Goal: Task Accomplishment & Management: Manage account settings

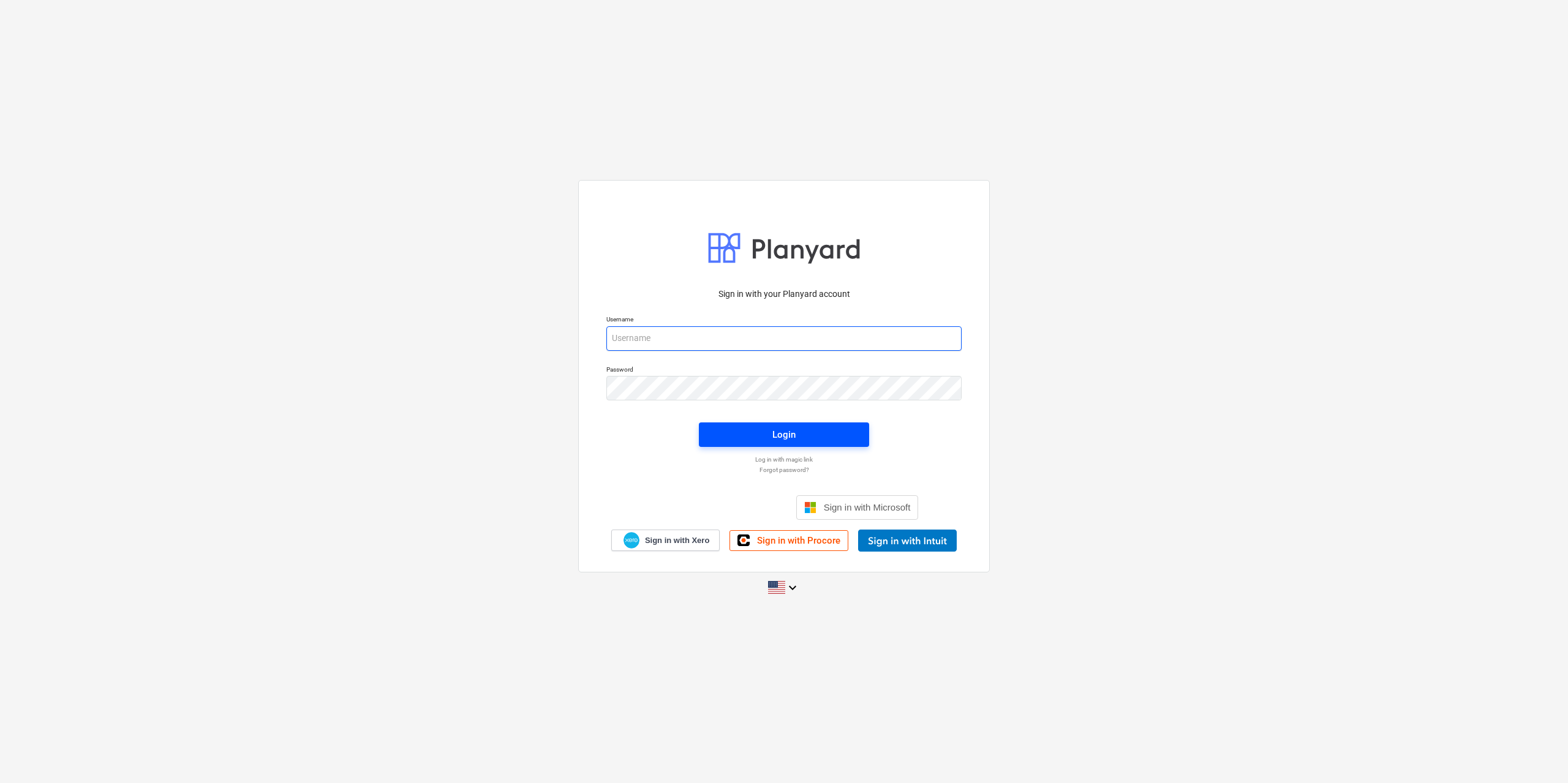
type input "[EMAIL_ADDRESS][DOMAIN_NAME]"
click at [777, 442] on div "Login" at bounding box center [783, 434] width 23 height 16
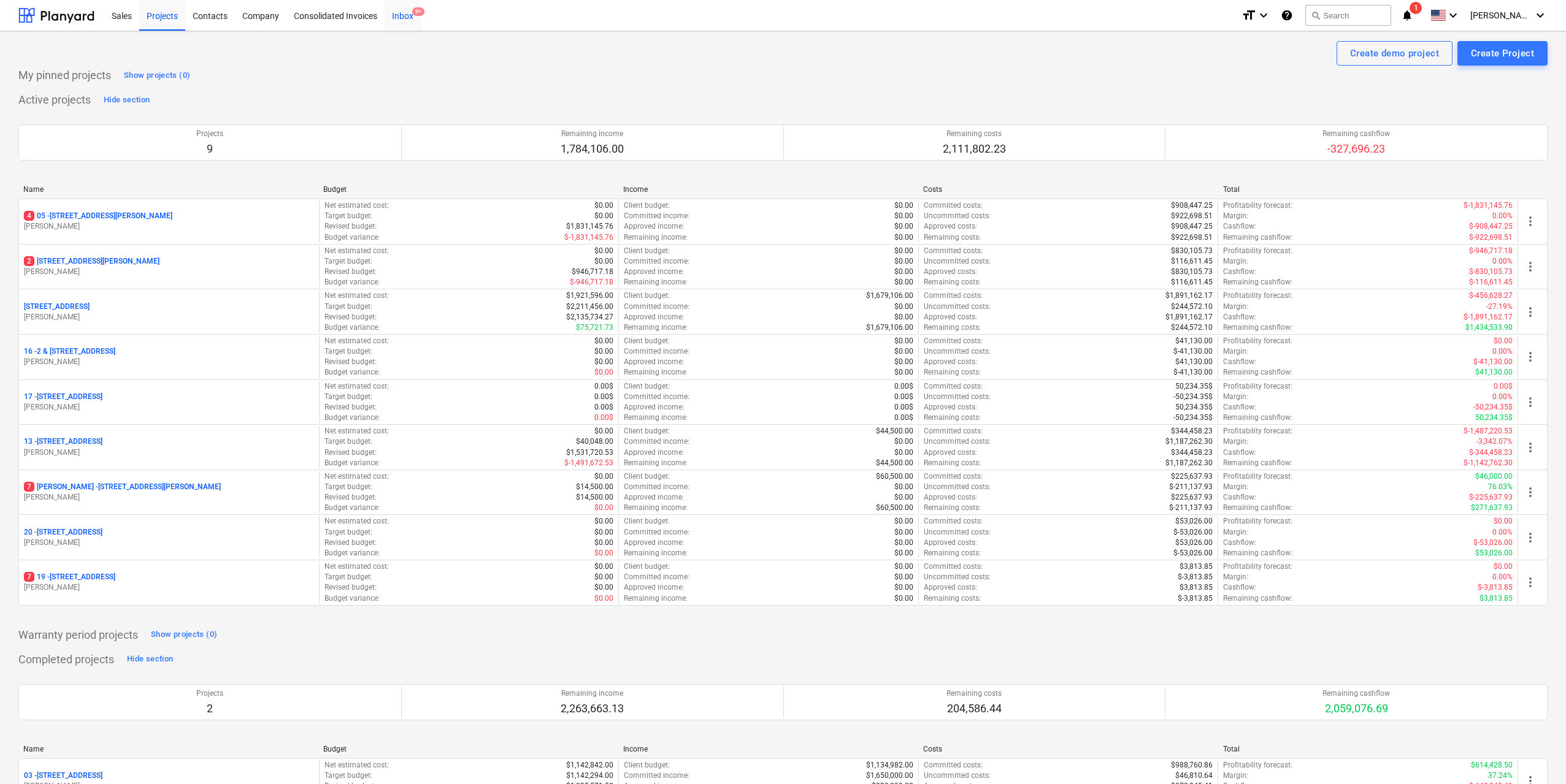
click at [392, 19] on div "Inbox 9+" at bounding box center [403, 15] width 36 height 31
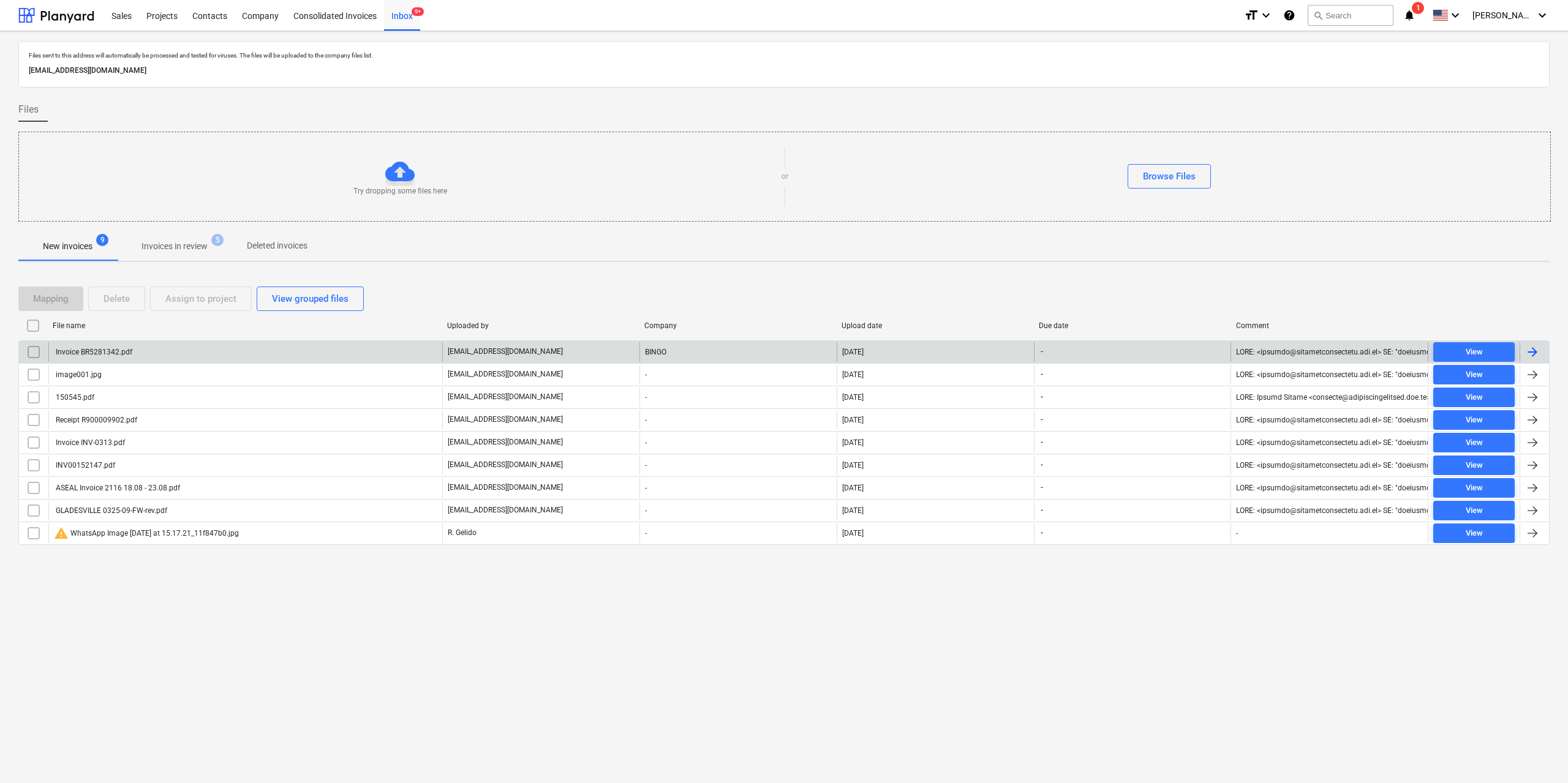
click at [118, 351] on div "Invoice BR5281342.pdf" at bounding box center [92, 351] width 78 height 8
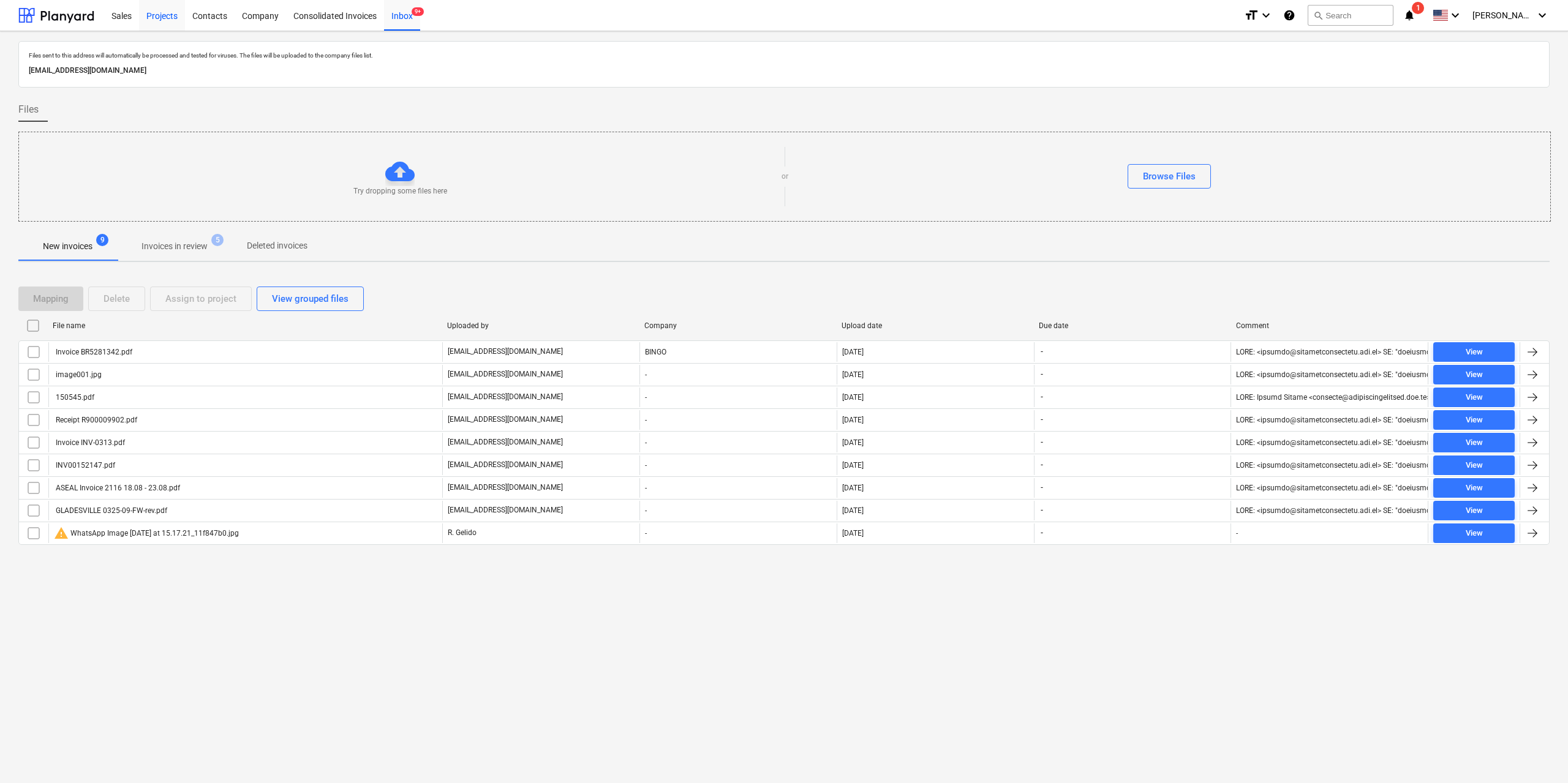
click at [177, 11] on div "Projects" at bounding box center [162, 15] width 46 height 31
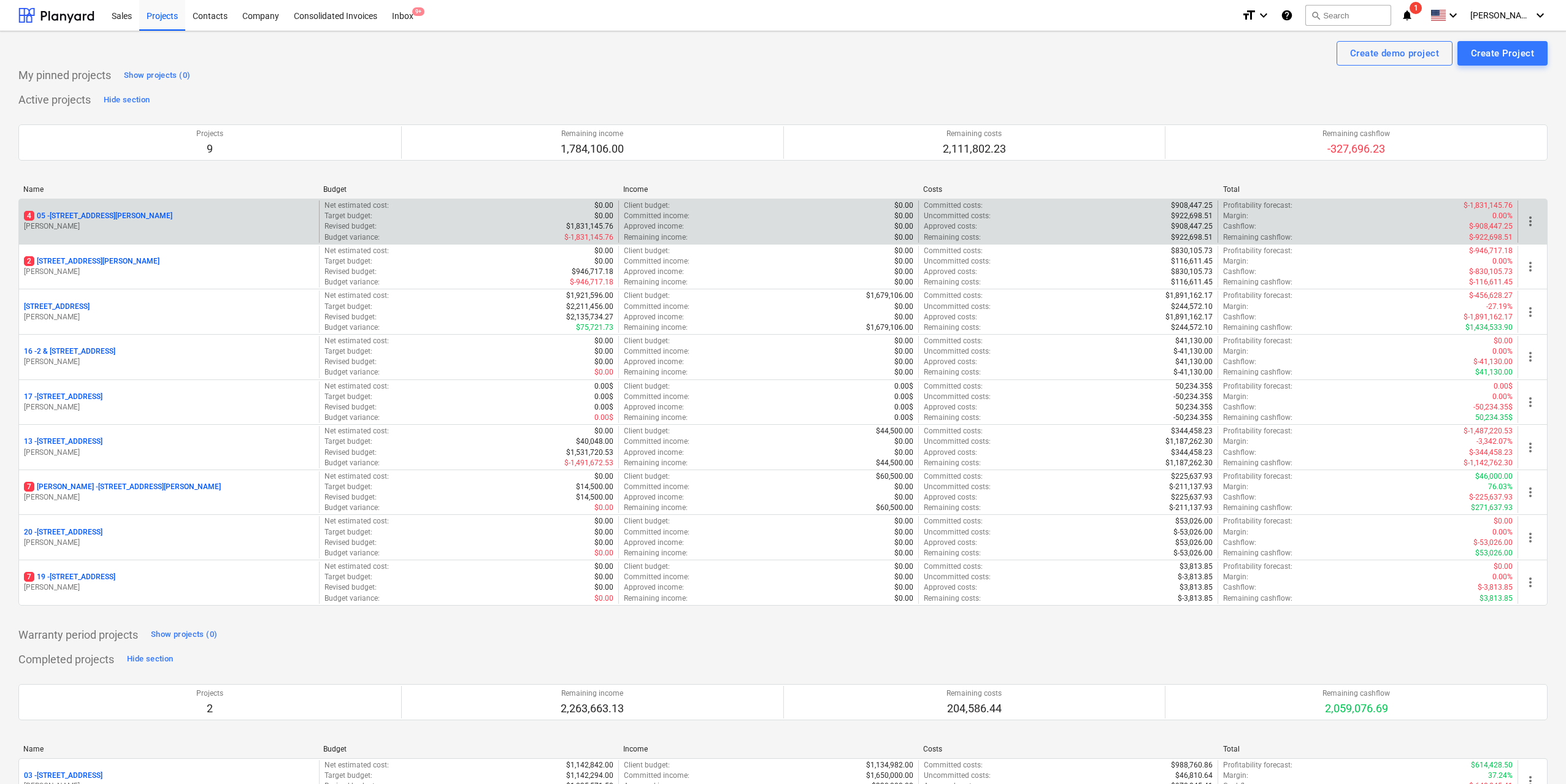
click at [129, 218] on p "[STREET_ADDRESS][PERSON_NAME]" at bounding box center [98, 216] width 149 height 10
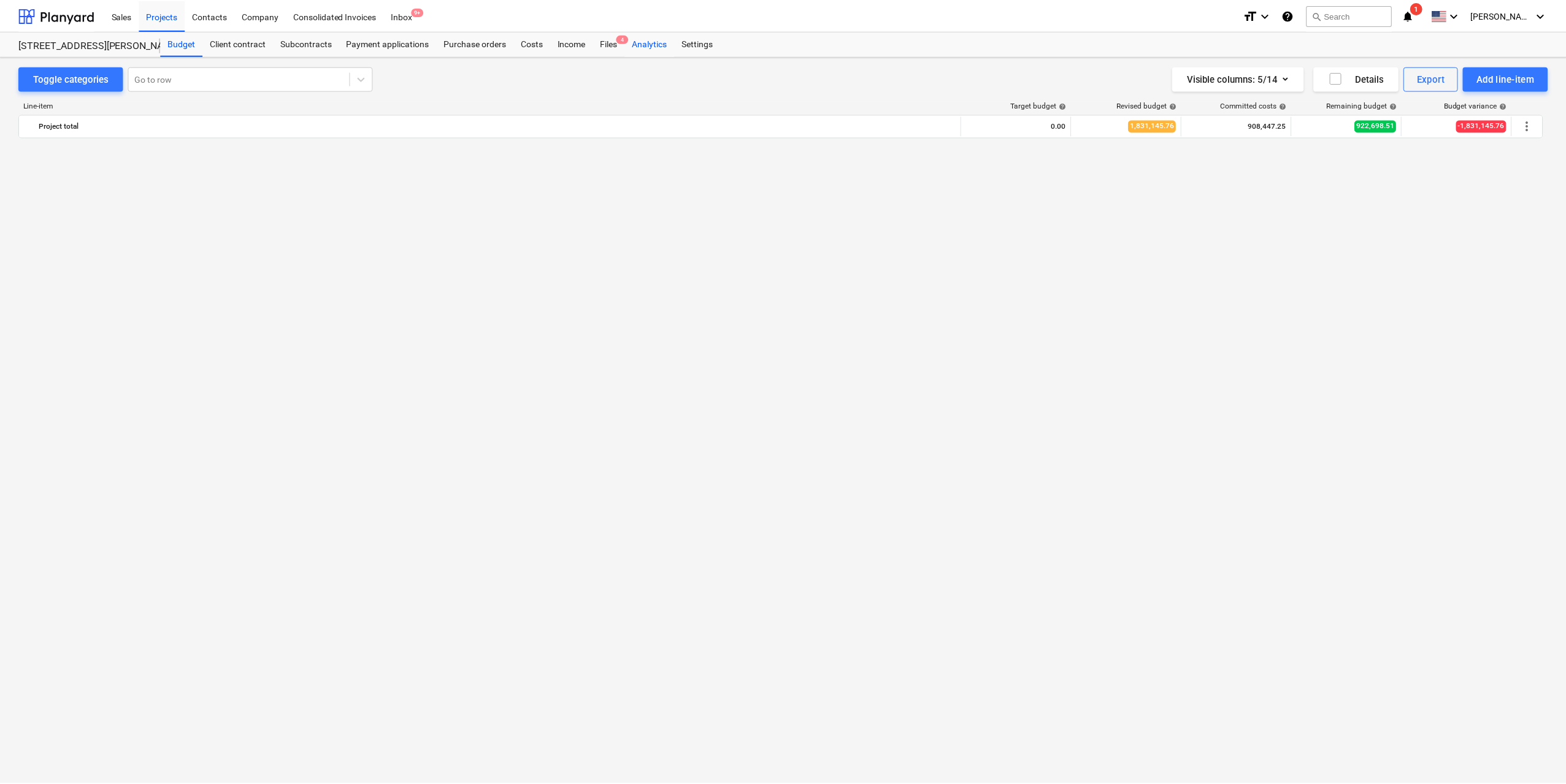
scroll to position [2964, 0]
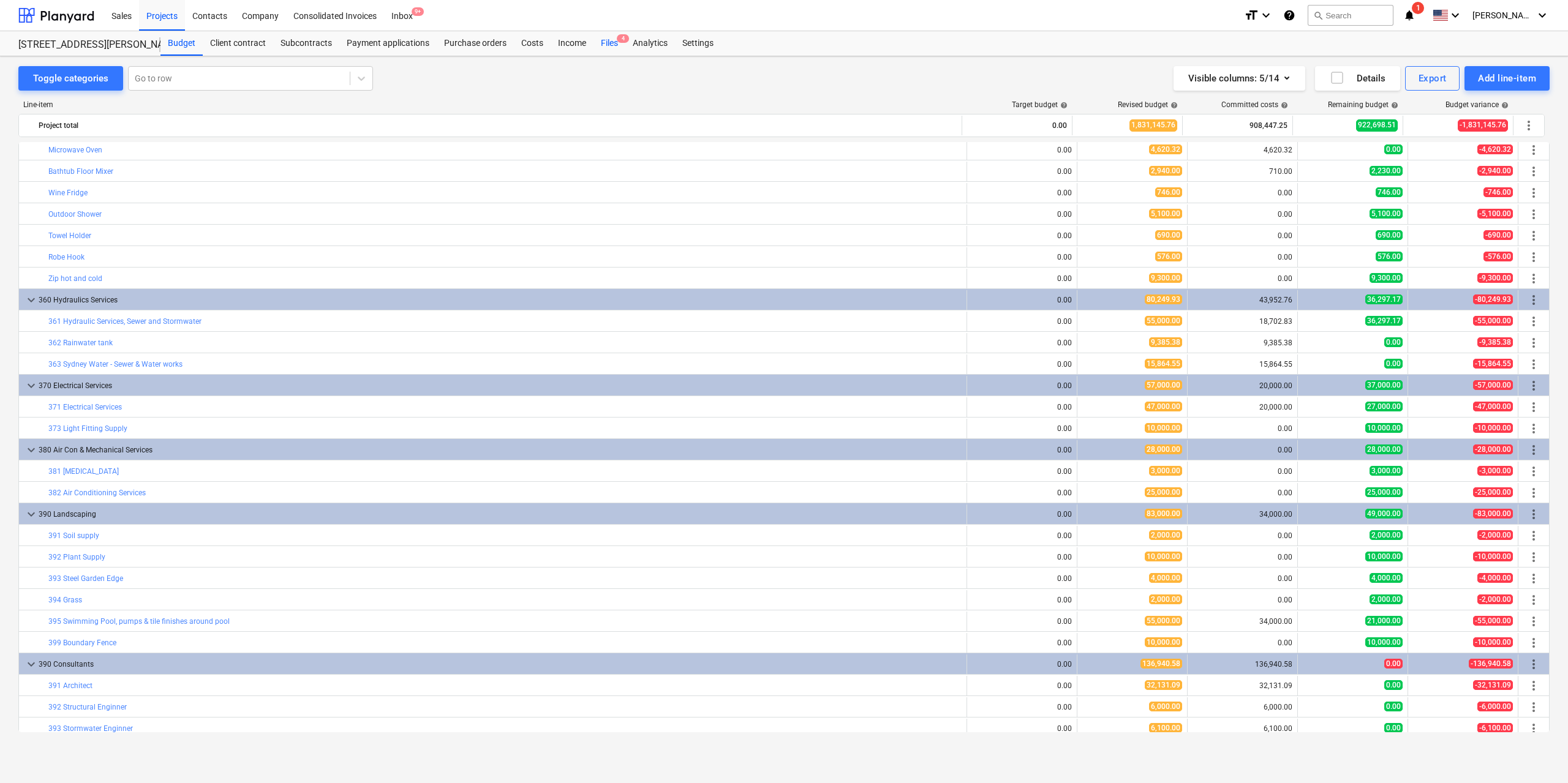
click at [618, 38] on span "4" at bounding box center [623, 38] width 12 height 8
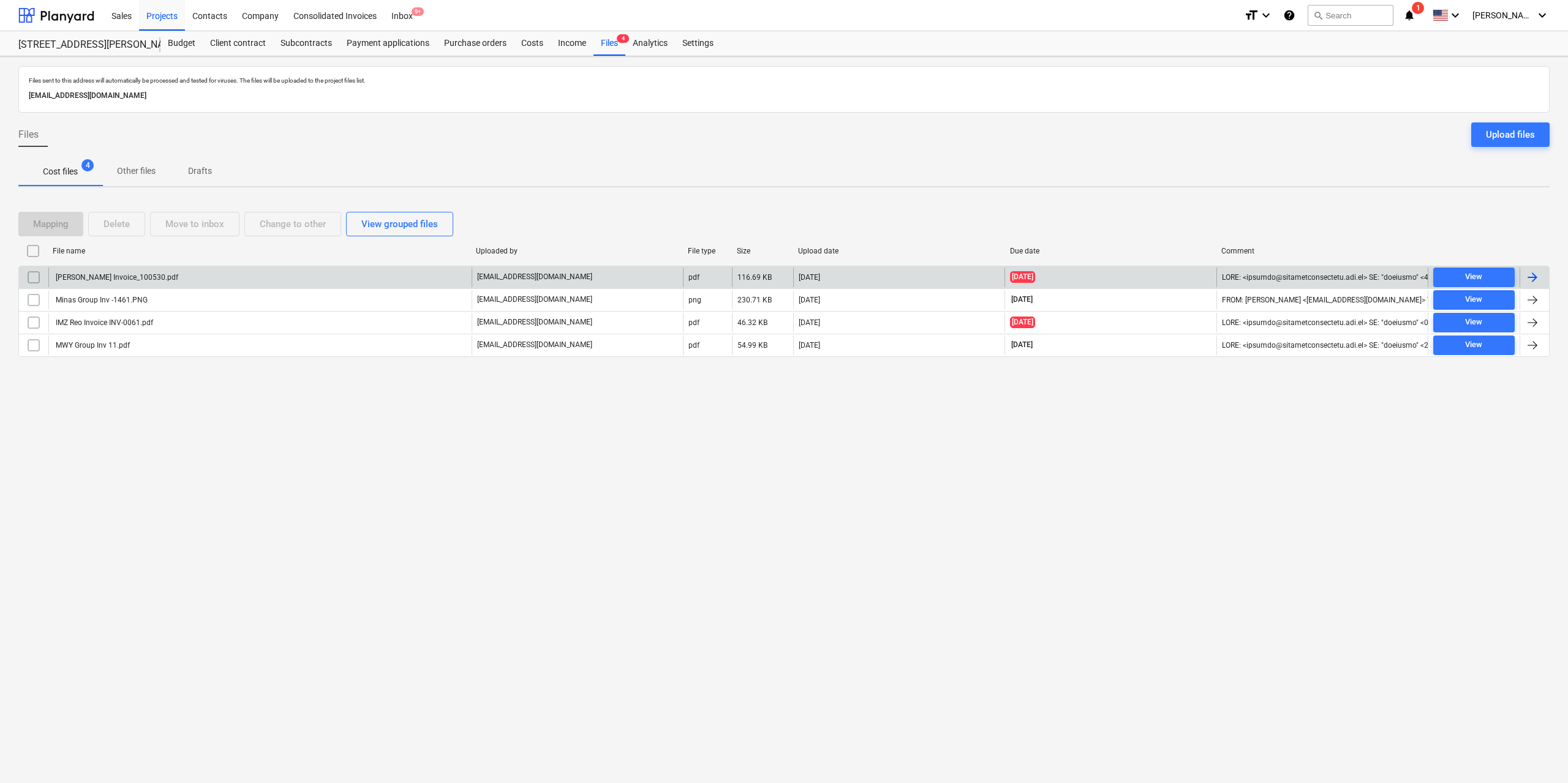
click at [180, 281] on div "[PERSON_NAME] Invoice_100530.pdf" at bounding box center [260, 277] width 423 height 19
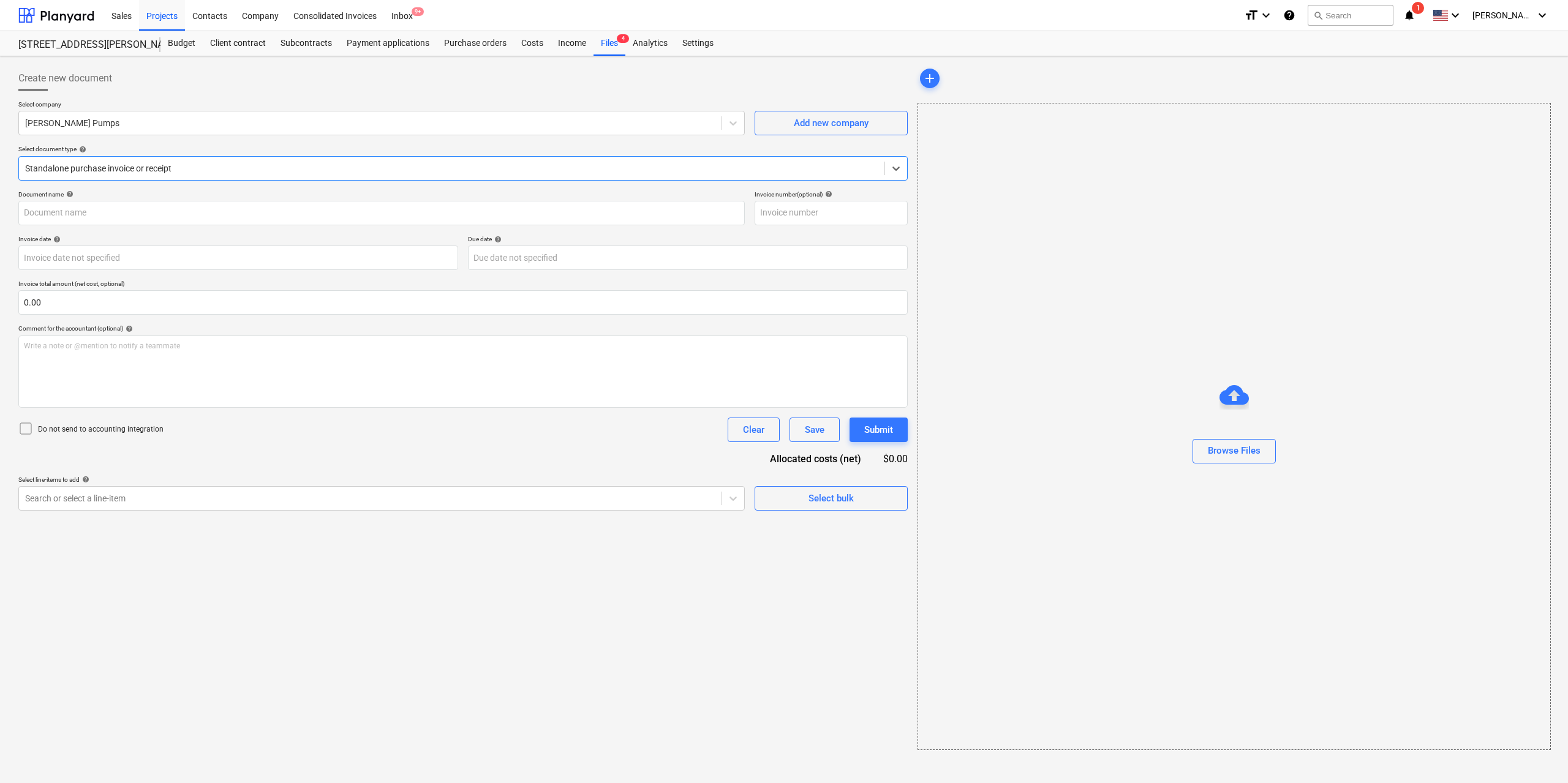
type input "#AA100530"
type input "[DATE]"
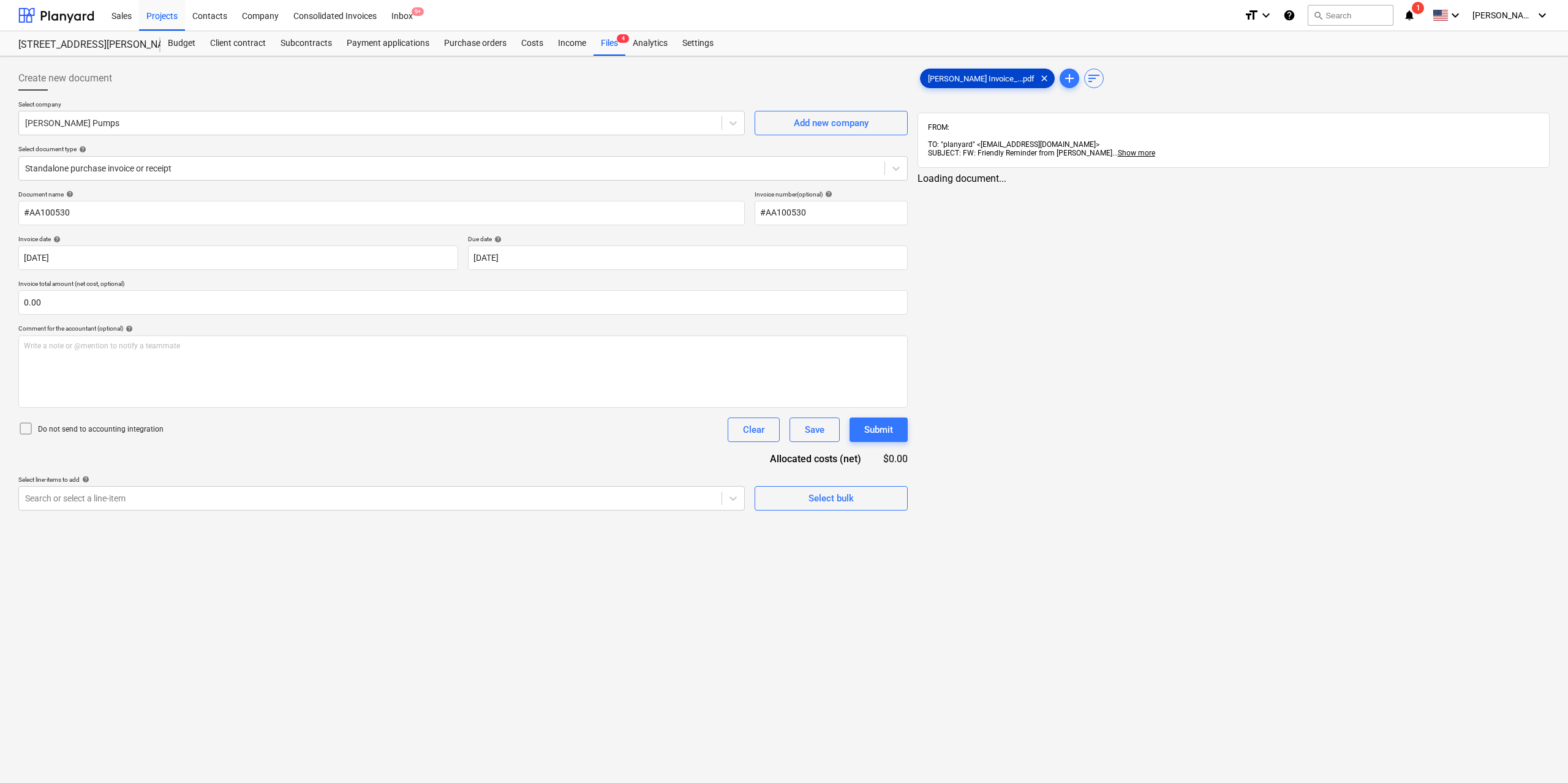
click at [942, 84] on div "[PERSON_NAME] Invoice_...pdf clear" at bounding box center [987, 78] width 135 height 19
click at [584, 505] on div "Search or select a line-item" at bounding box center [369, 498] width 700 height 17
click at [612, 46] on div "Files 4" at bounding box center [609, 43] width 32 height 25
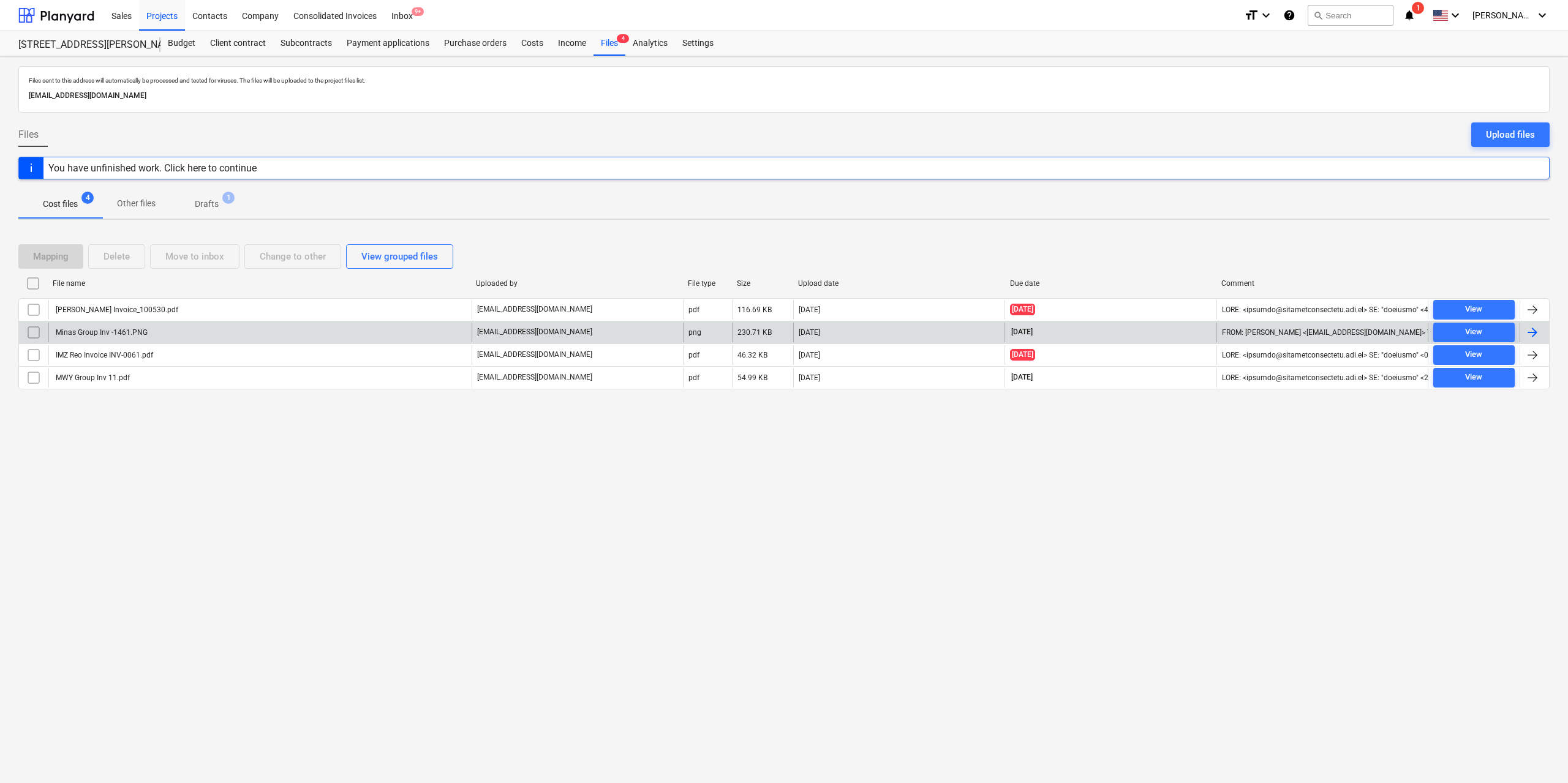
click at [128, 333] on div "Minas Group Inv -1461.PNG" at bounding box center [101, 332] width 94 height 8
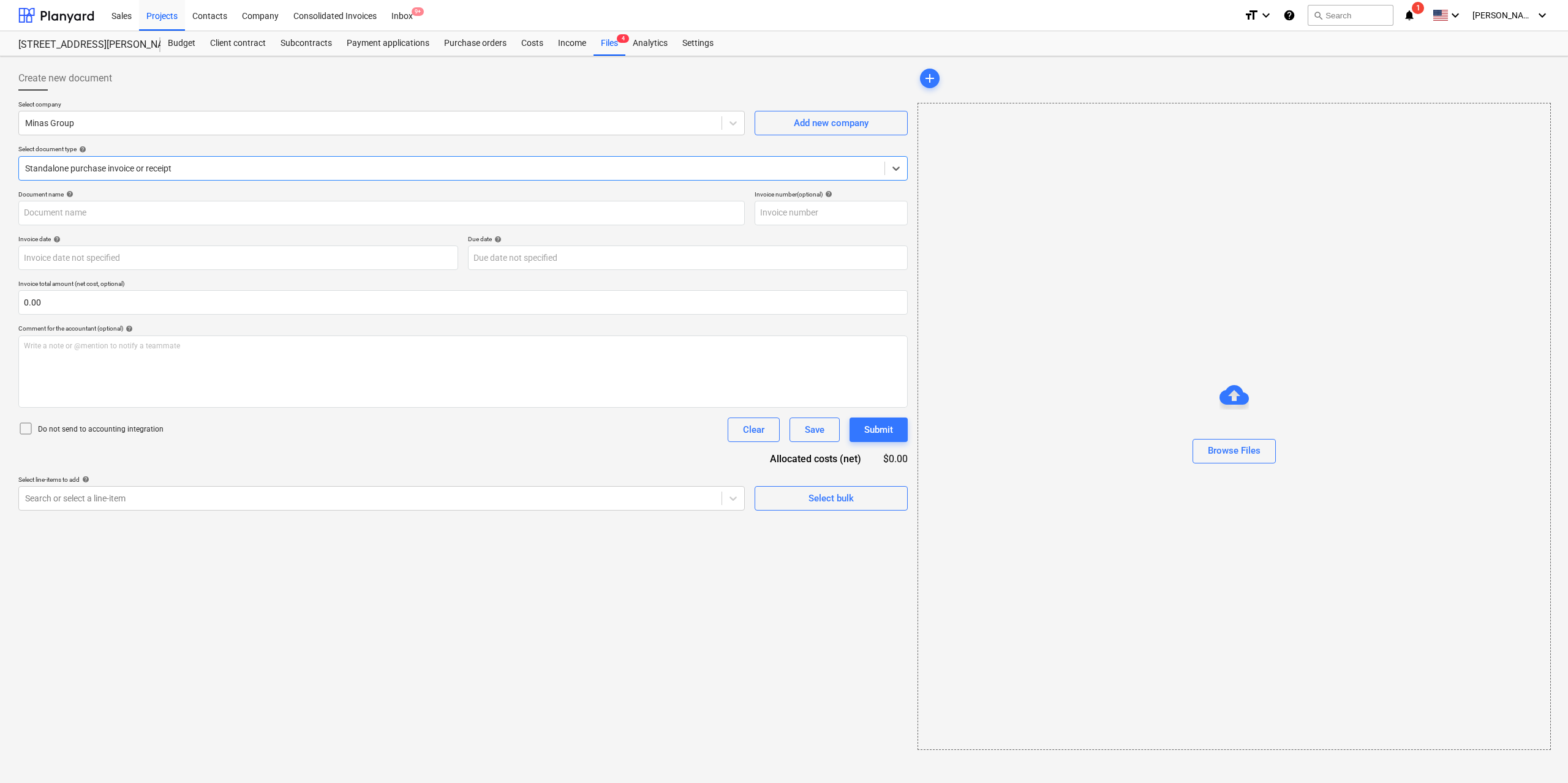
type input "INV-1461"
type input "[DATE]"
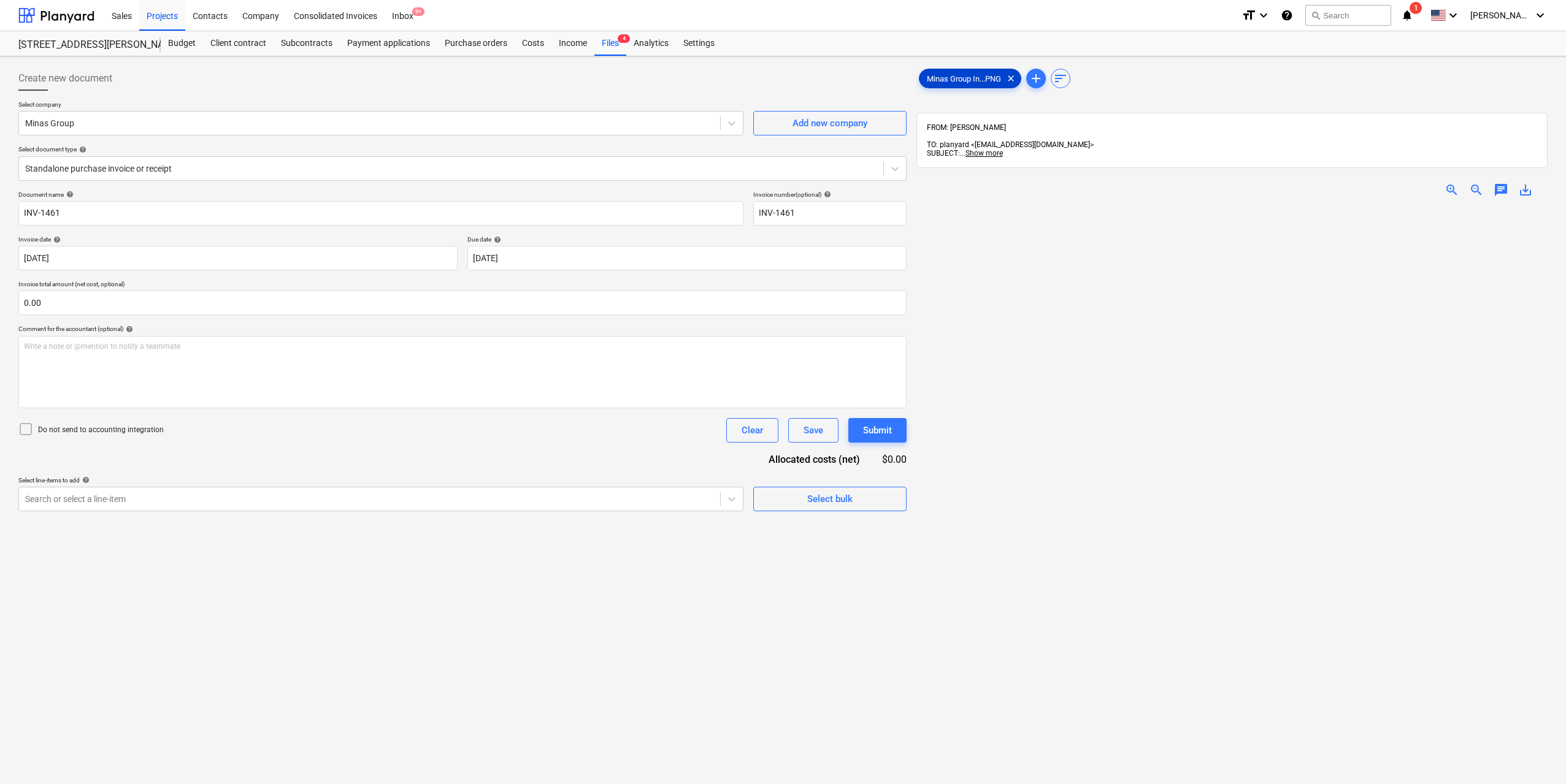
click at [965, 78] on span "Minas Group In...PNG" at bounding box center [964, 78] width 89 height 9
click at [239, 502] on div at bounding box center [370, 499] width 689 height 12
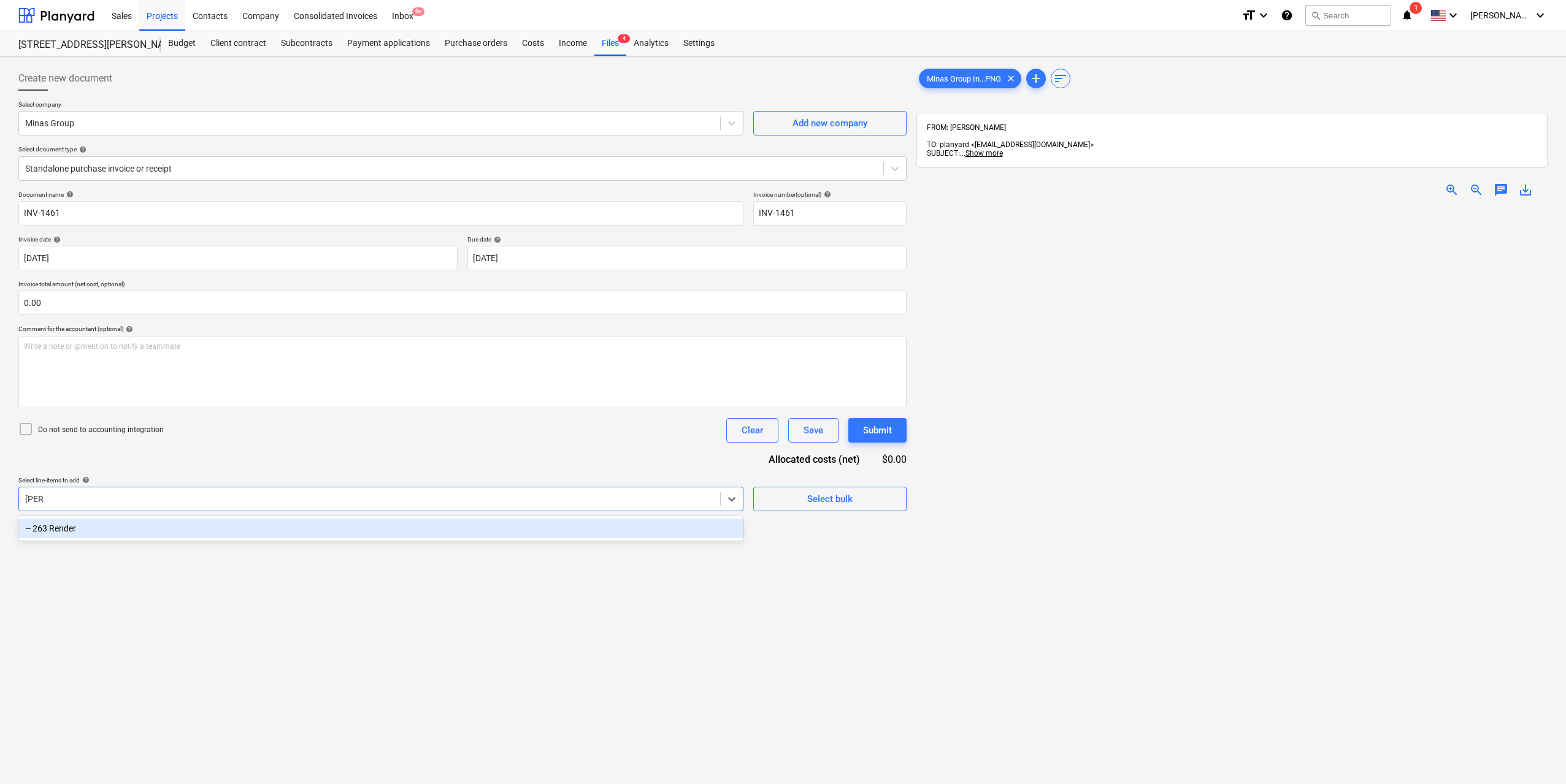
type input "render"
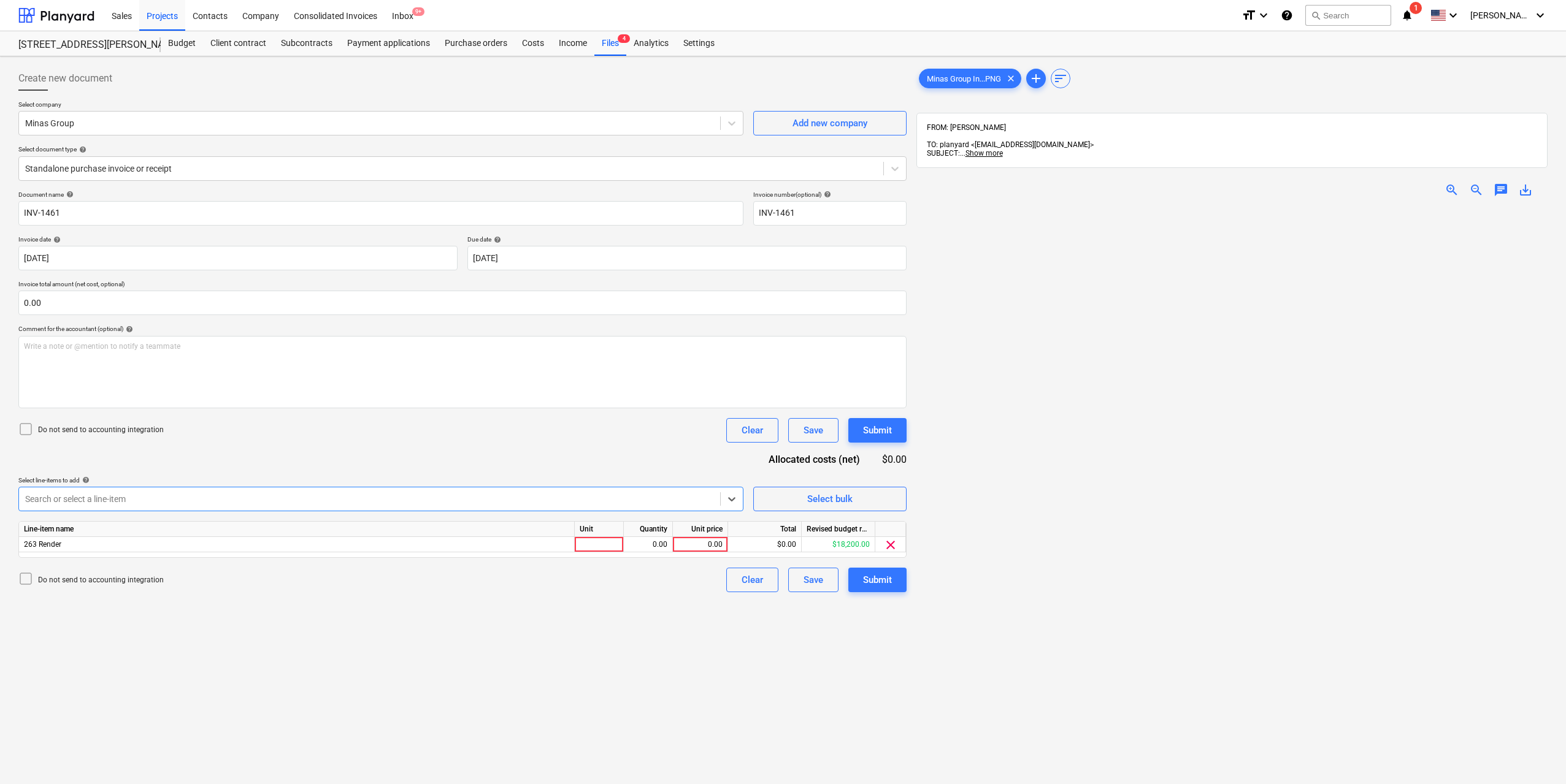
click at [620, 553] on div "Line-item name Unit Quantity Unit price Total Revised budget remaining 263 Rend…" at bounding box center [462, 539] width 888 height 37
drag, startPoint x: 602, startPoint y: 546, endPoint x: 631, endPoint y: 547, distance: 29.0
click at [602, 545] on div at bounding box center [599, 544] width 49 height 16
click at [674, 547] on div "0.00" at bounding box center [701, 544] width 55 height 16
click at [649, 550] on div "0.00" at bounding box center [649, 544] width 39 height 16
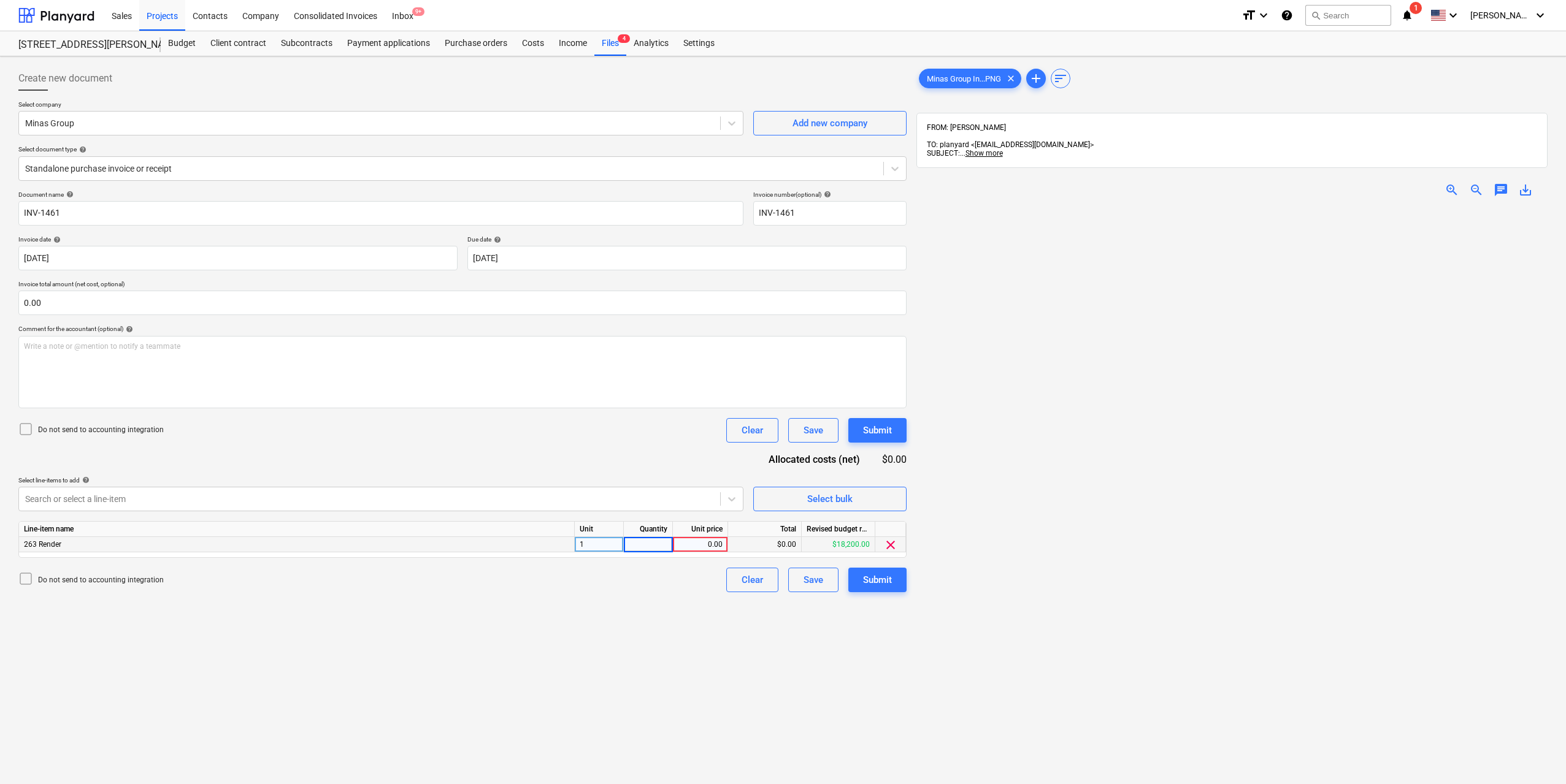
type input "1"
click at [678, 545] on div "0.00" at bounding box center [700, 544] width 45 height 16
drag, startPoint x: 1323, startPoint y: 452, endPoint x: 1290, endPoint y: 350, distance: 107.2
click at [1290, 208] on img at bounding box center [1232, 208] width 316 height 0
click at [1448, 183] on span "zoom_in" at bounding box center [1452, 190] width 15 height 15
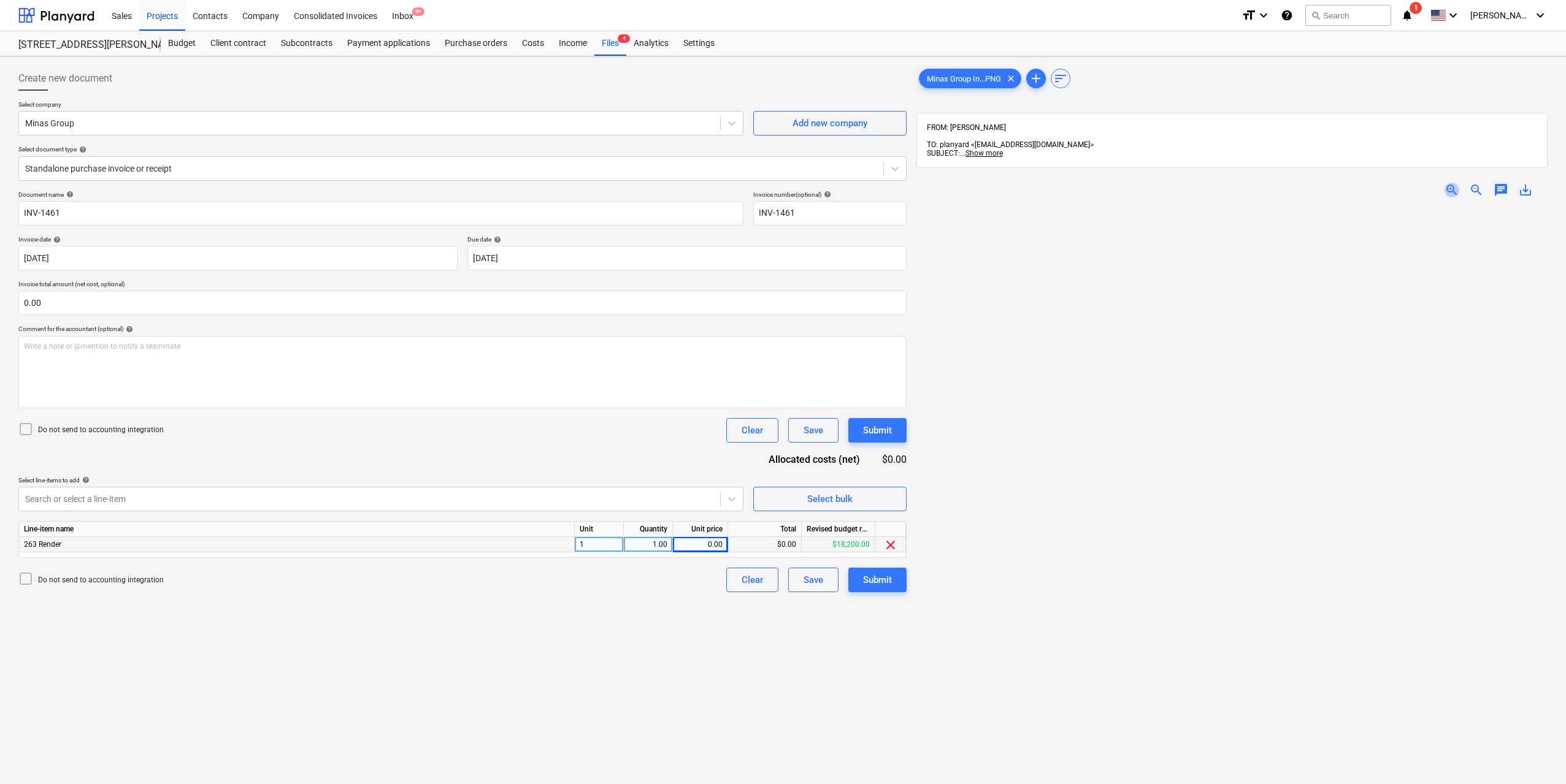
click at [1448, 183] on span "zoom_in" at bounding box center [1452, 190] width 15 height 15
drag, startPoint x: 1458, startPoint y: 435, endPoint x: 1373, endPoint y: 431, distance: 85.1
drag, startPoint x: 1284, startPoint y: 432, endPoint x: 1448, endPoint y: 409, distance: 165.6
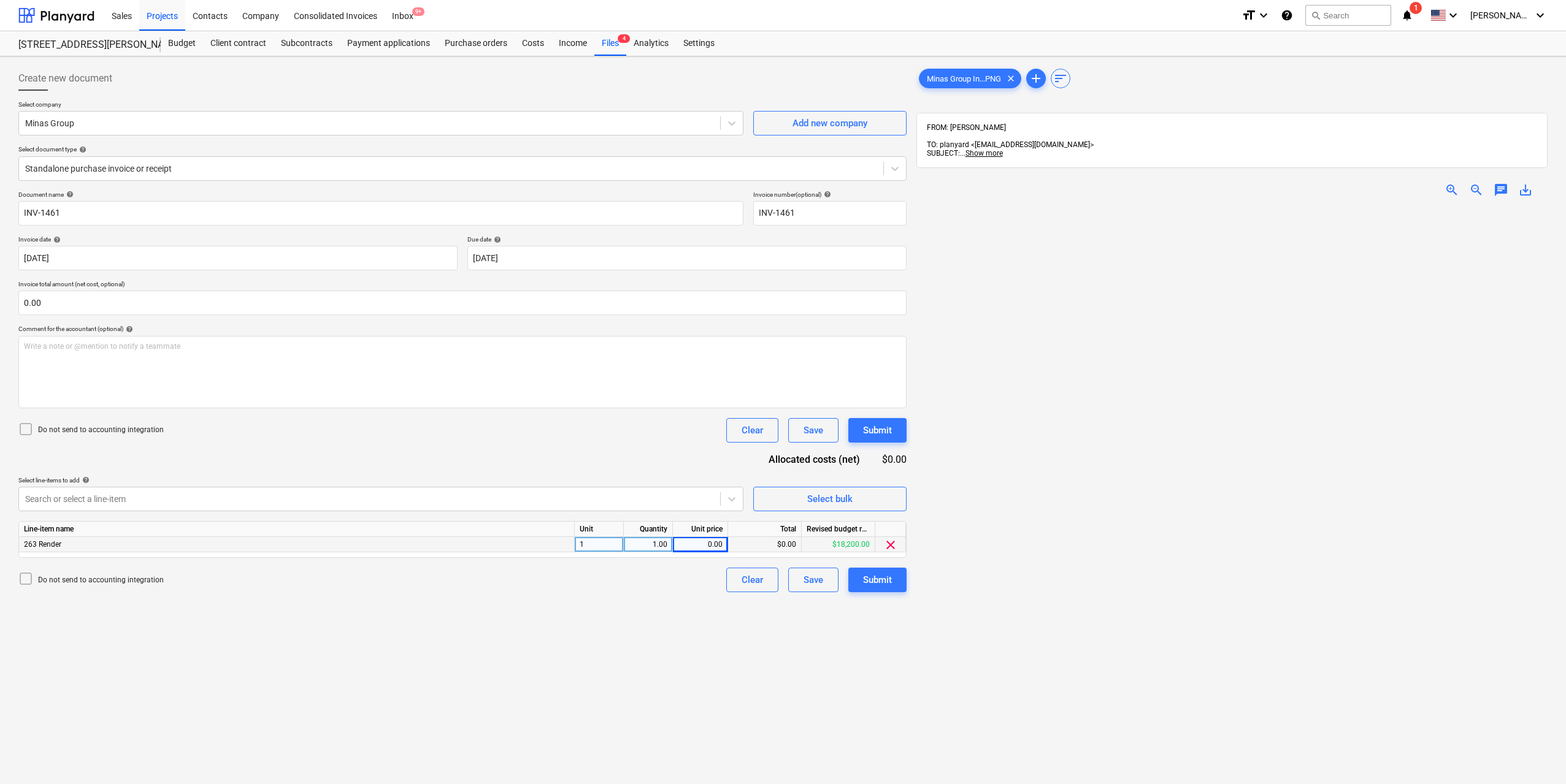
scroll to position [783, 157]
click at [705, 543] on div "0.00" at bounding box center [700, 544] width 45 height 16
type input "9500"
click at [730, 677] on div "Create new document Select company Minas Group Add new company Select document …" at bounding box center [462, 511] width 898 height 900
click at [873, 580] on div "Submit" at bounding box center [877, 579] width 29 height 16
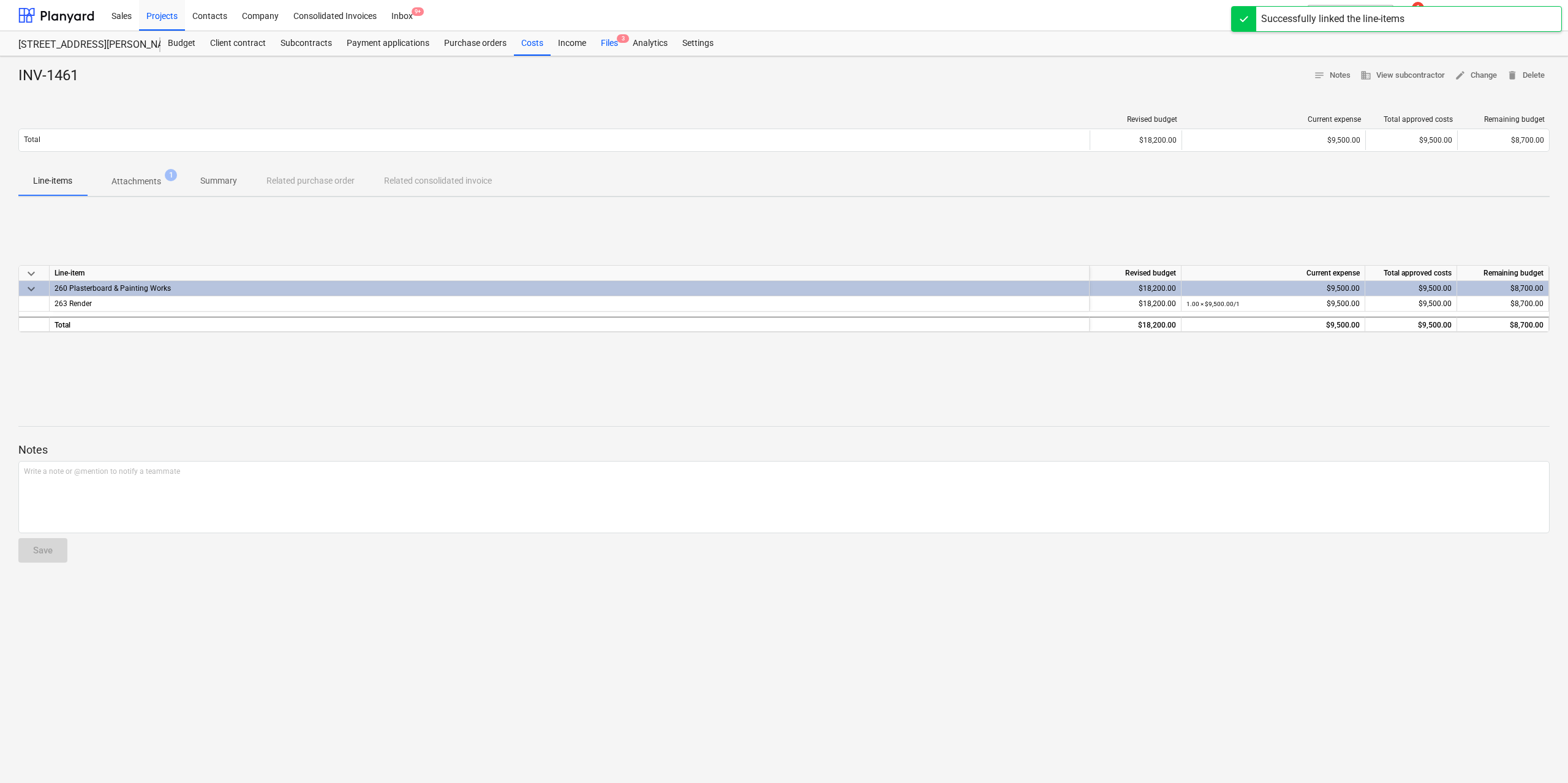
click at [603, 43] on div "Files 3" at bounding box center [609, 43] width 32 height 25
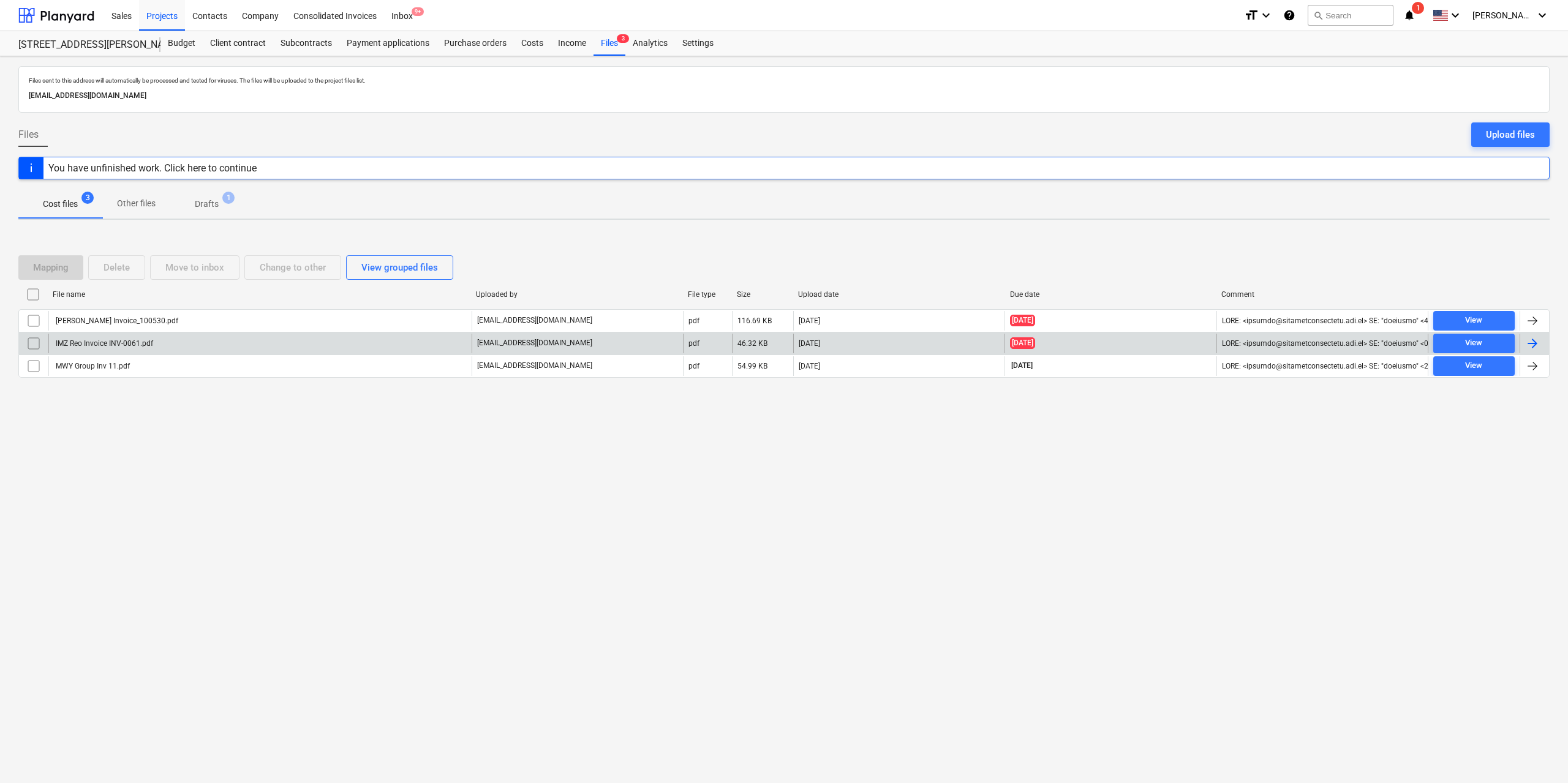
click at [142, 347] on div "IMZ Reo Invoice INV-0061.pdf" at bounding box center [103, 343] width 99 height 8
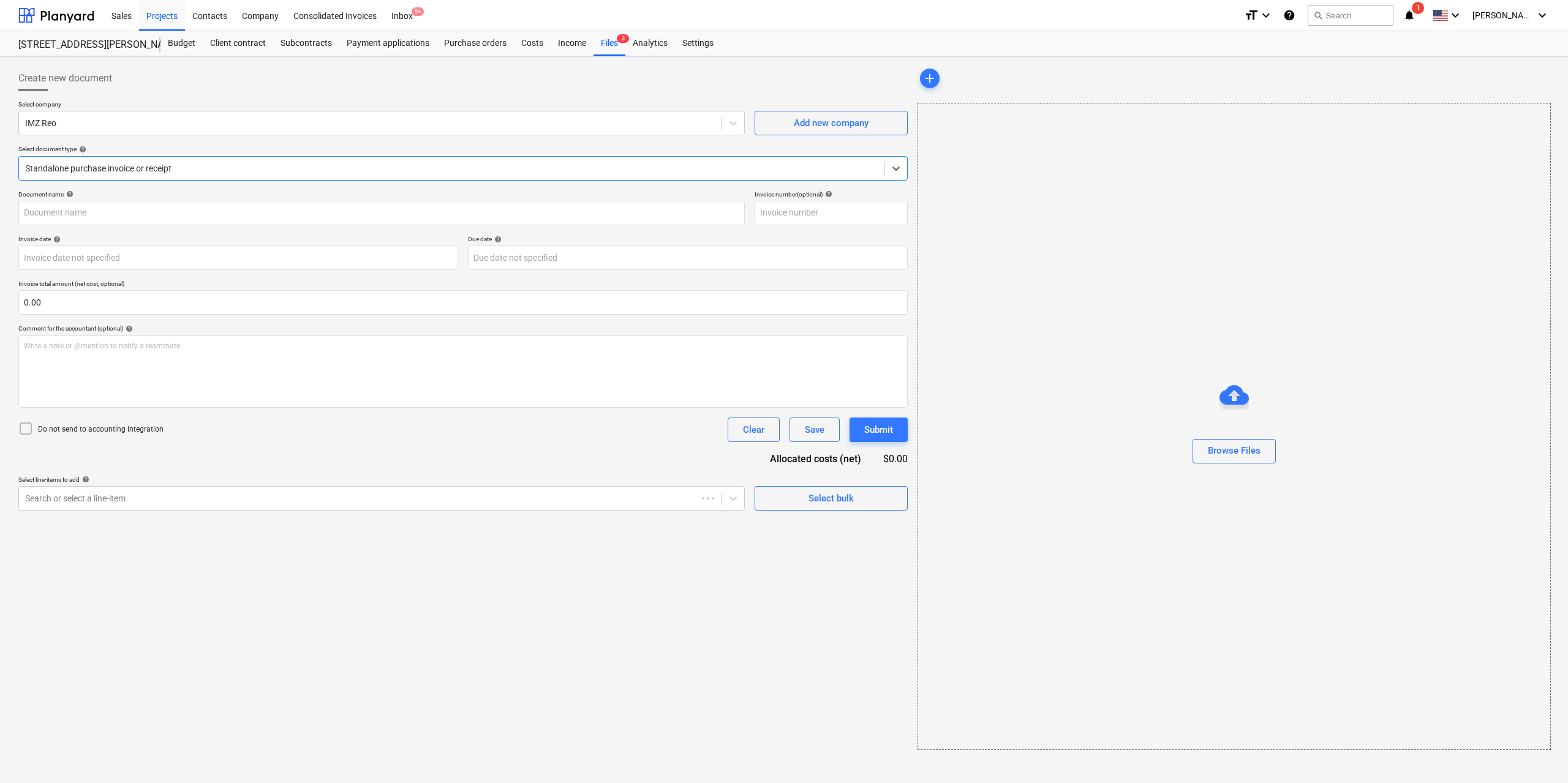
type input "INV-0061"
type input "[DATE]"
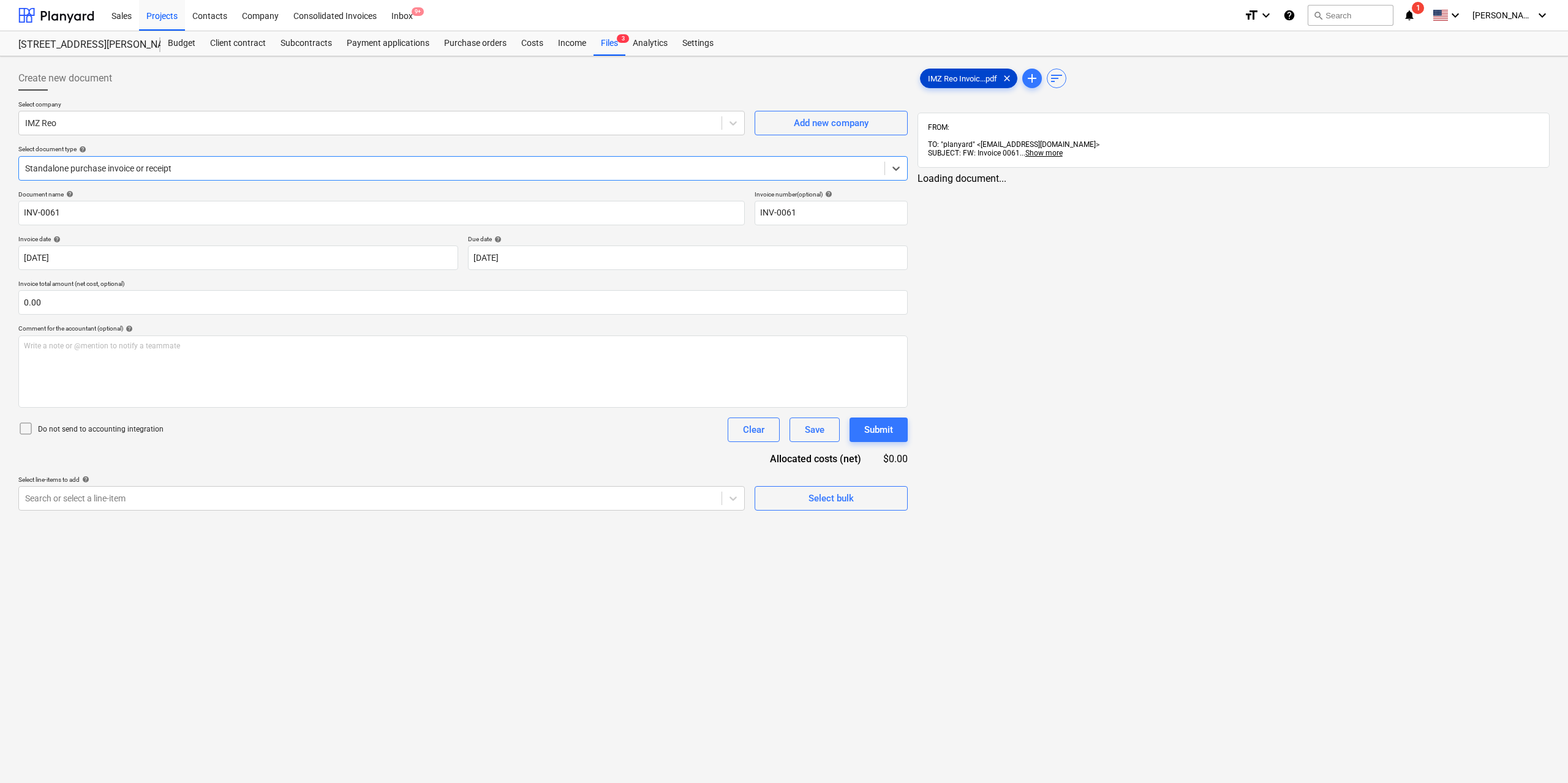
click at [943, 84] on div "IMZ Reo Invoic...pdf clear" at bounding box center [968, 78] width 98 height 19
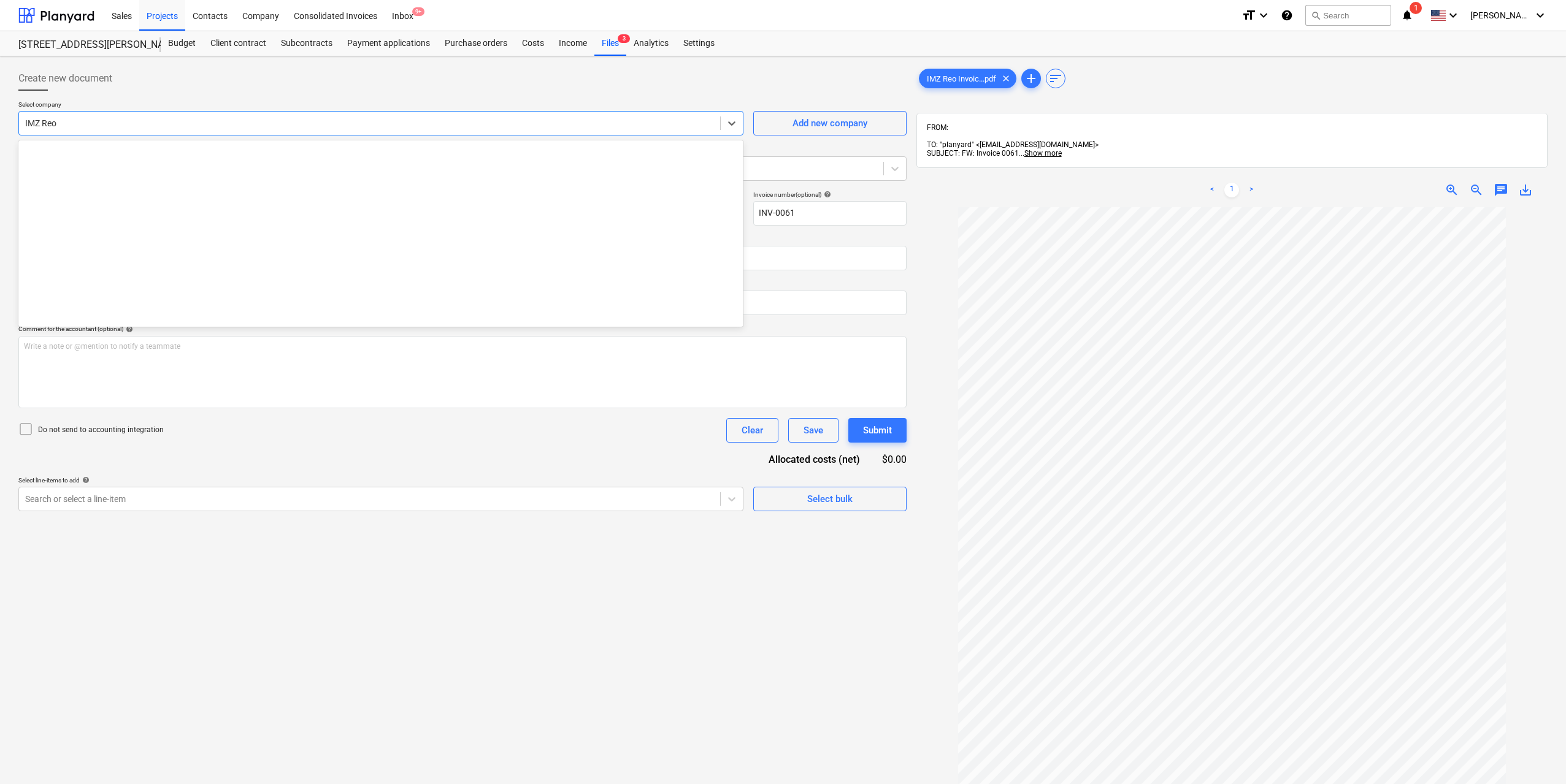
click at [616, 123] on div at bounding box center [370, 123] width 689 height 12
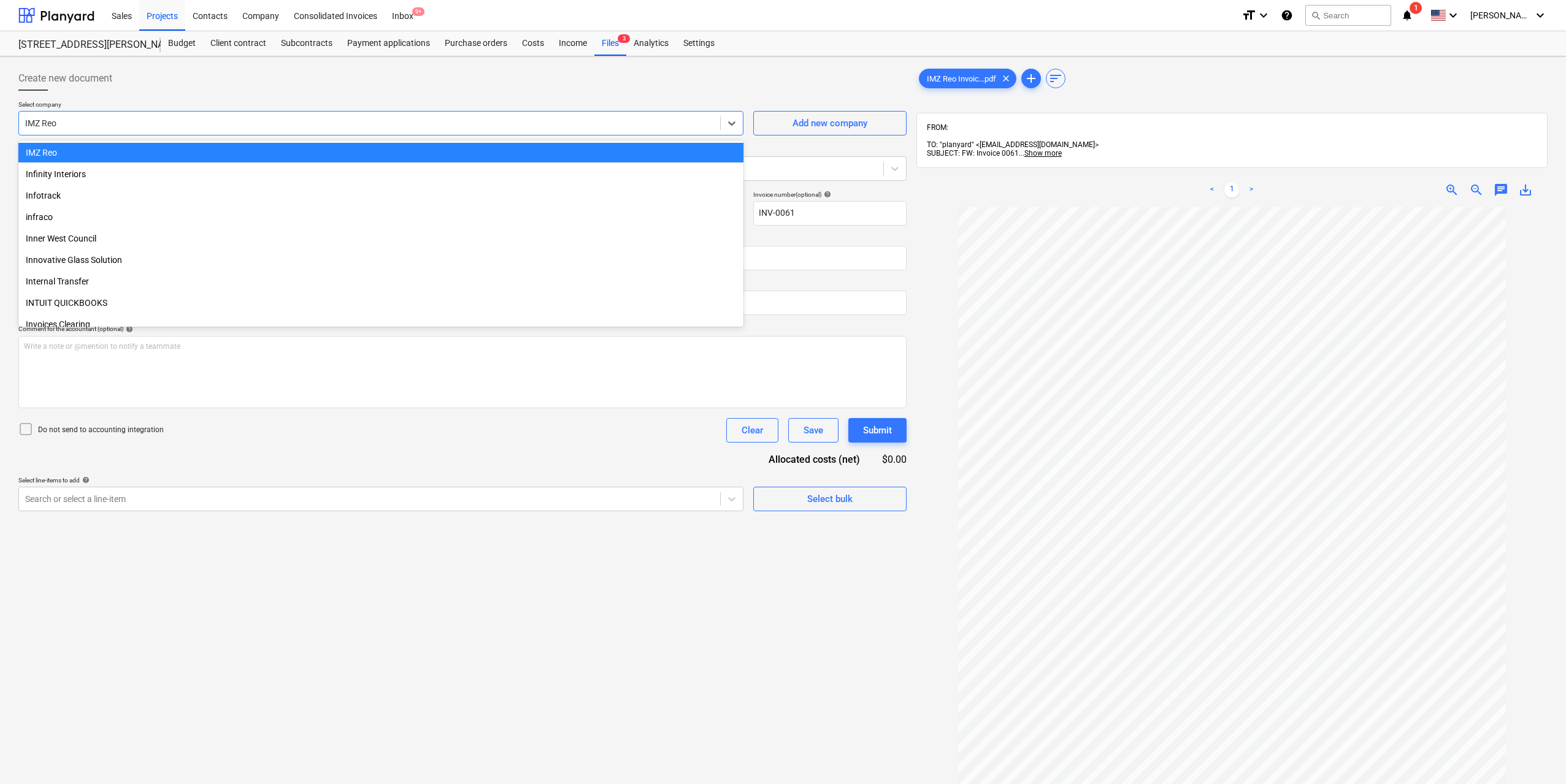
click at [616, 123] on div at bounding box center [370, 123] width 689 height 12
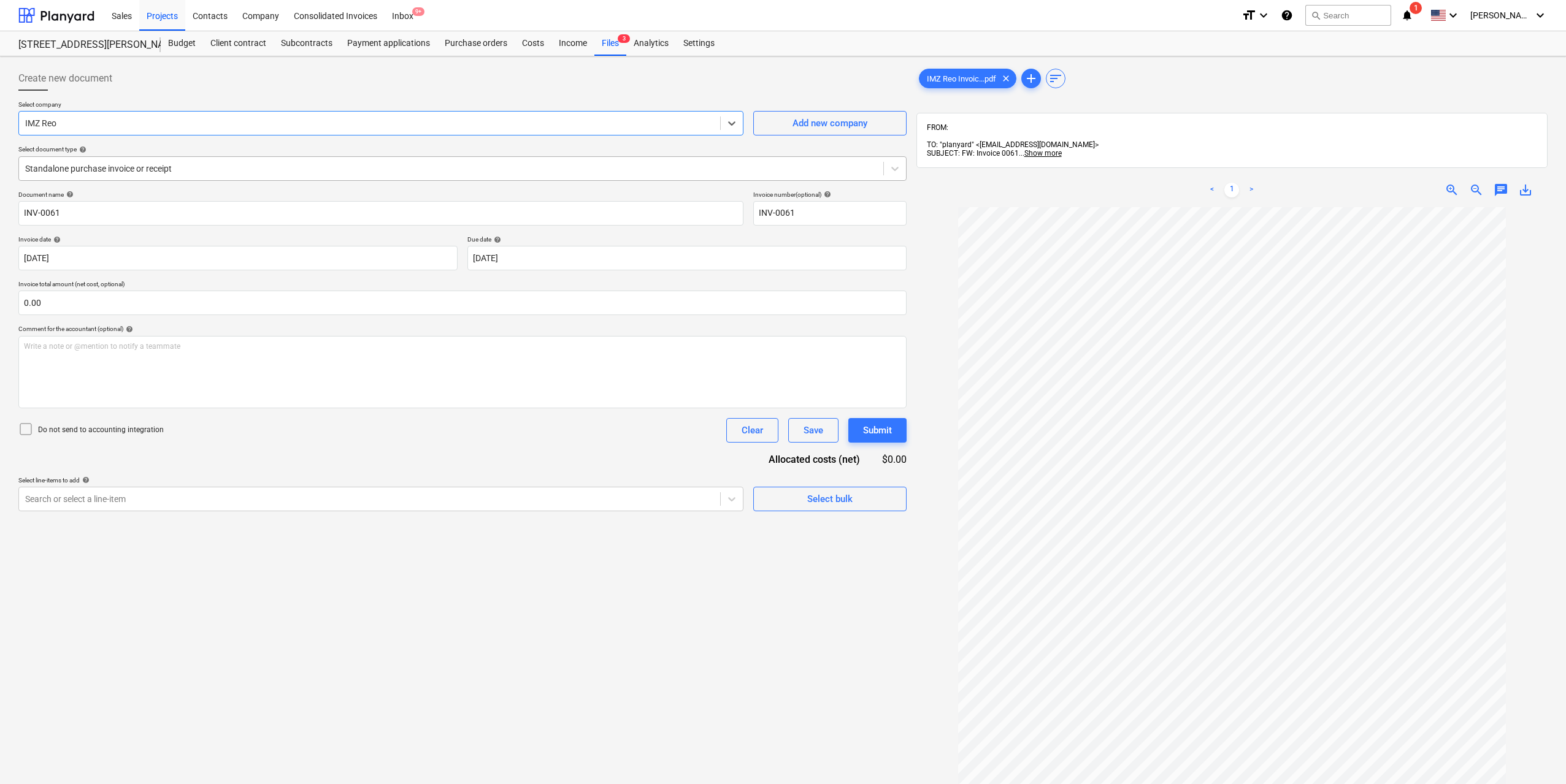
click at [260, 169] on div at bounding box center [451, 169] width 852 height 12
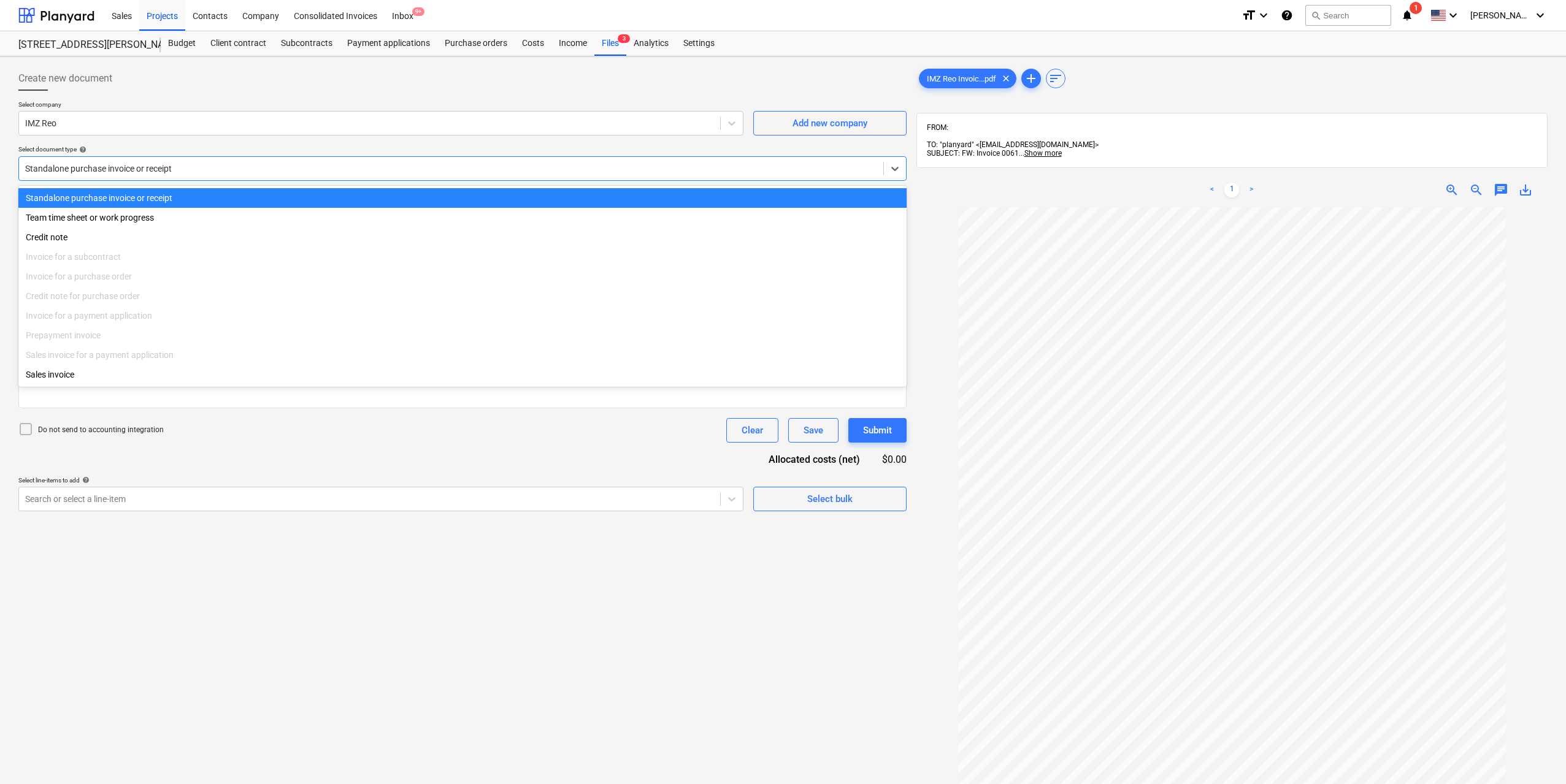
click at [260, 169] on div at bounding box center [451, 169] width 852 height 12
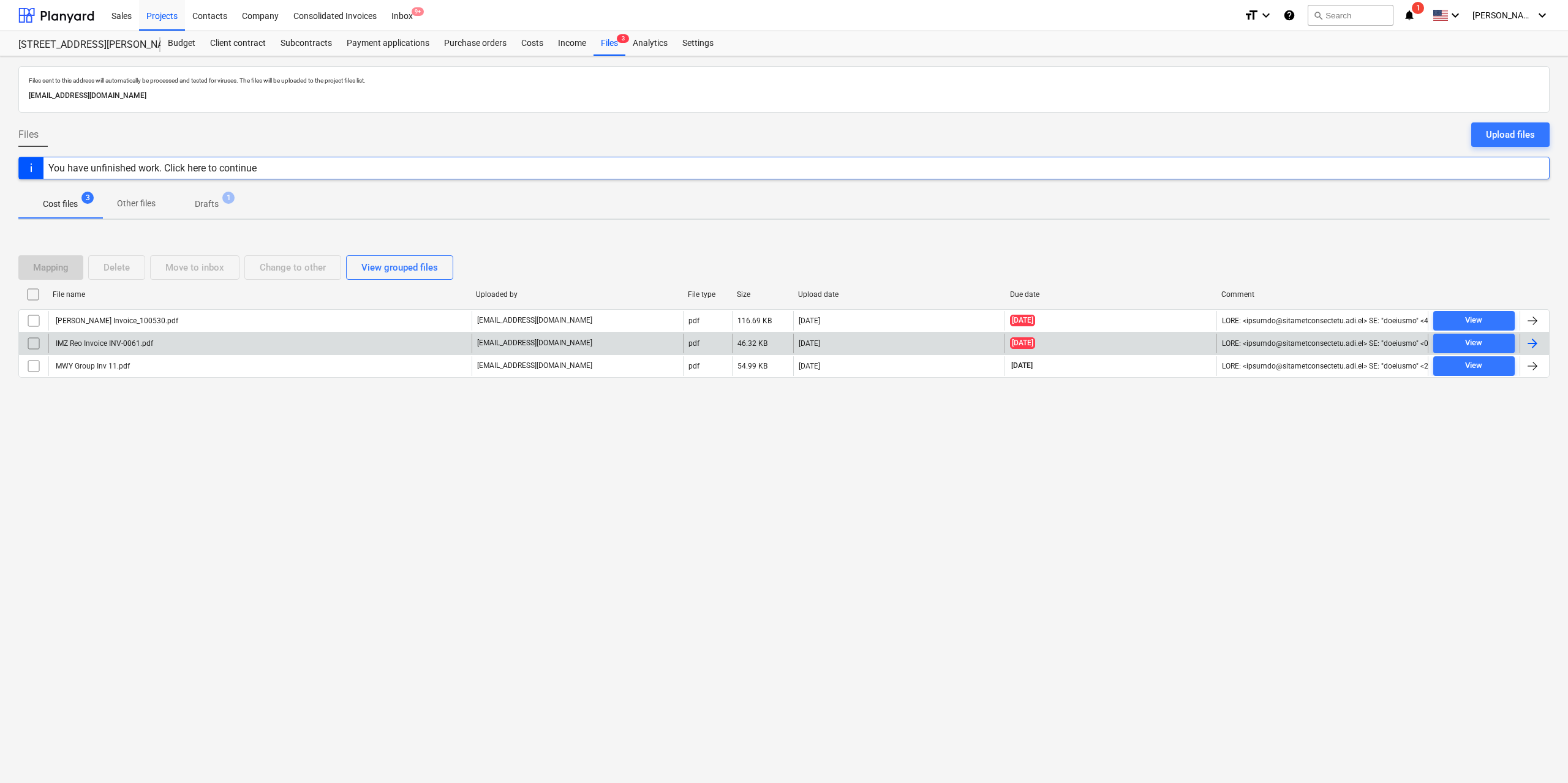
click at [33, 345] on input "checkbox" at bounding box center [34, 343] width 19 height 19
click at [219, 268] on div "Move to inbox" at bounding box center [195, 267] width 59 height 16
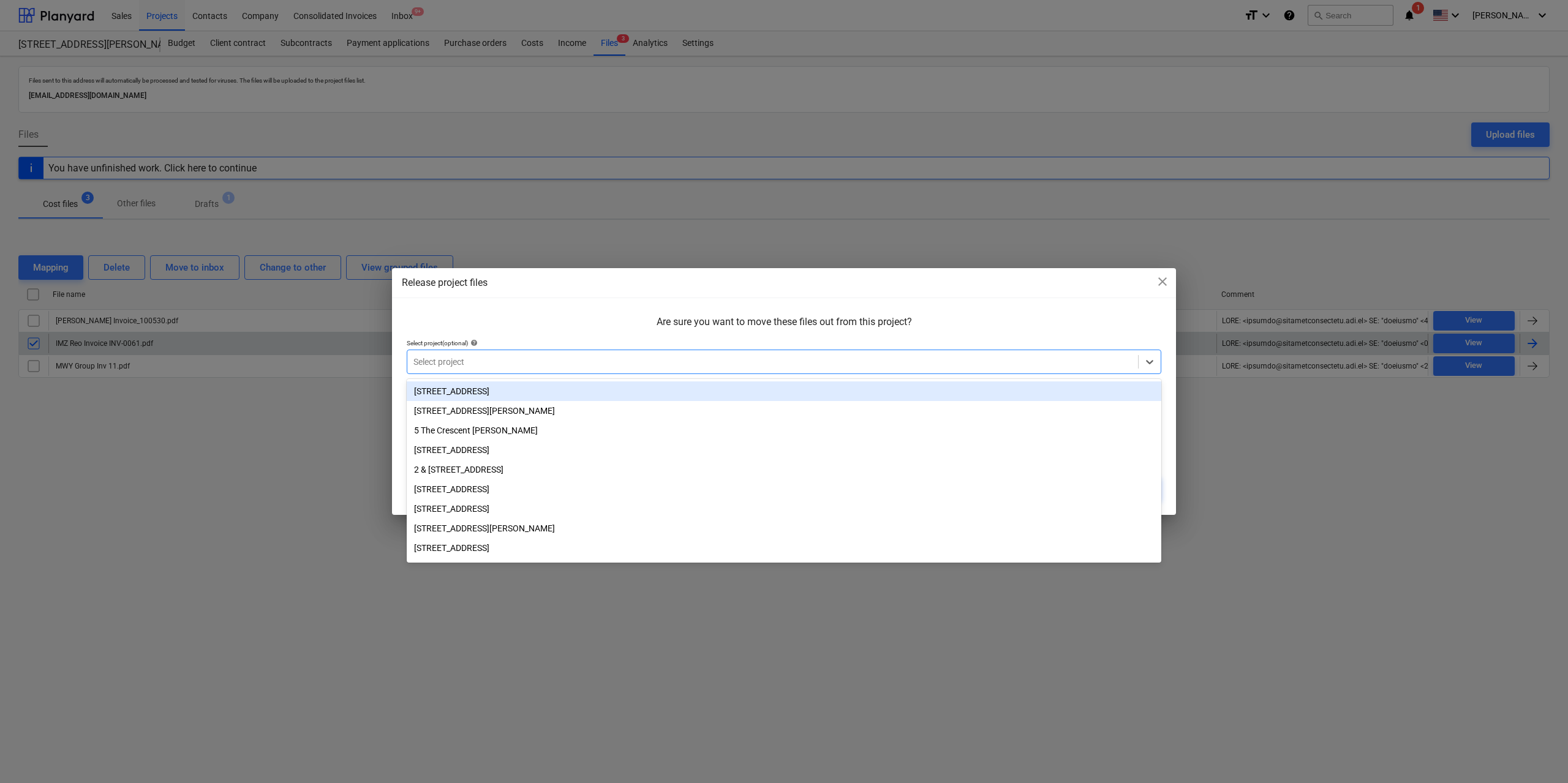
click at [682, 373] on div "Select project" at bounding box center [783, 362] width 754 height 25
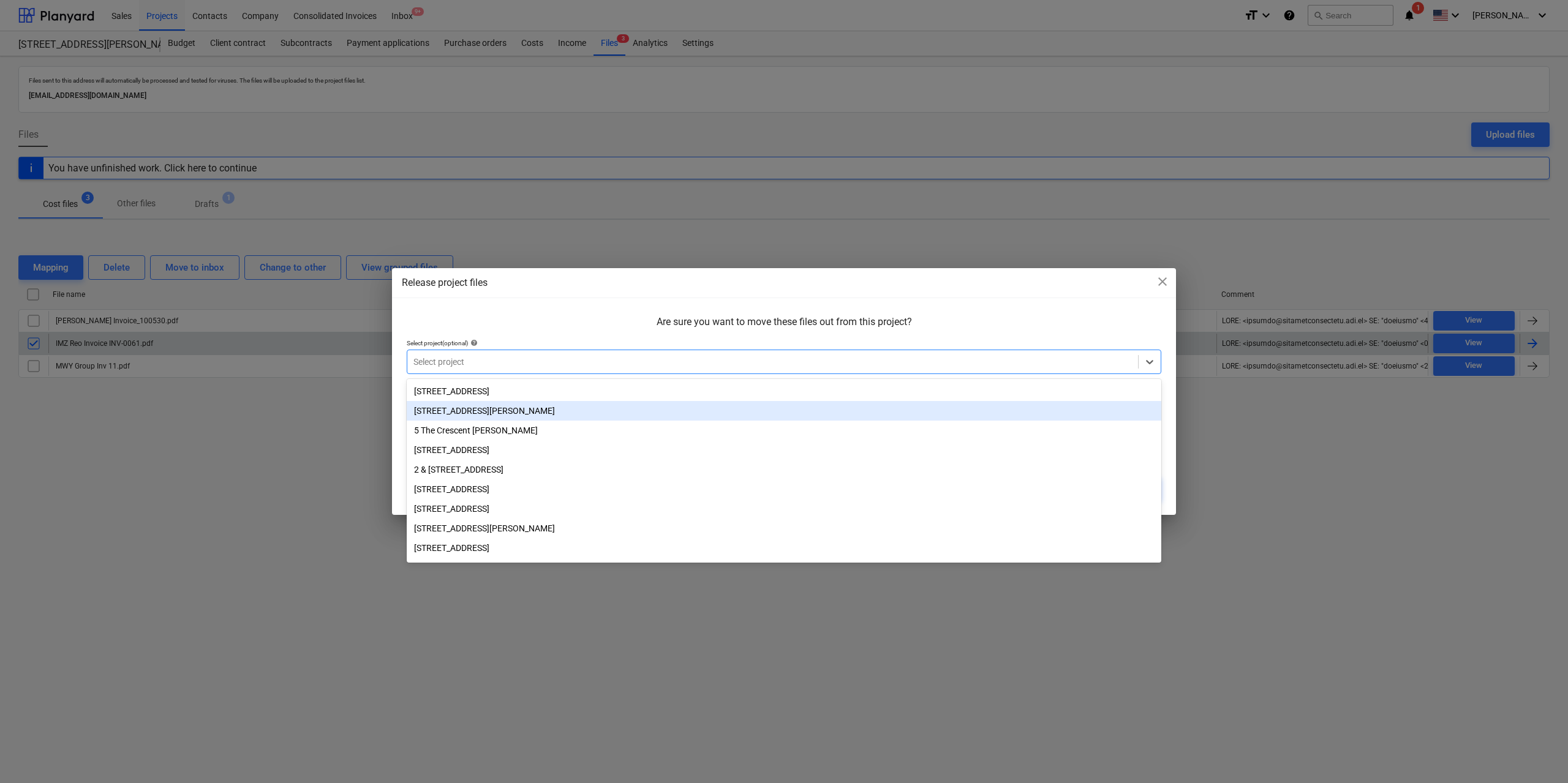
click at [515, 415] on div "[STREET_ADDRESS][PERSON_NAME]" at bounding box center [783, 411] width 754 height 19
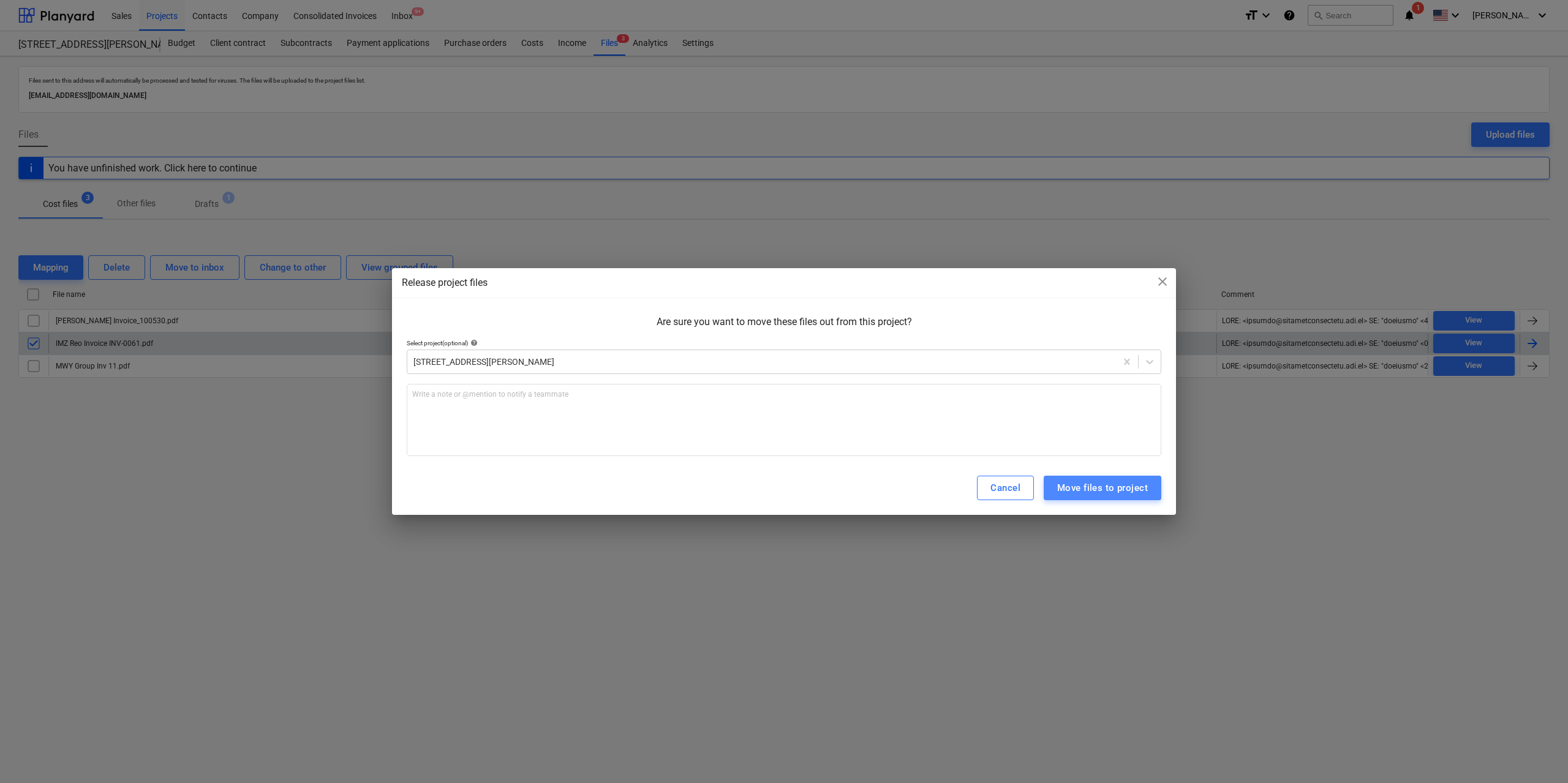
click at [1094, 490] on div "Move files to project" at bounding box center [1103, 488] width 91 height 16
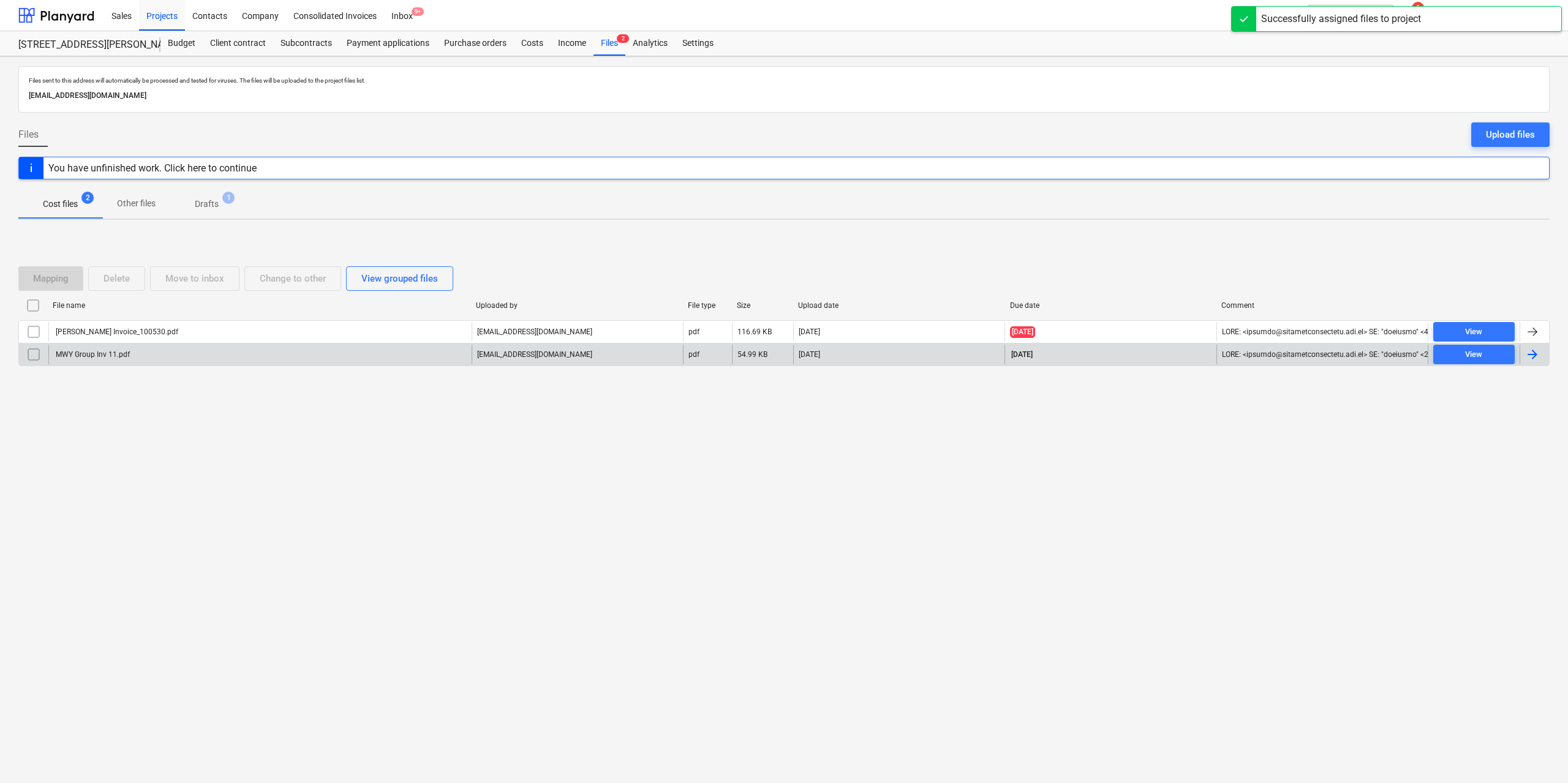
click at [95, 356] on div "MWY Group Inv 11.pdf" at bounding box center [92, 354] width 76 height 8
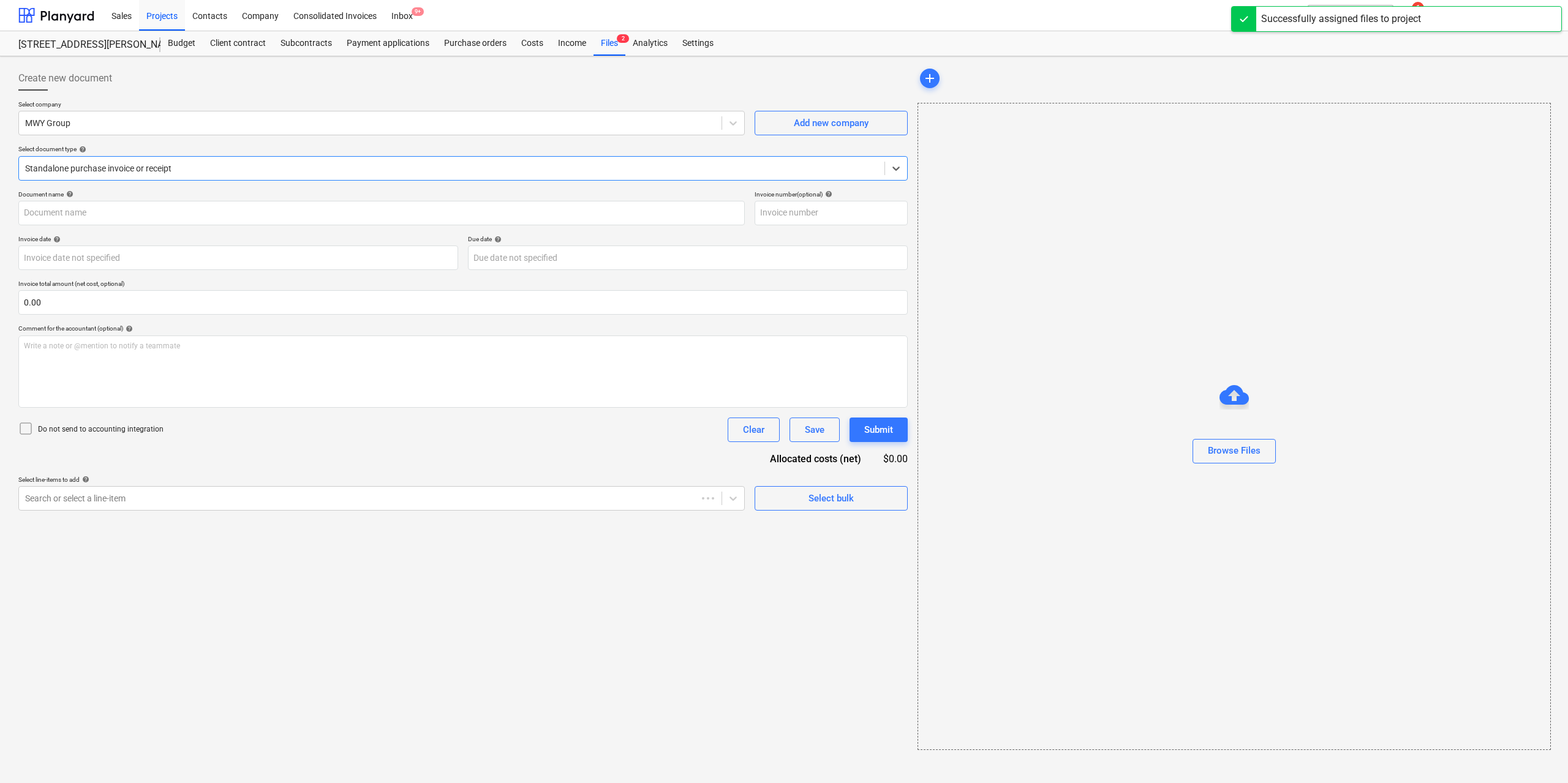
type input "11"
type input "[DATE]"
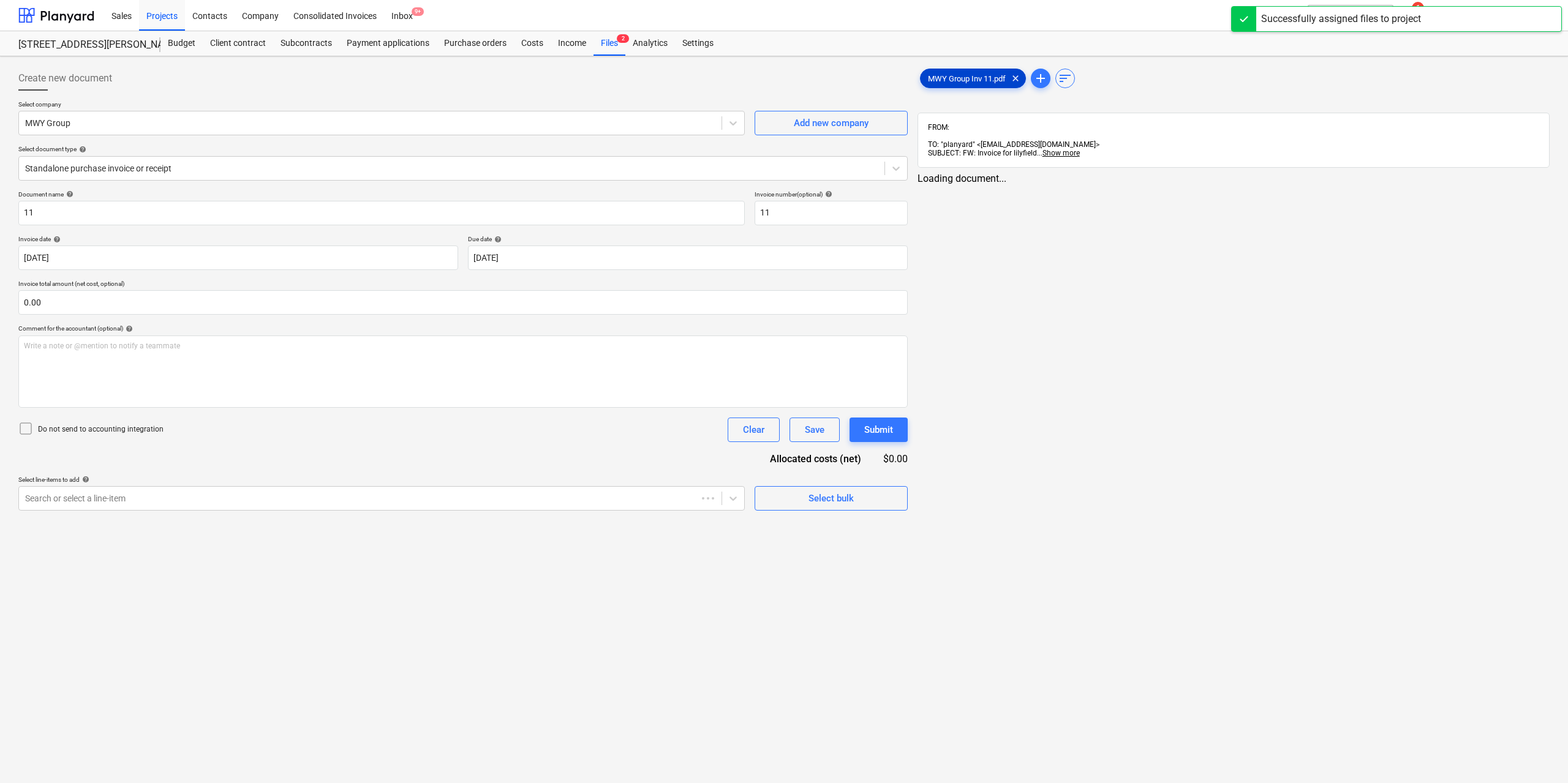
click at [946, 81] on span "MWY Group Inv 11.pdf" at bounding box center [967, 78] width 92 height 9
click at [200, 506] on div "Search or select a line-item" at bounding box center [369, 498] width 700 height 17
click at [200, 497] on div at bounding box center [369, 498] width 688 height 12
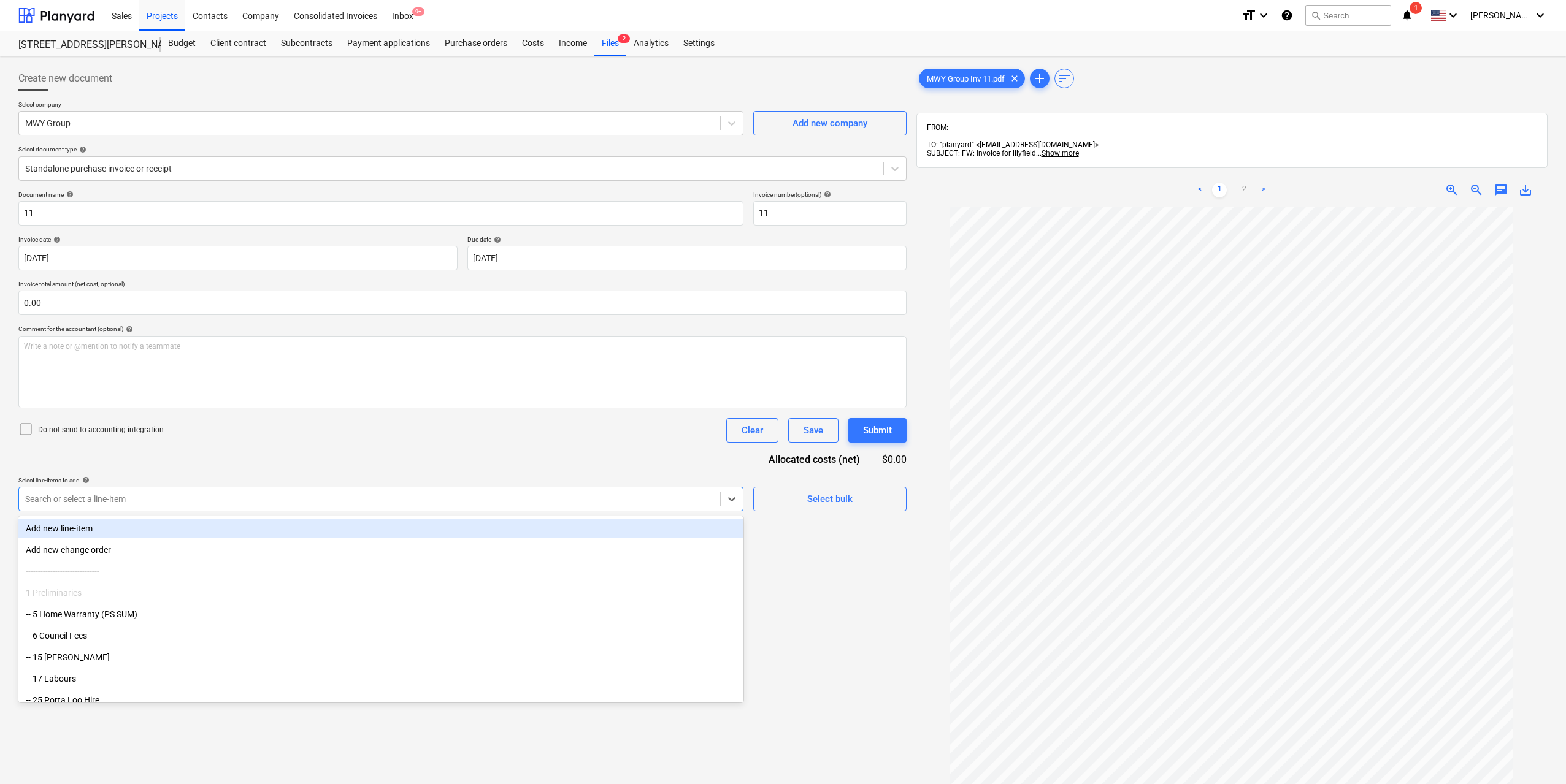
click at [200, 498] on div at bounding box center [370, 499] width 689 height 12
type input "h"
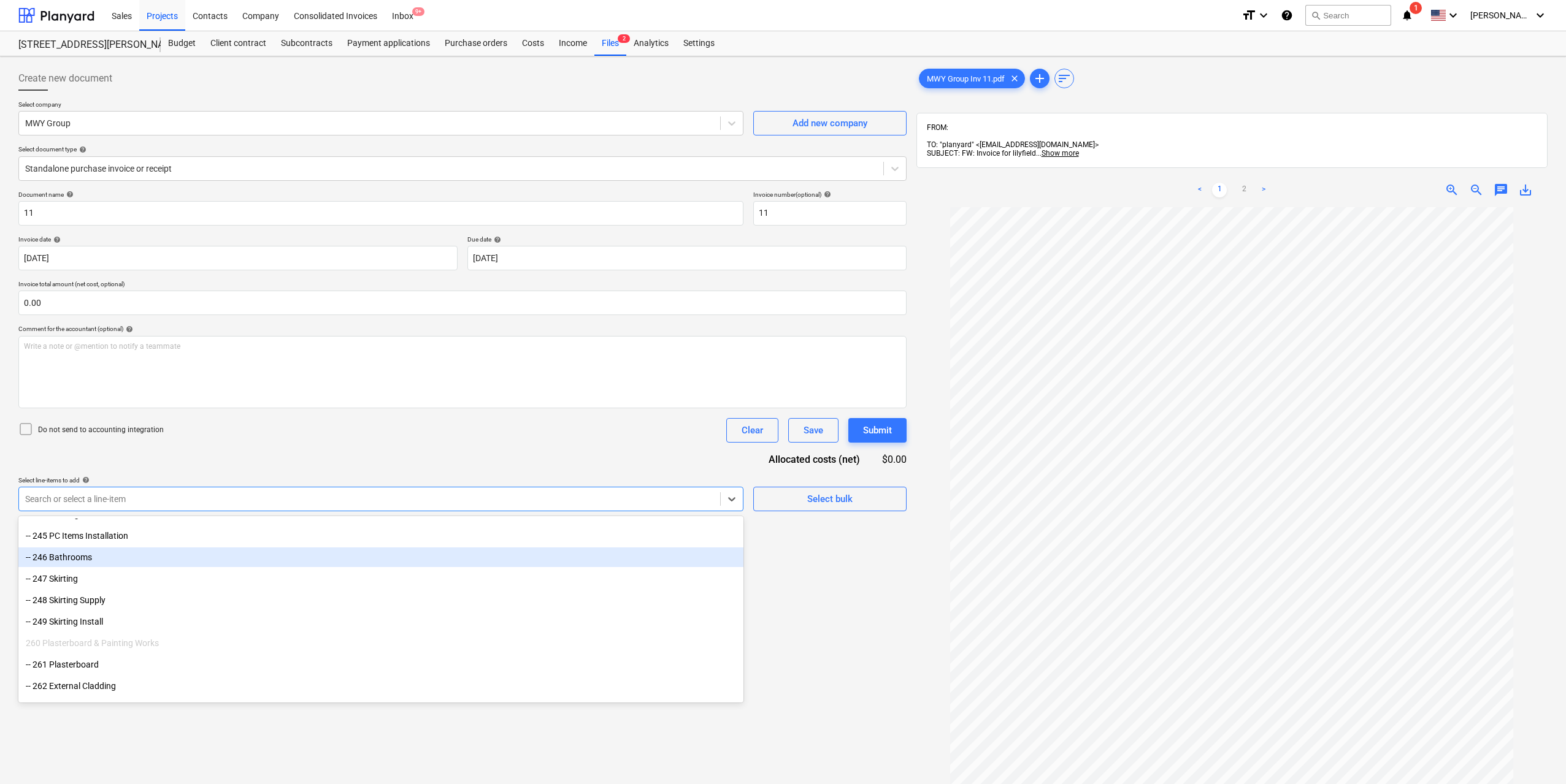
scroll to position [1717, 0]
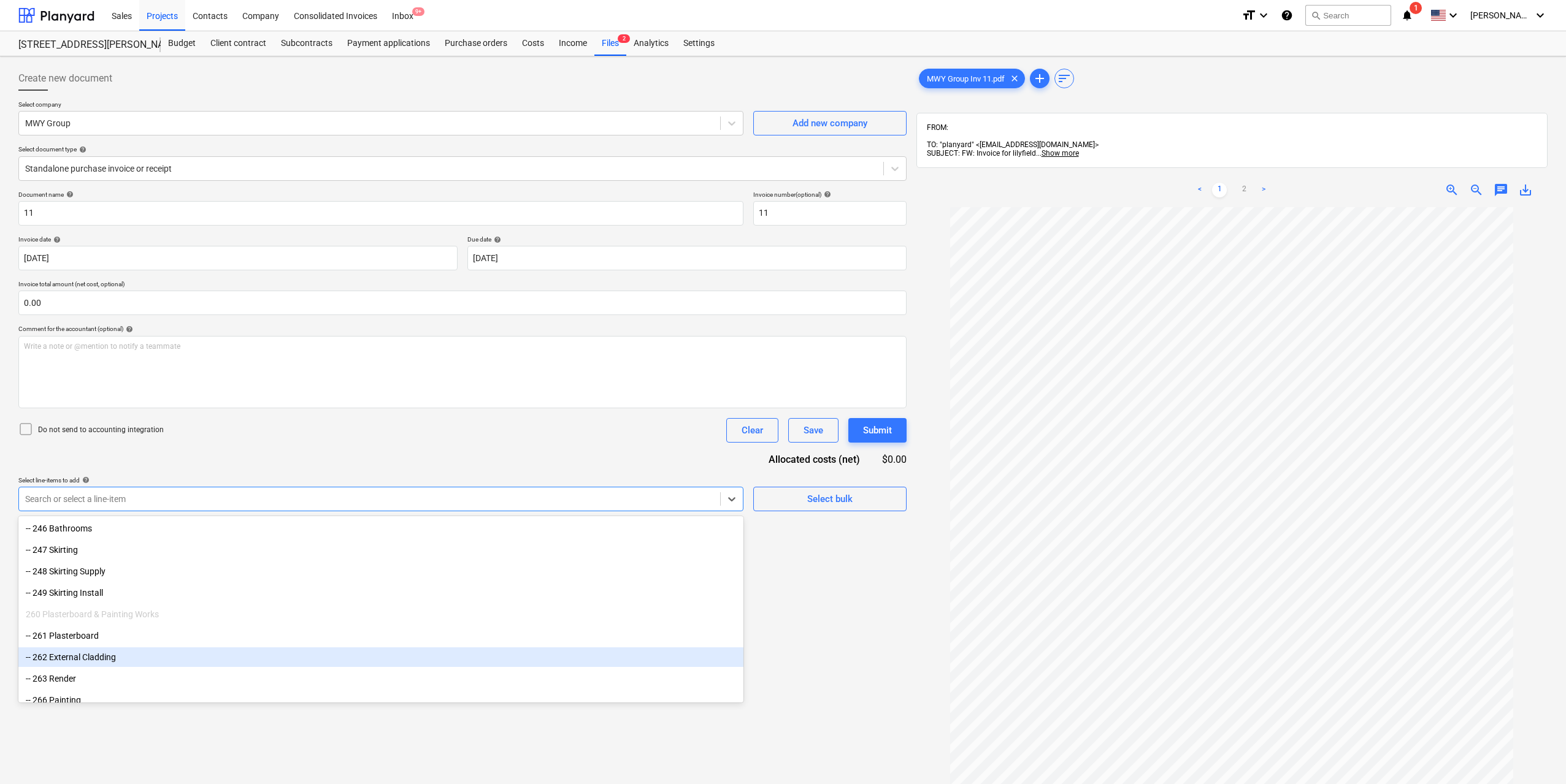
click at [161, 659] on div "-- 262 External Cladding" at bounding box center [381, 657] width 725 height 19
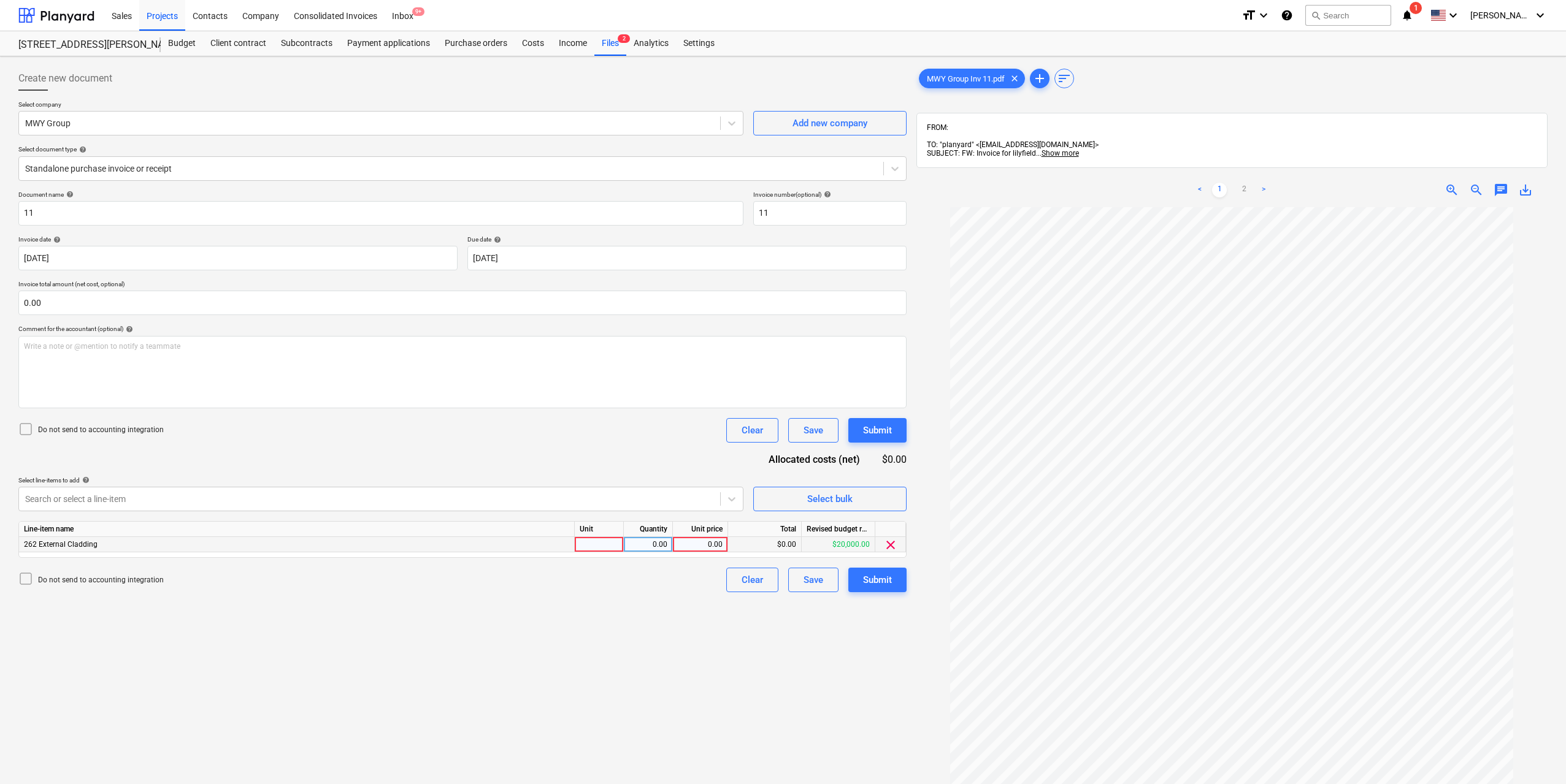
click at [602, 545] on div at bounding box center [599, 544] width 49 height 16
click at [640, 547] on div "0.00" at bounding box center [649, 544] width 39 height 16
type input "1"
click at [708, 547] on div "0.00" at bounding box center [700, 544] width 45 height 16
type input "20000"
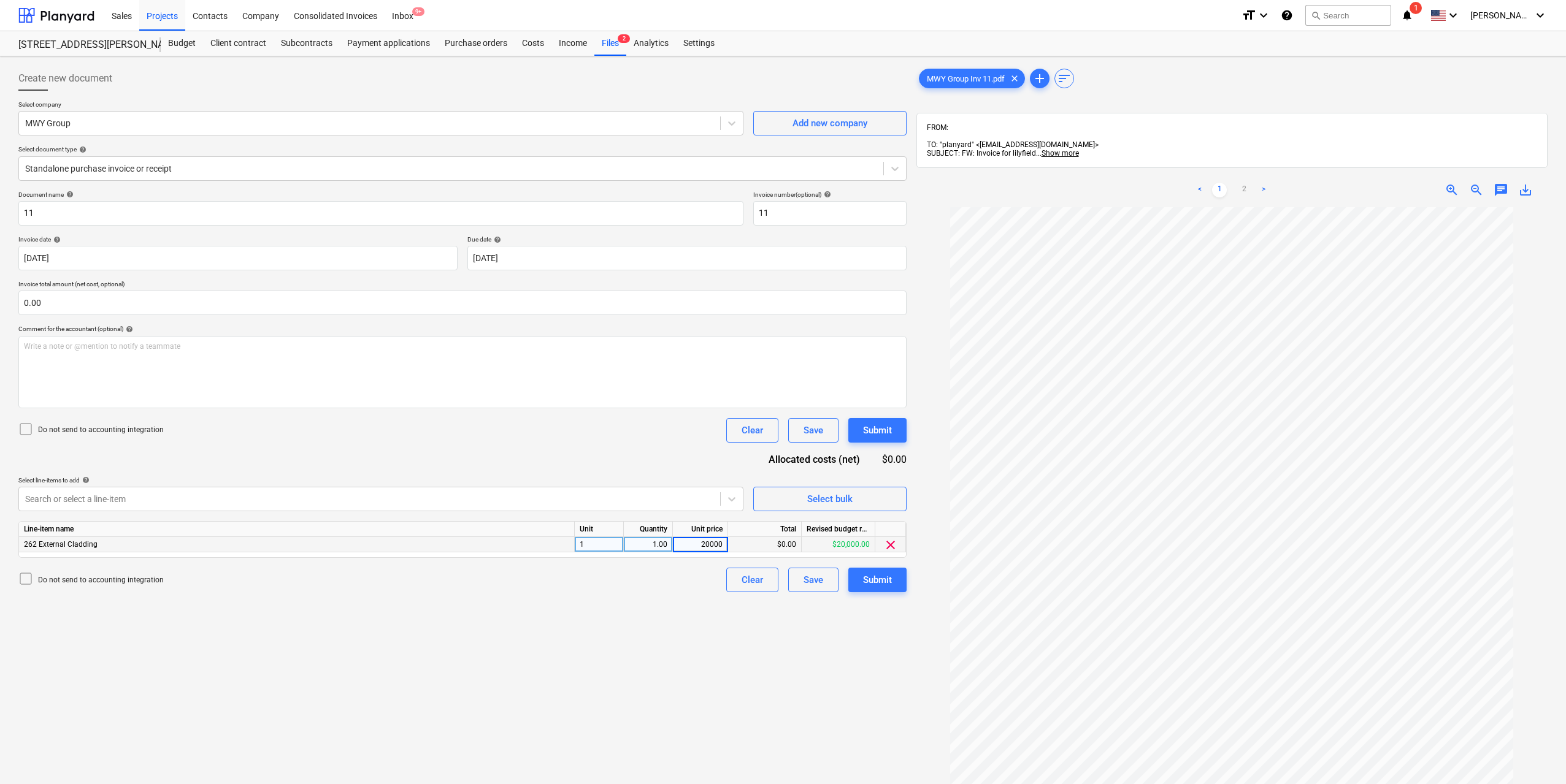
click at [696, 653] on div "Create new document Select company MWY Group Add new company Select document ty…" at bounding box center [462, 511] width 898 height 900
click at [759, 628] on div "Create new document Select company MWY Group Add new company Select document ty…" at bounding box center [462, 511] width 898 height 900
click at [882, 580] on div "Submit" at bounding box center [877, 579] width 29 height 16
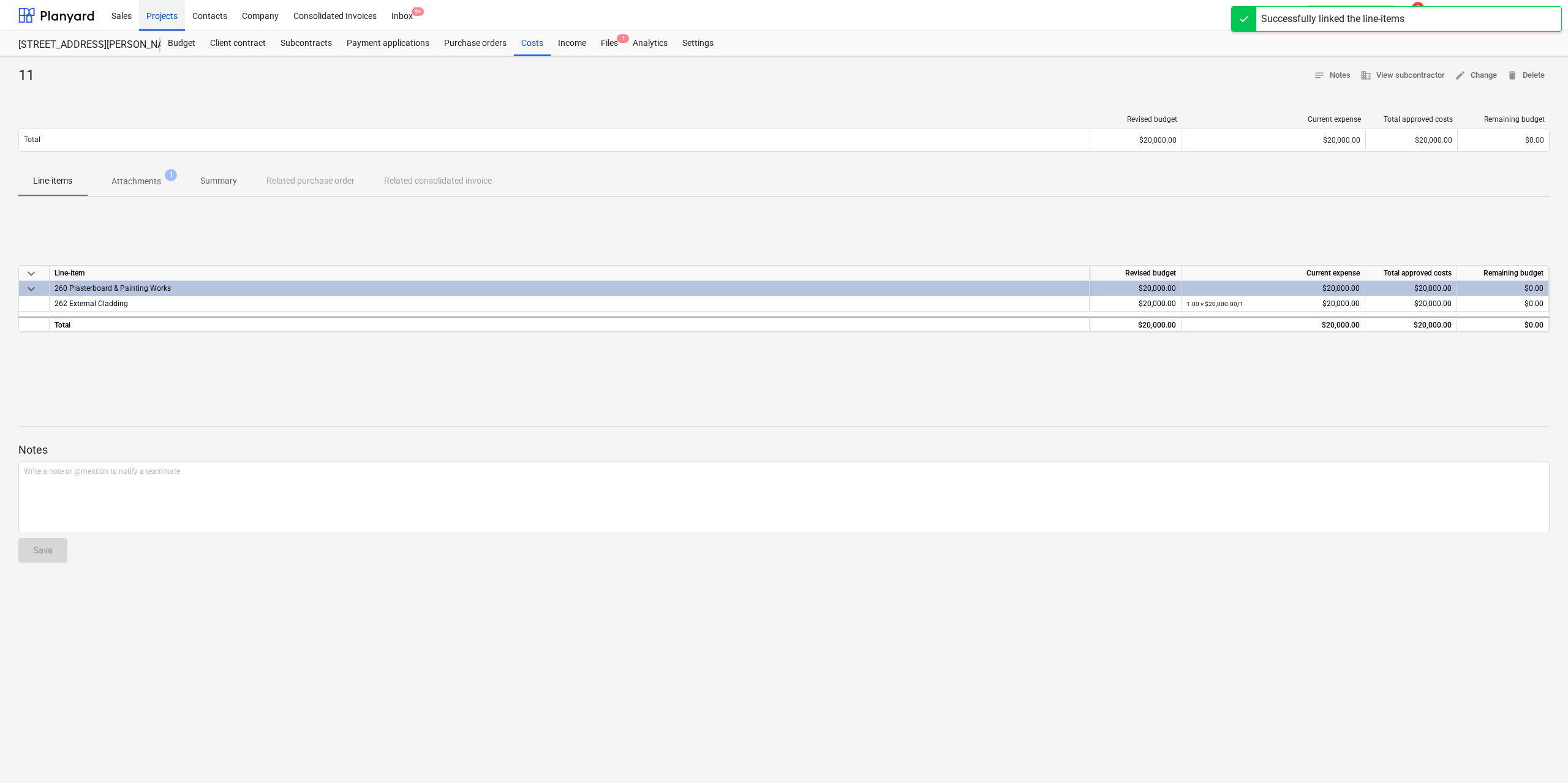
click at [173, 17] on div "Projects" at bounding box center [162, 15] width 46 height 31
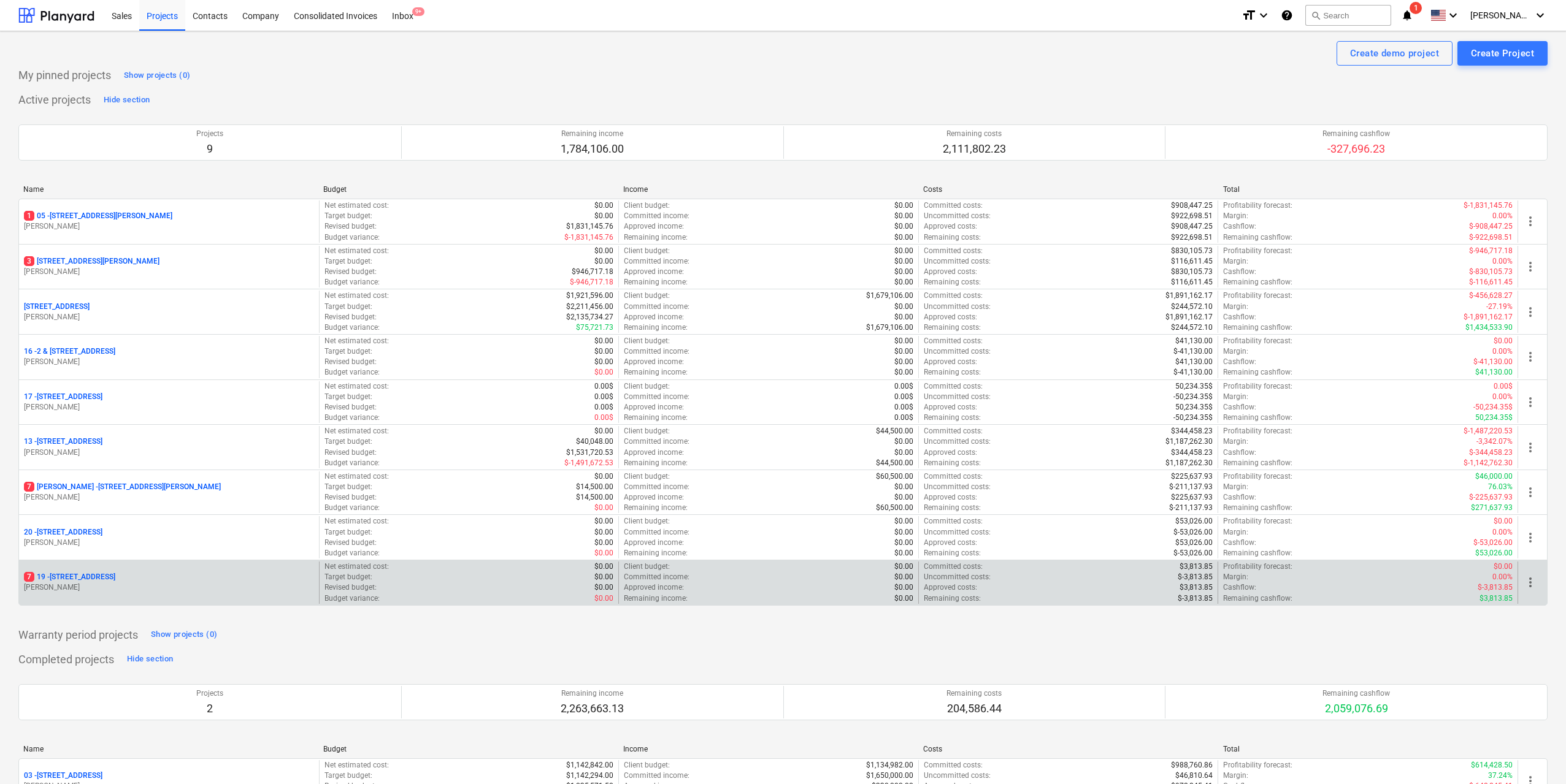
click at [115, 575] on p "[STREET_ADDRESS]" at bounding box center [69, 577] width 91 height 10
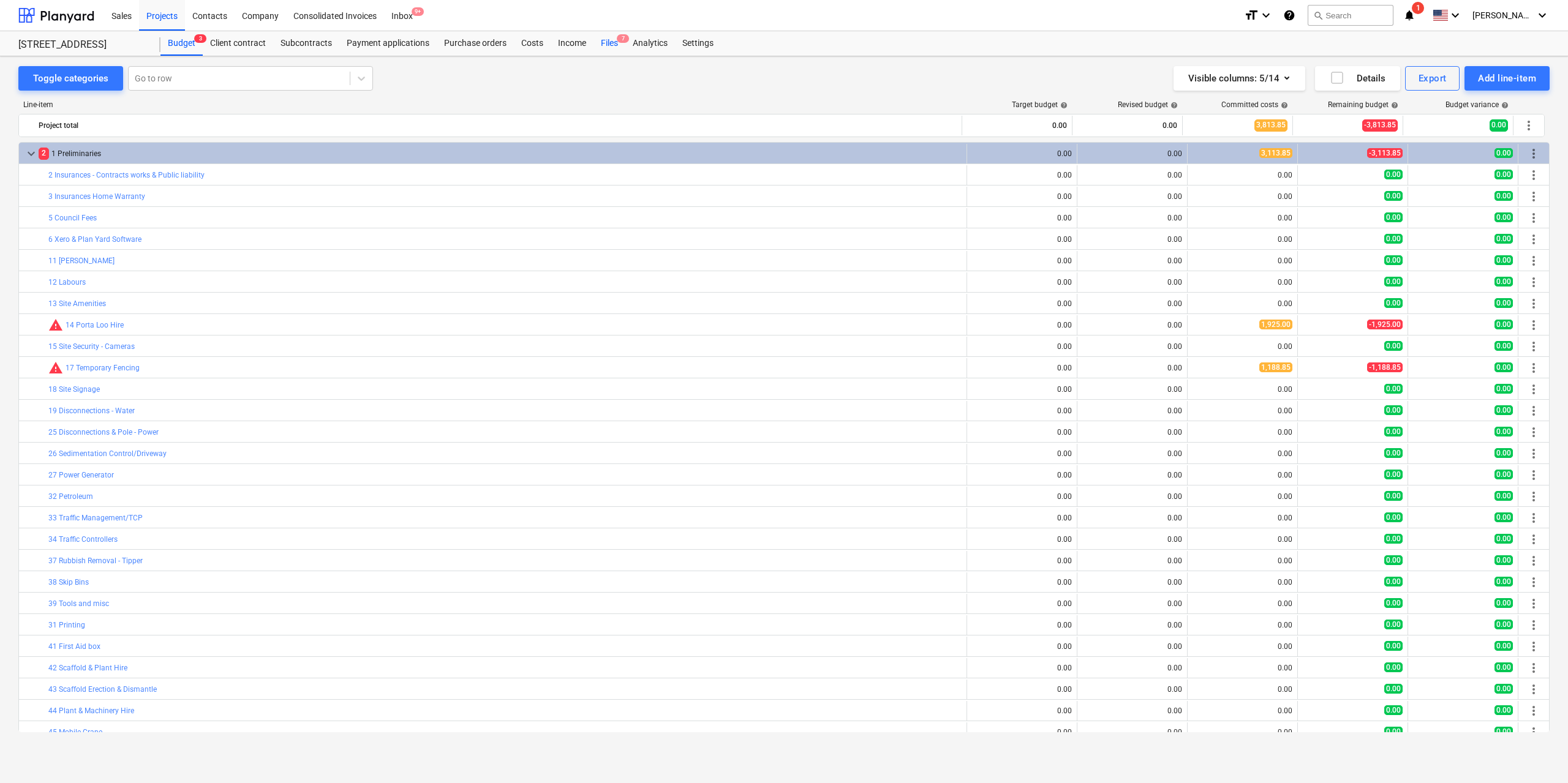
click at [618, 49] on div "Files 7" at bounding box center [609, 43] width 32 height 25
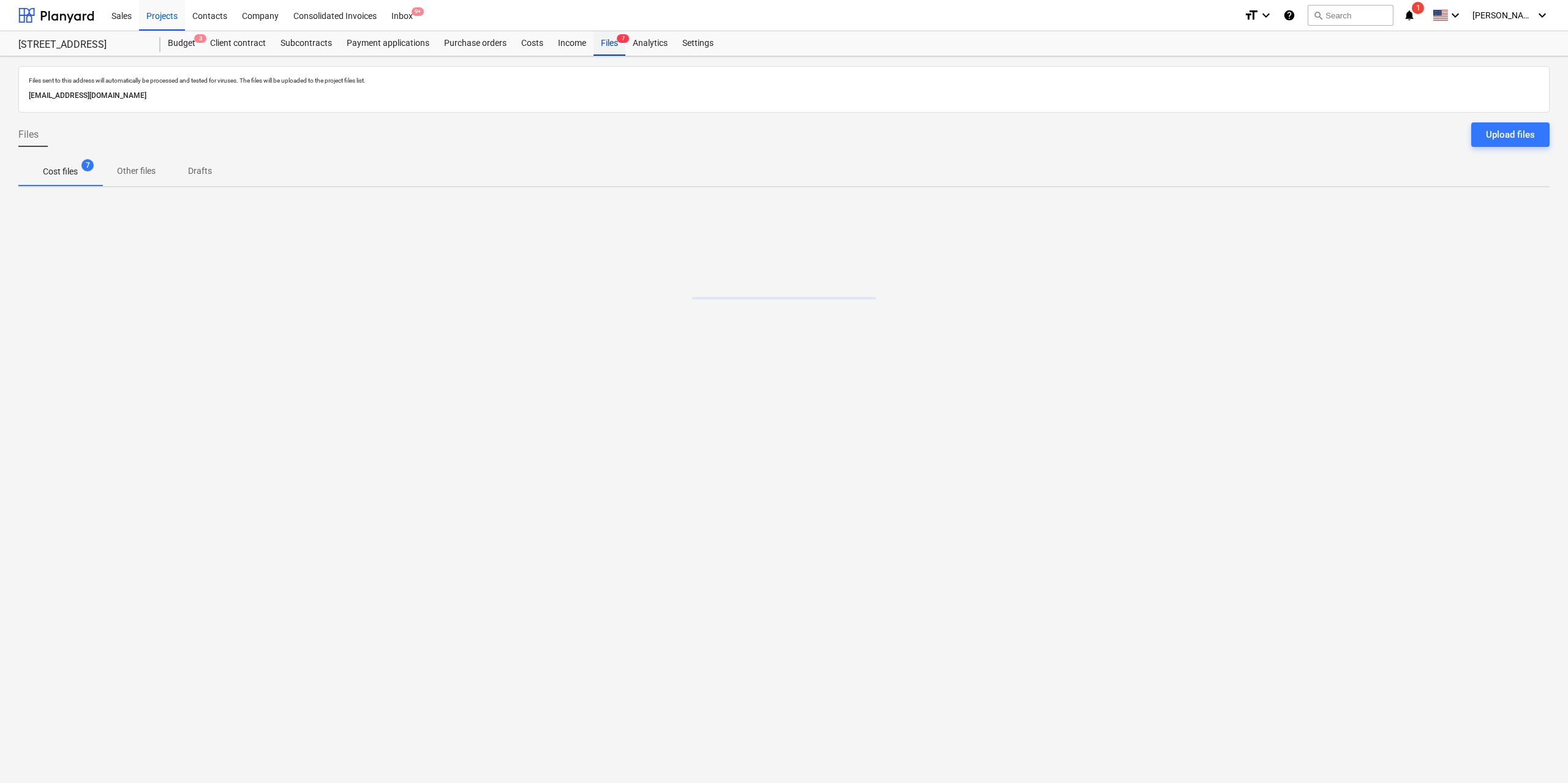
click at [615, 46] on div "Files 7" at bounding box center [609, 43] width 32 height 25
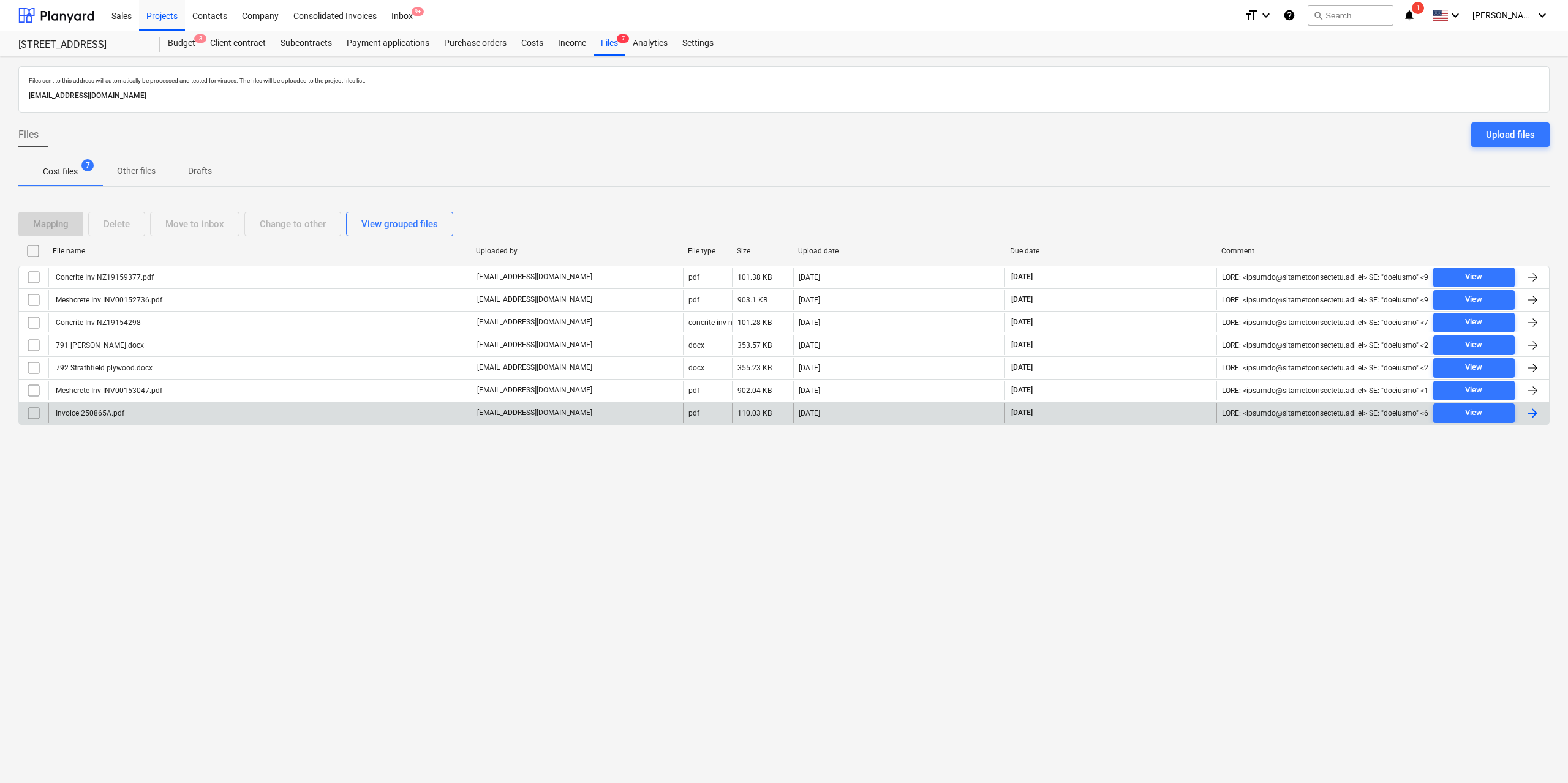
click at [132, 411] on div "Invoice 250865A.pdf" at bounding box center [260, 413] width 423 height 19
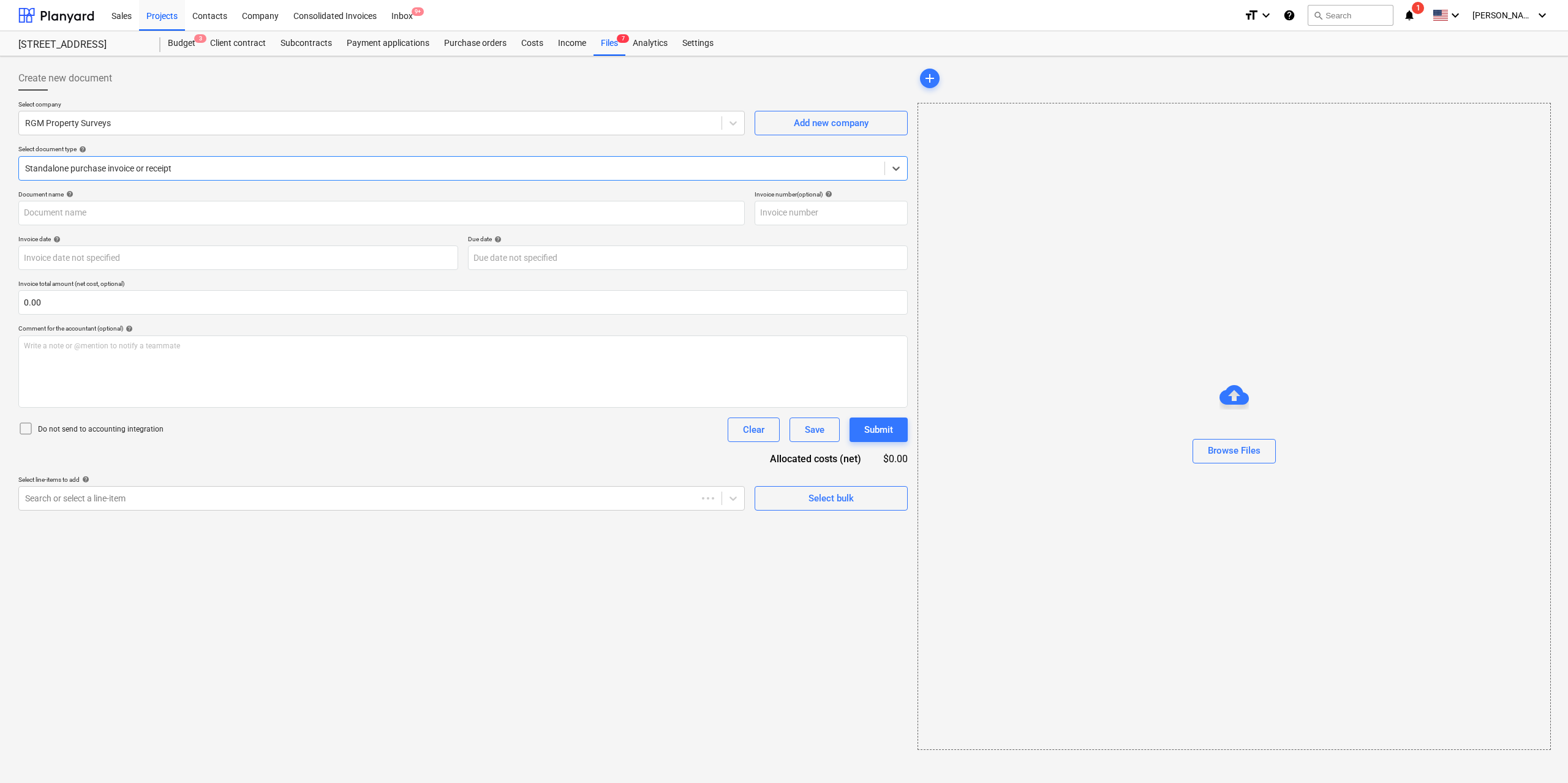
type input "250865A"
type input "[DATE]"
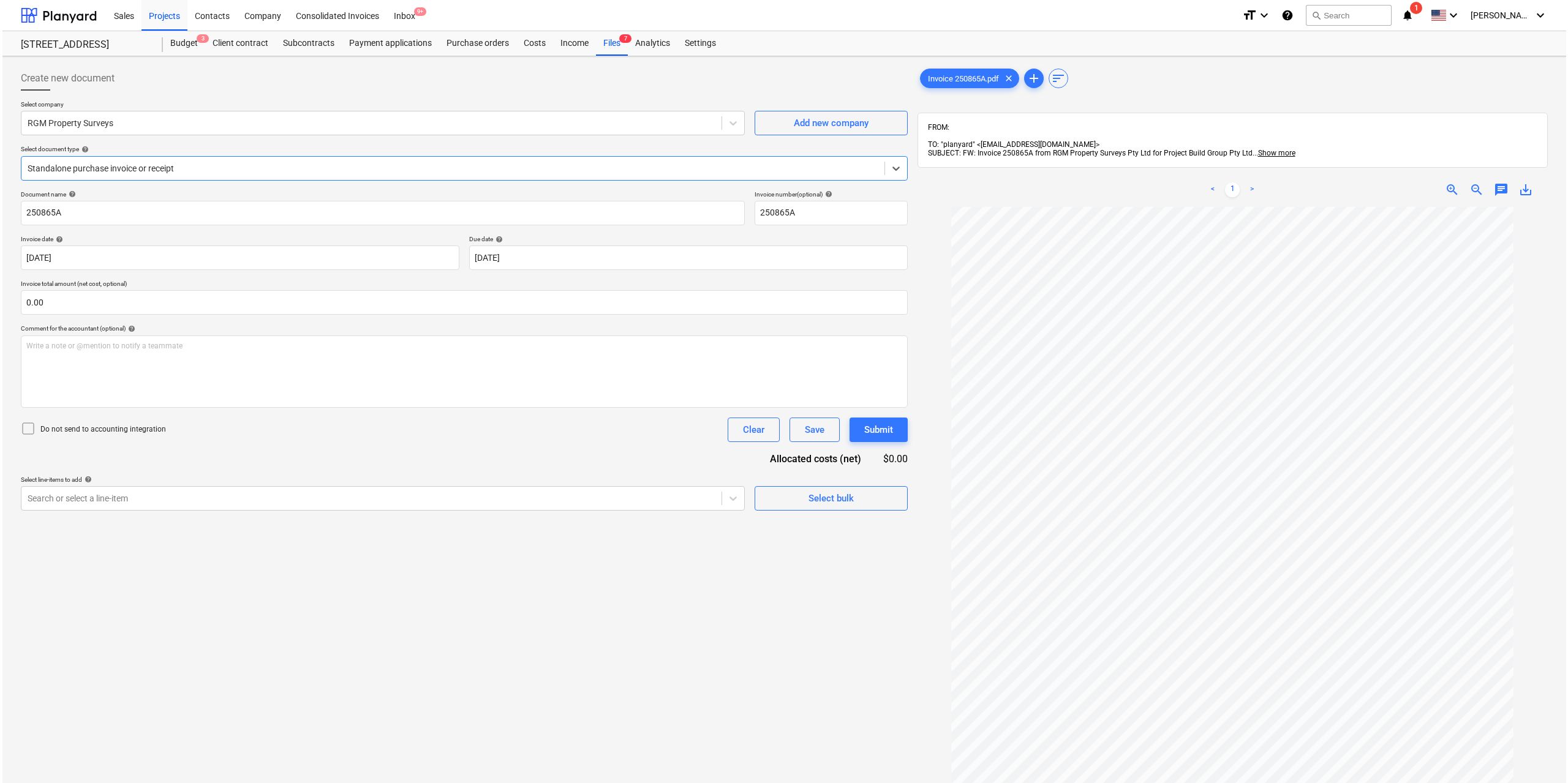
scroll to position [61, 0]
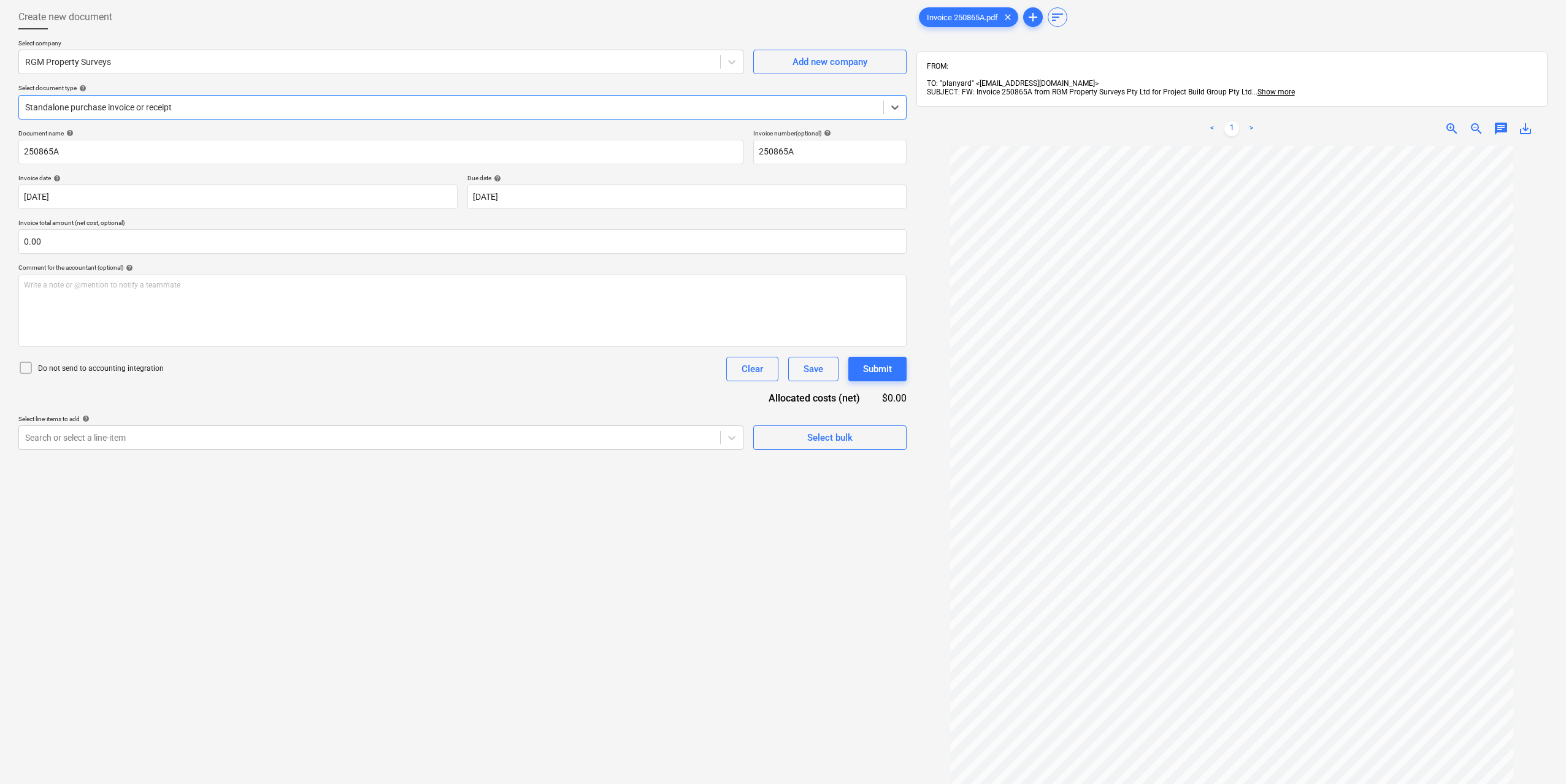
click at [530, 453] on div "Create new document Select company RGM Property Surveys Add new company Select …" at bounding box center [462, 450] width 898 height 900
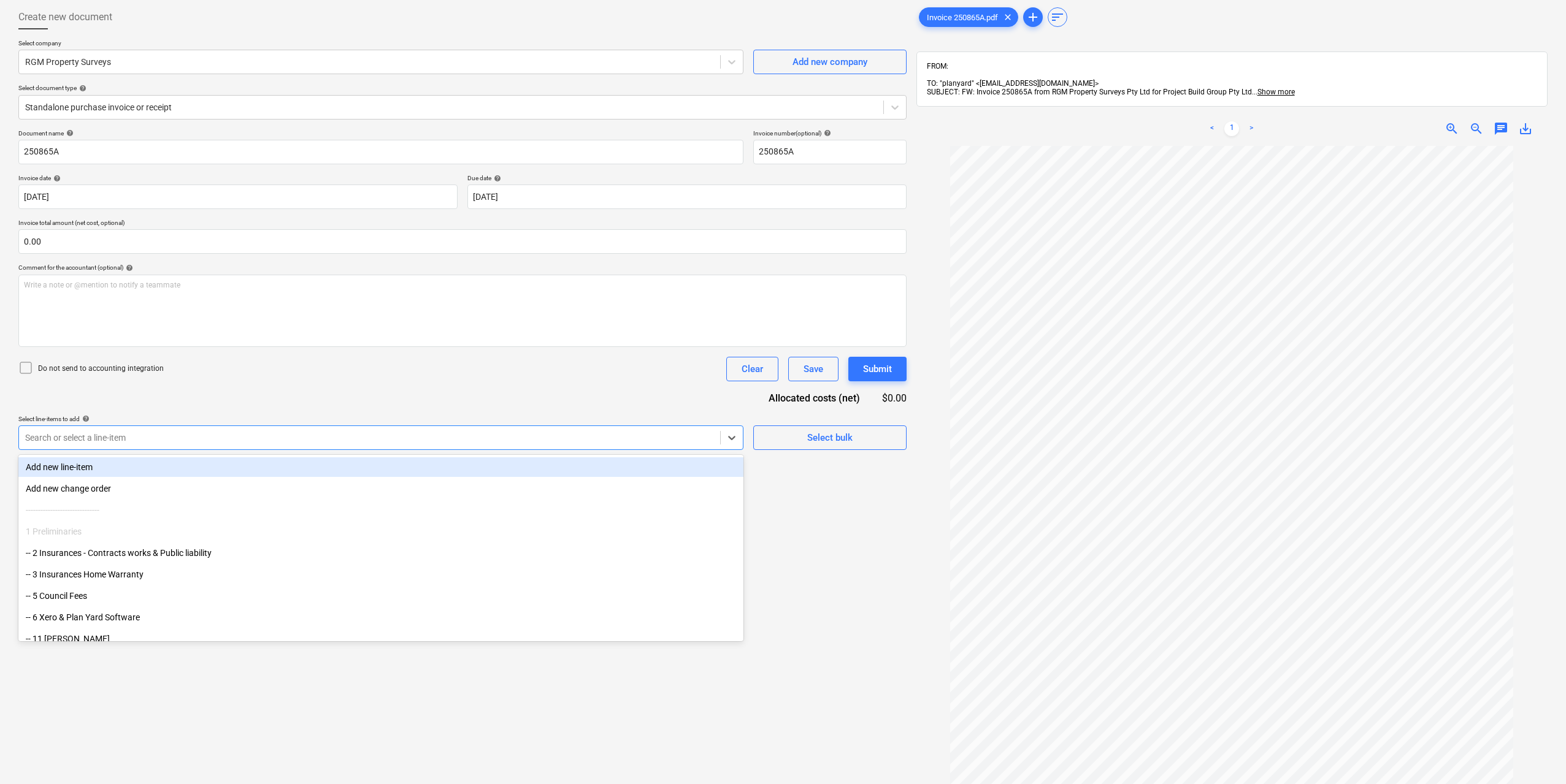
click at [516, 442] on div at bounding box center [370, 438] width 689 height 12
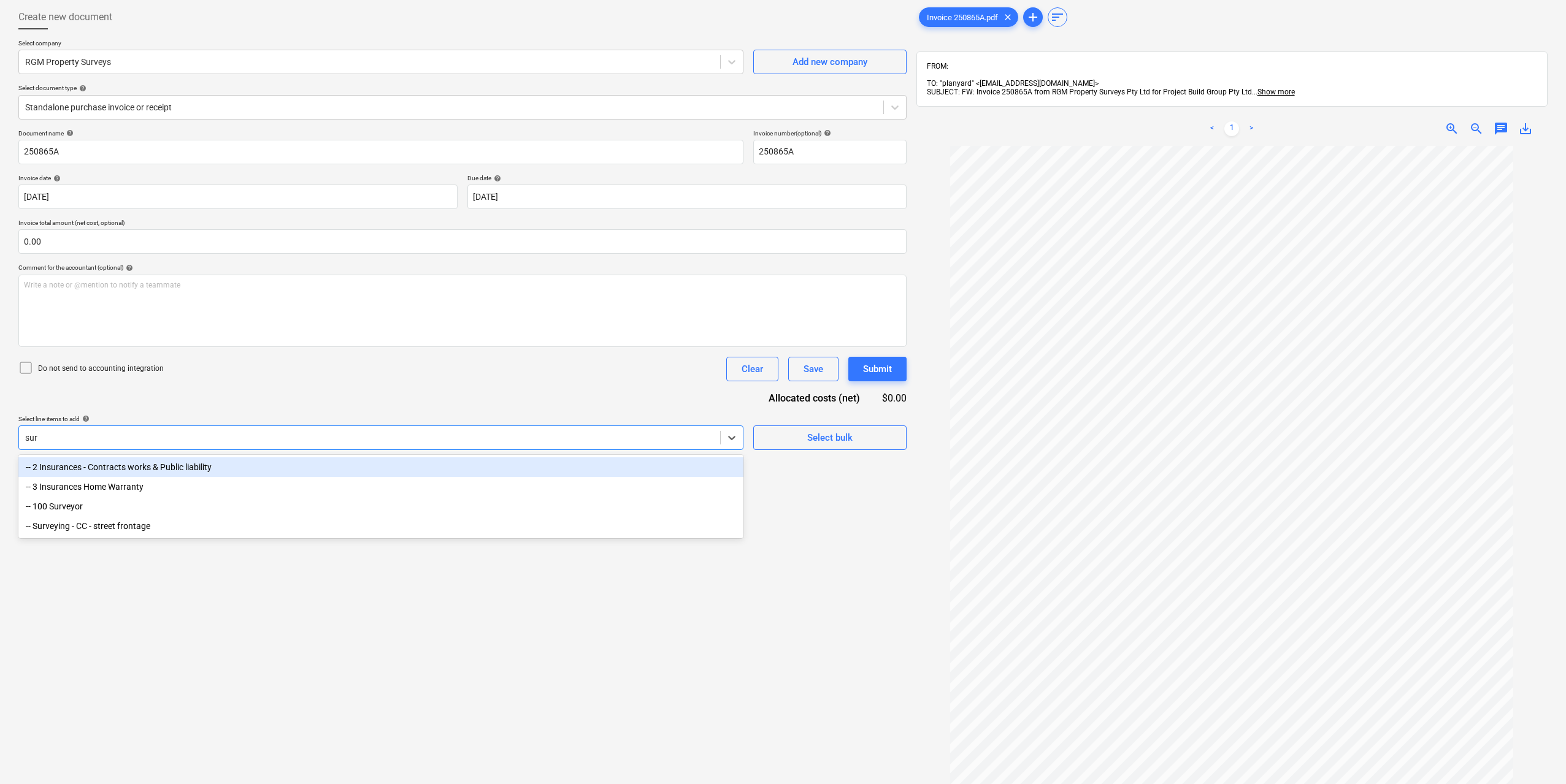
type input "surv"
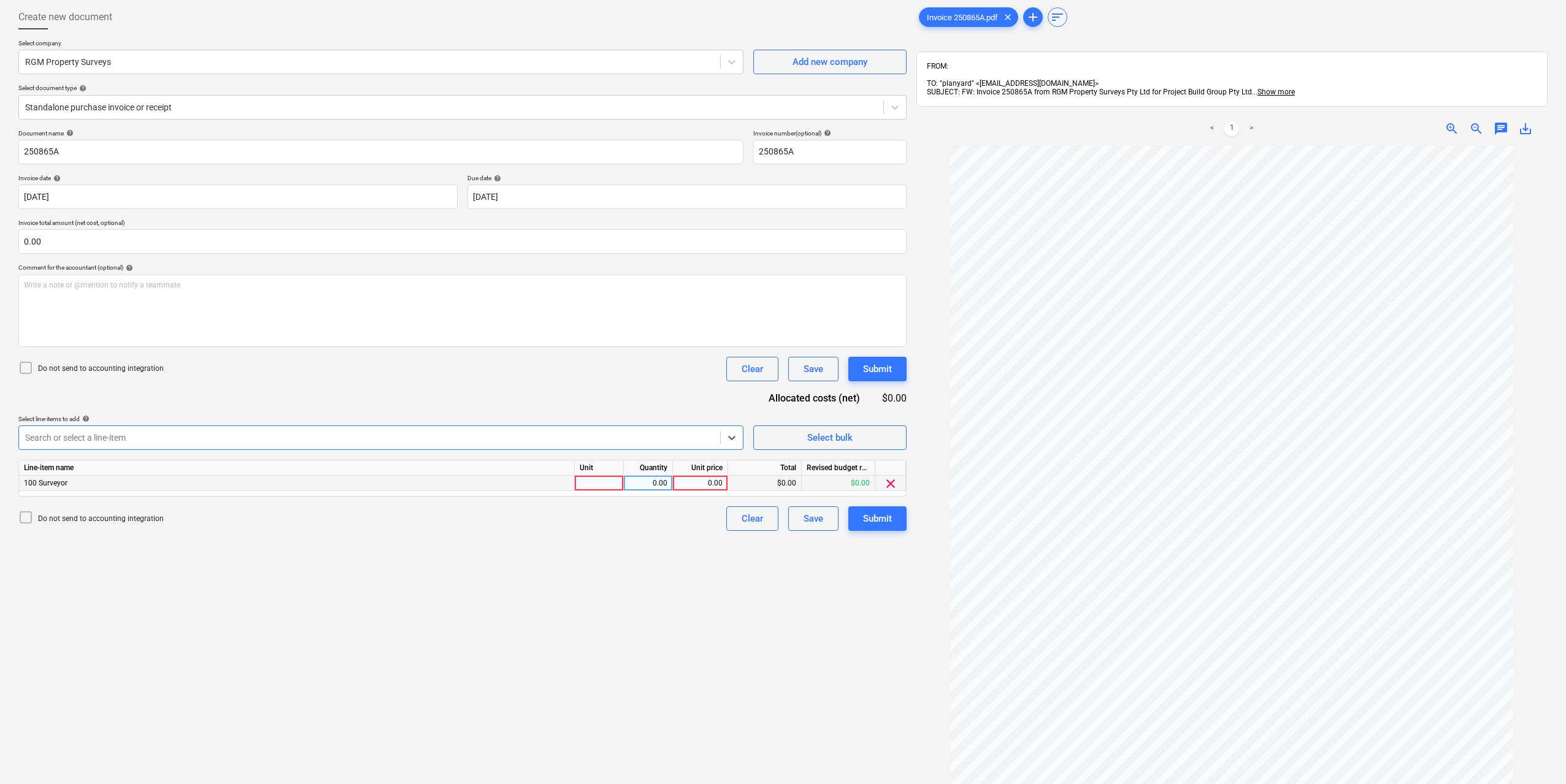
click at [581, 480] on div at bounding box center [599, 483] width 49 height 16
type input "1"
type input "950"
click at [615, 601] on div "Create new document Select company RGM Property Surveys Add new company Select …" at bounding box center [462, 450] width 898 height 900
click at [773, 599] on div "Create new document Select company RGM Property Surveys Add new company Select …" at bounding box center [462, 450] width 898 height 900
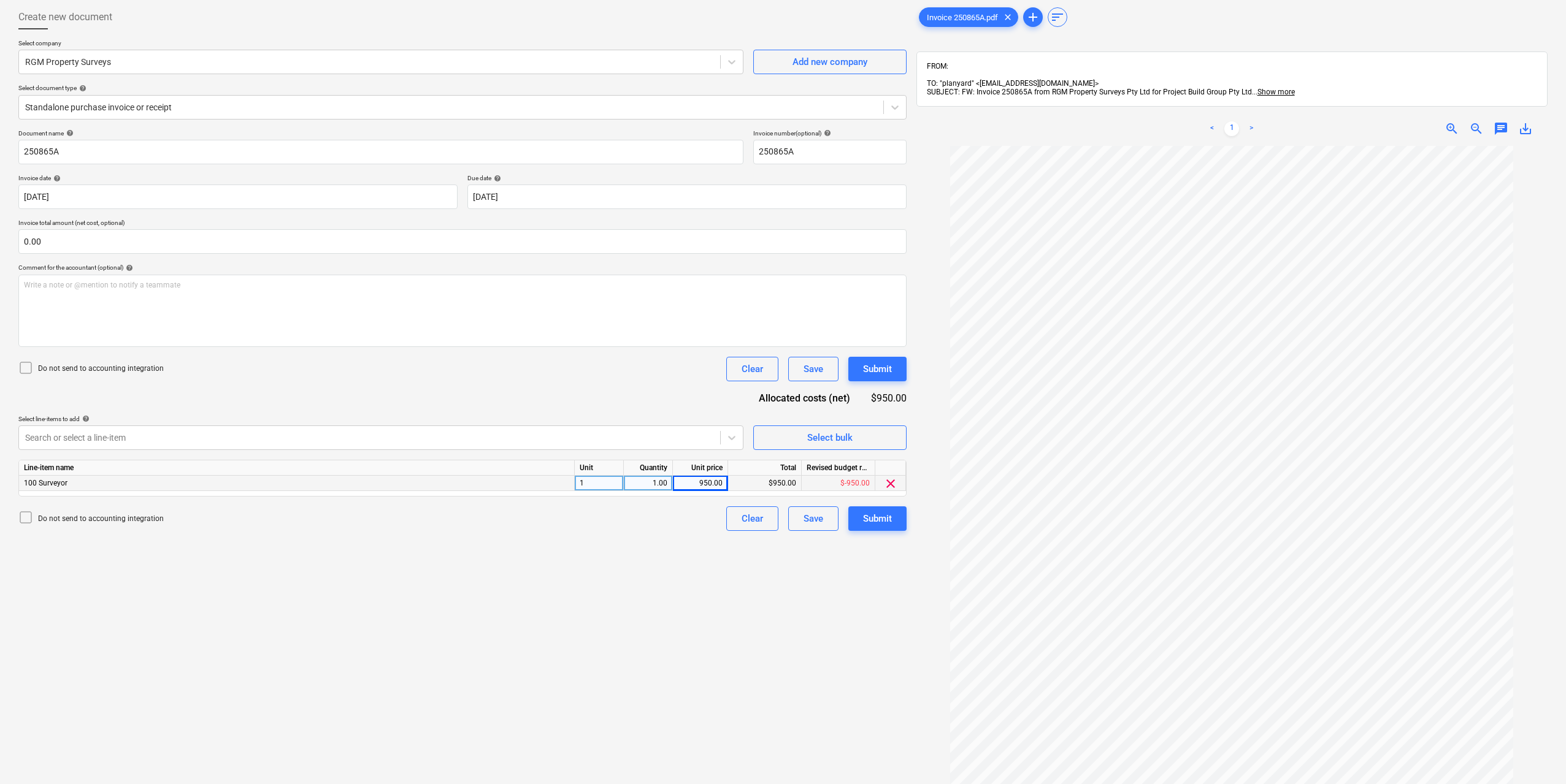
click at [812, 588] on div "Create new document Select company RGM Property Surveys Add new company Select …" at bounding box center [462, 450] width 898 height 900
click at [891, 524] on div "Submit" at bounding box center [877, 518] width 29 height 16
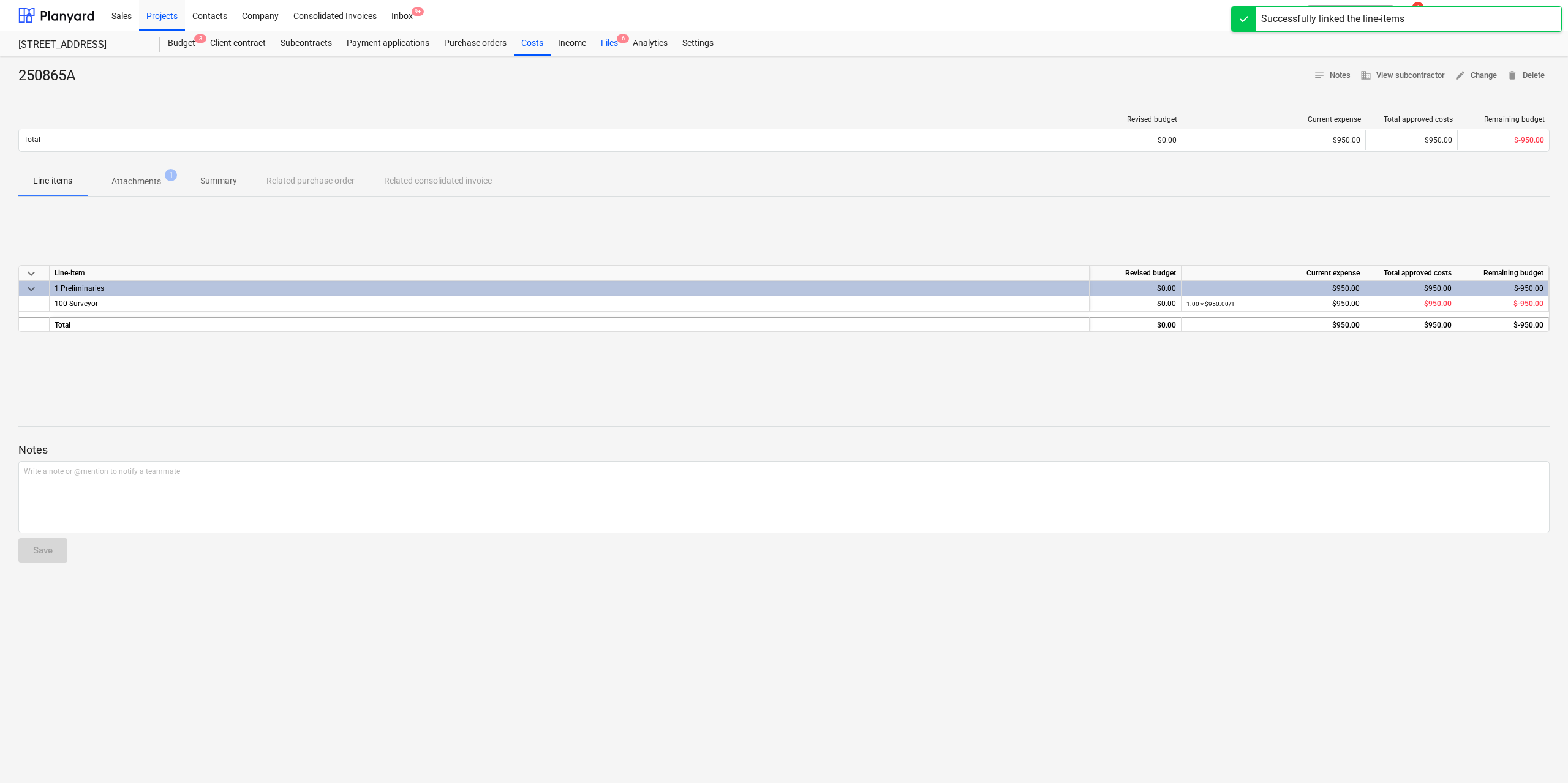
click at [608, 45] on div "Files 6" at bounding box center [609, 43] width 32 height 25
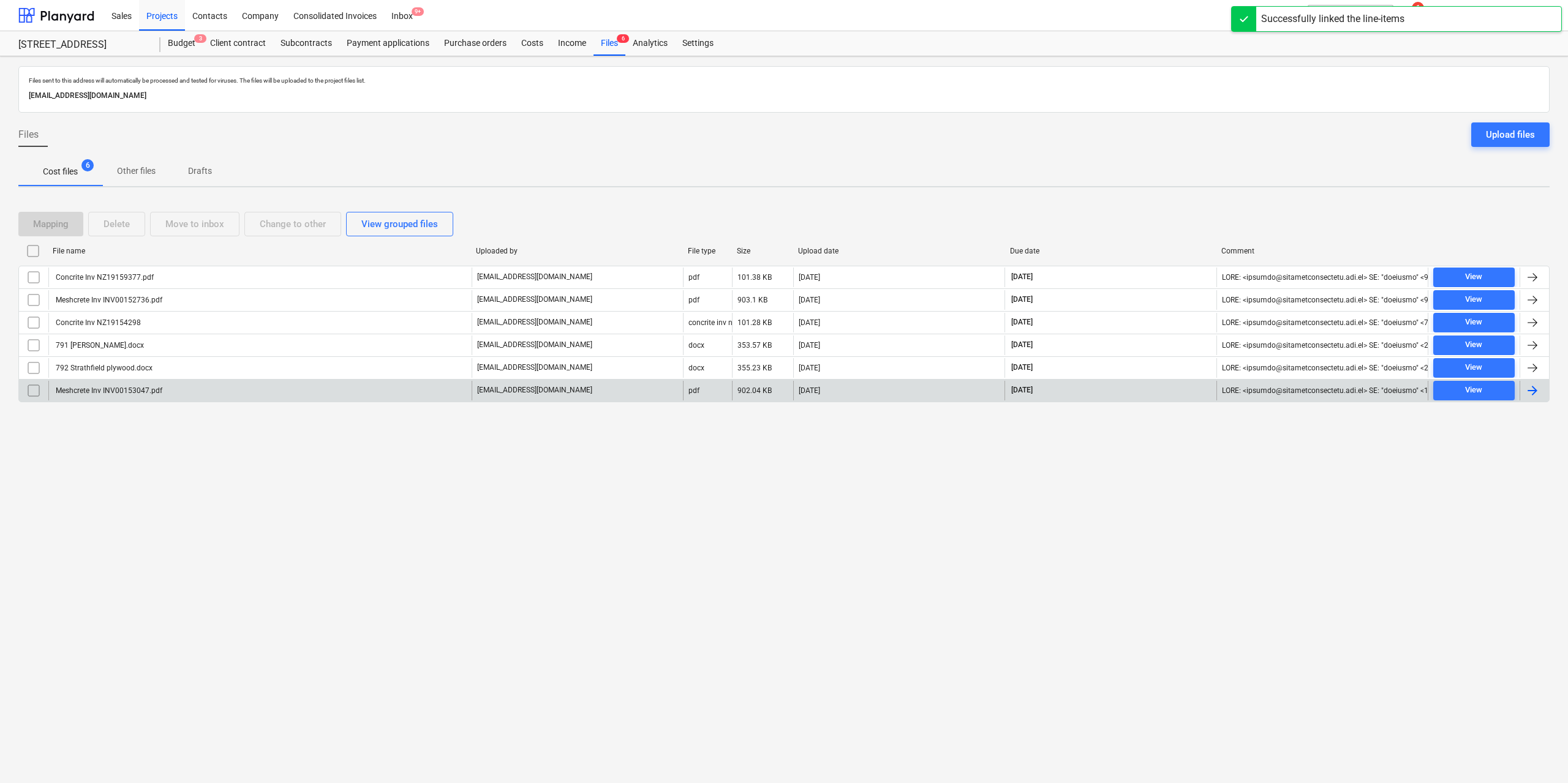
click at [156, 392] on div "Meshcrete Inv INV00153047.pdf" at bounding box center [107, 390] width 108 height 8
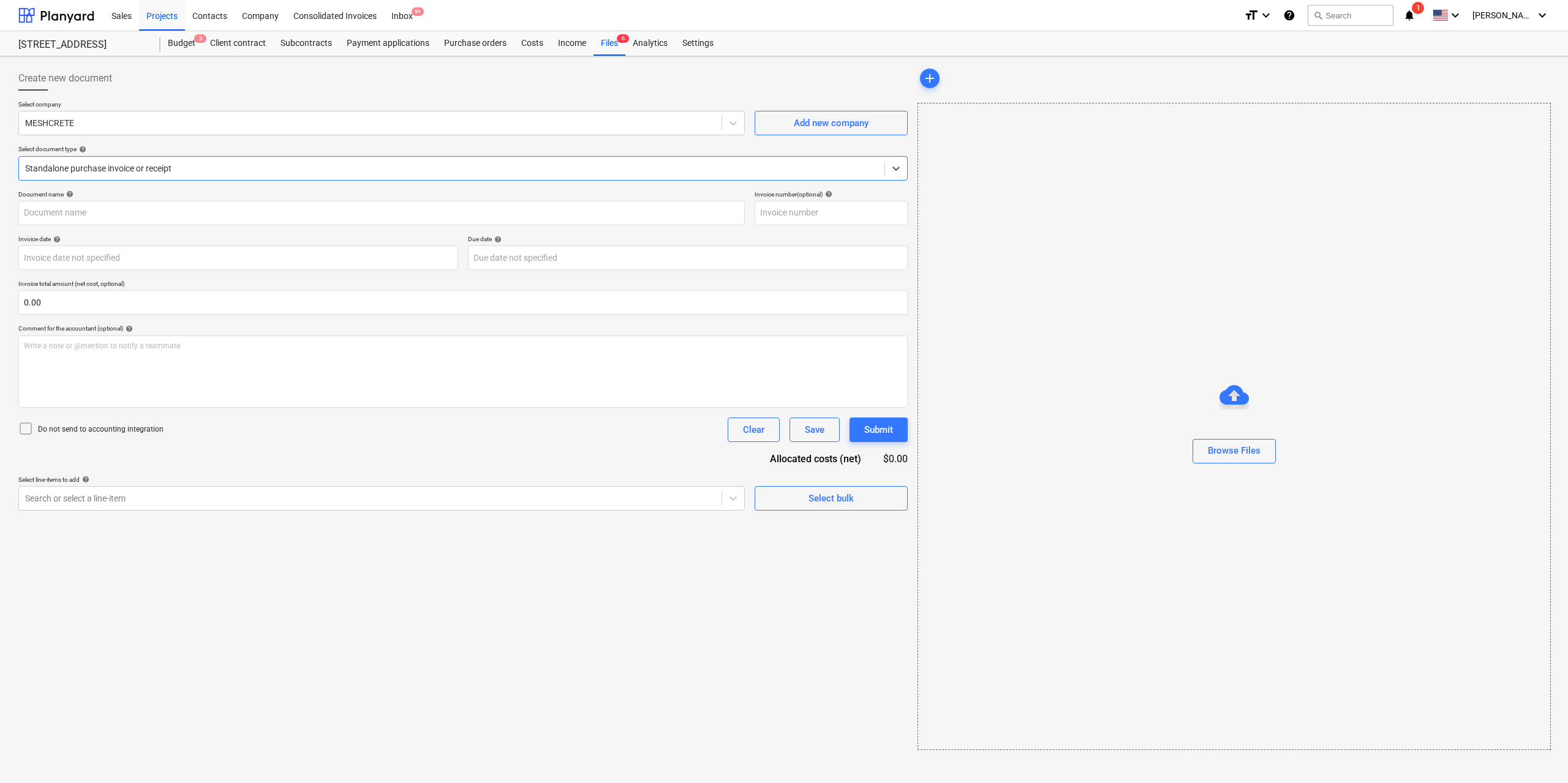
type input "INV00153047"
type input "[DATE]"
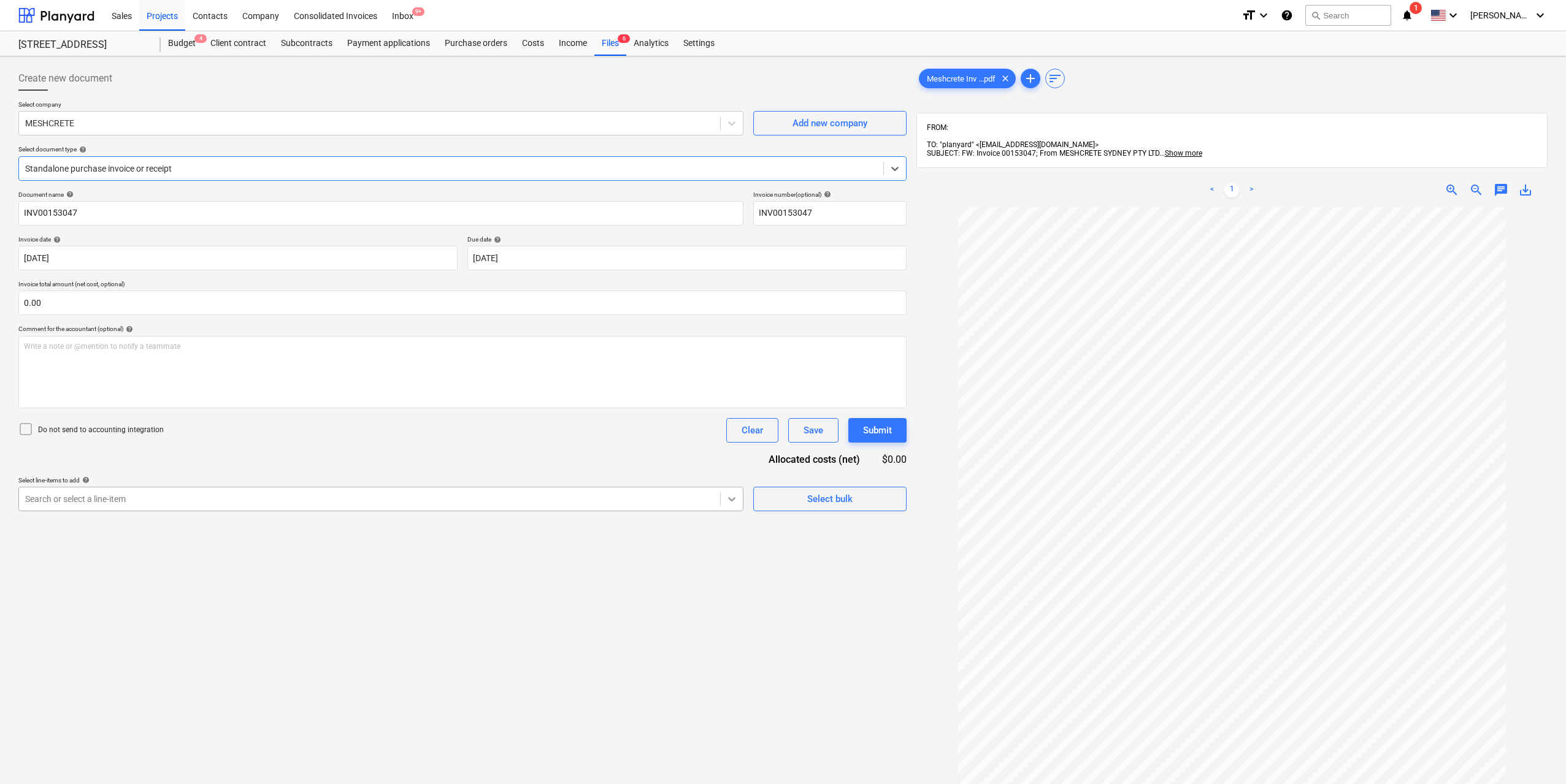
click at [722, 501] on div at bounding box center [732, 500] width 22 height 22
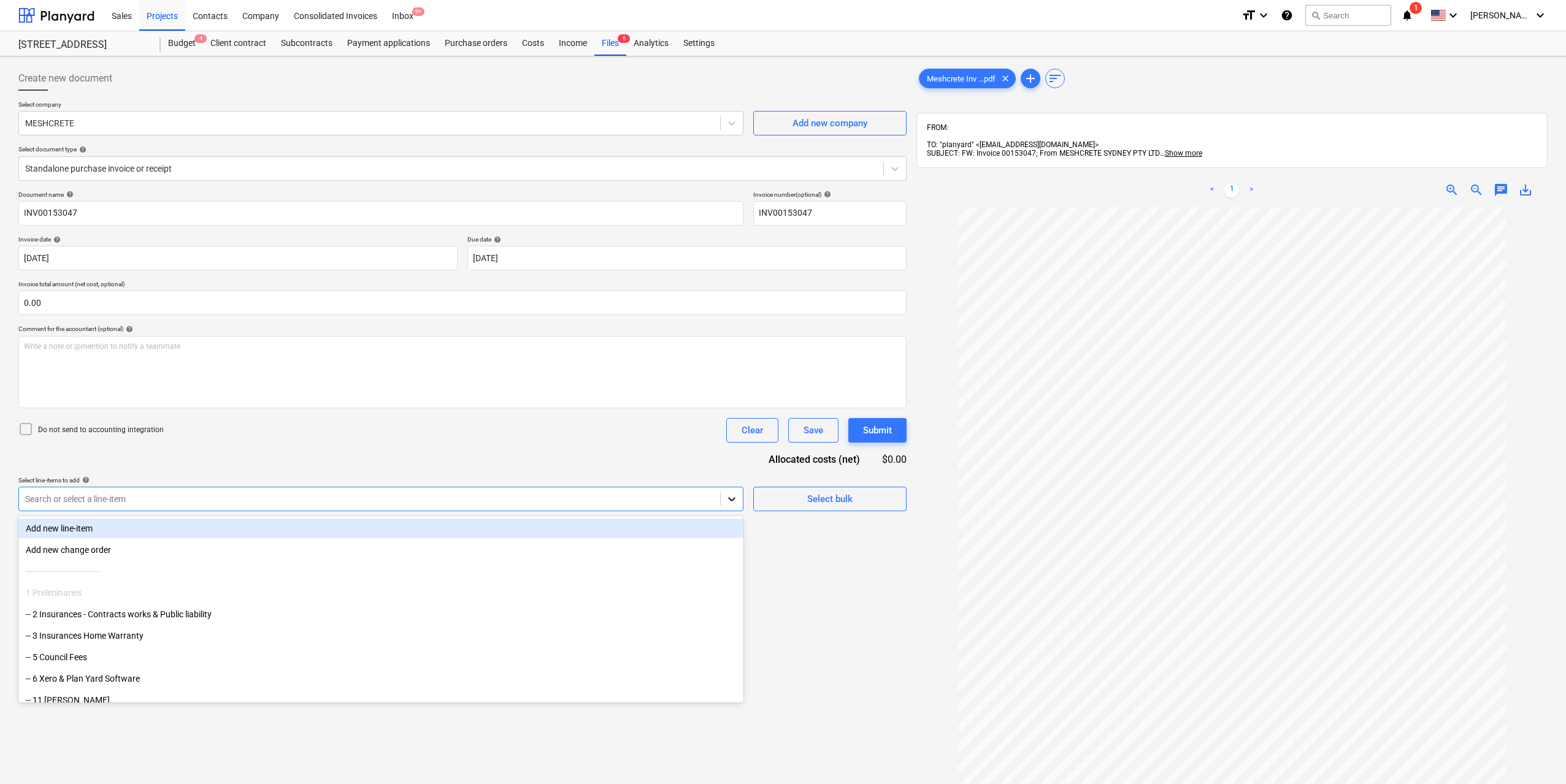
type input "e"
type input "rein"
click at [705, 480] on div "Select line-items to add help" at bounding box center [381, 480] width 725 height 8
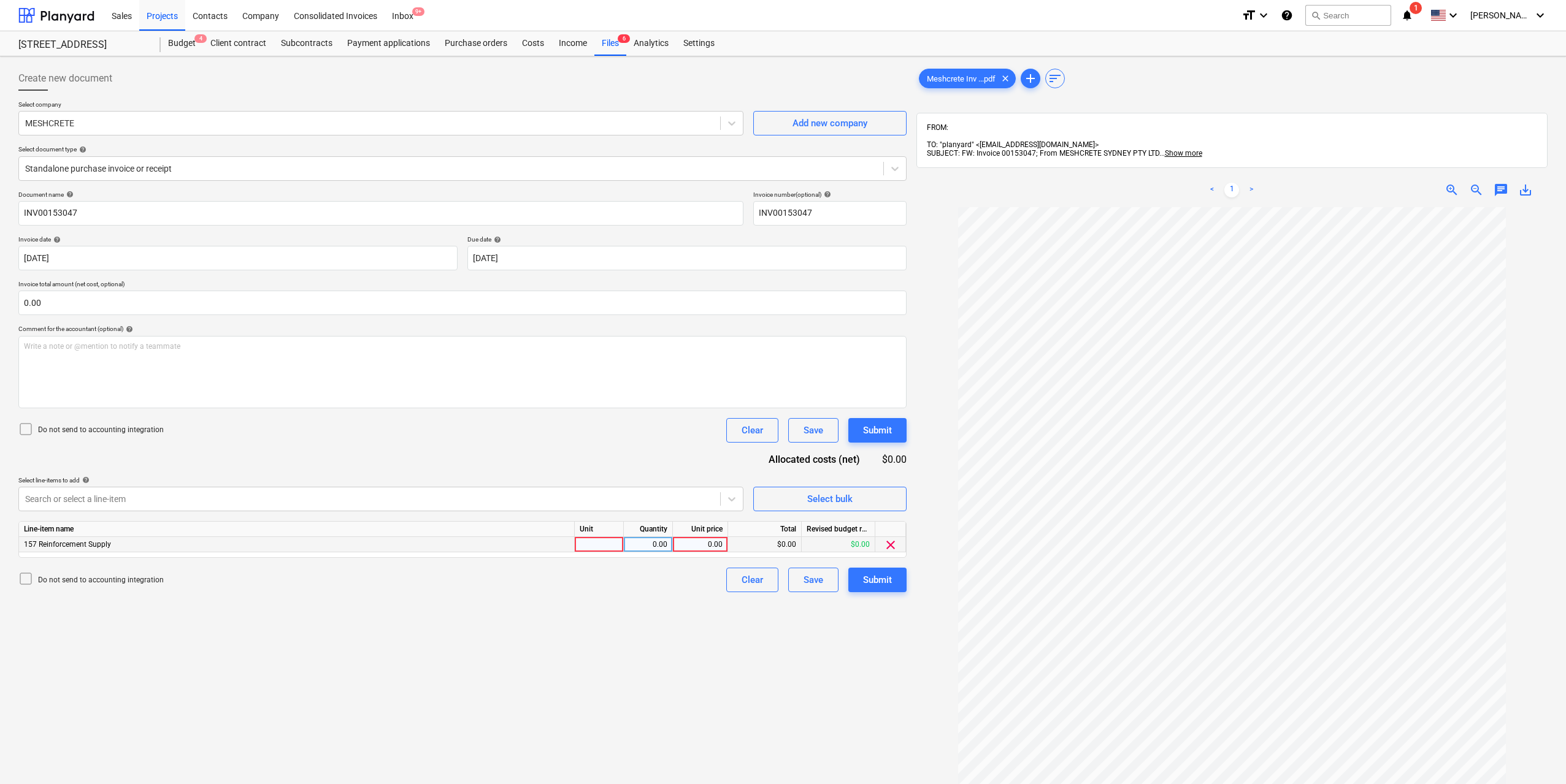
click at [613, 542] on div at bounding box center [599, 544] width 49 height 16
type input "1"
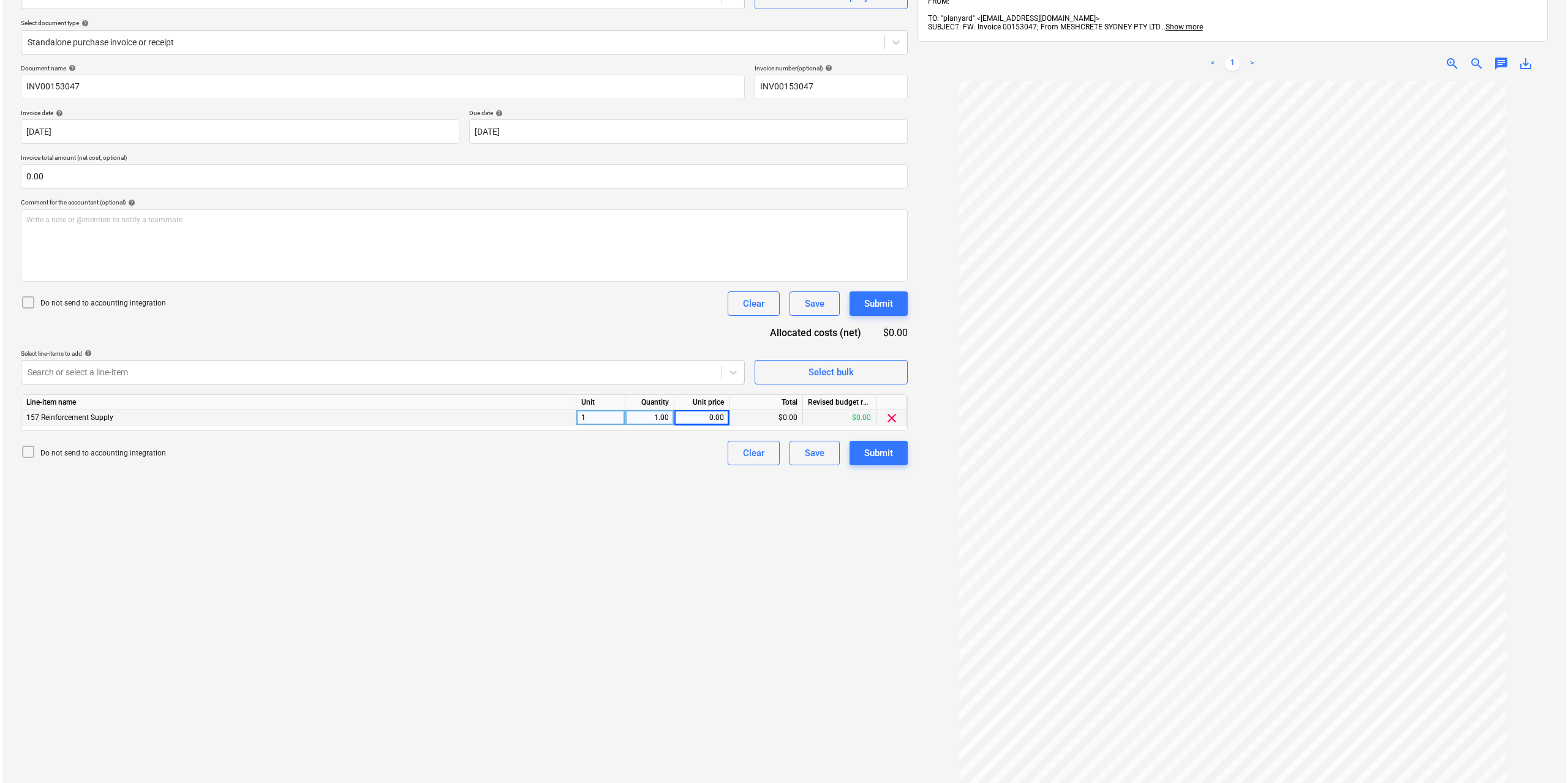
scroll to position [174, 0]
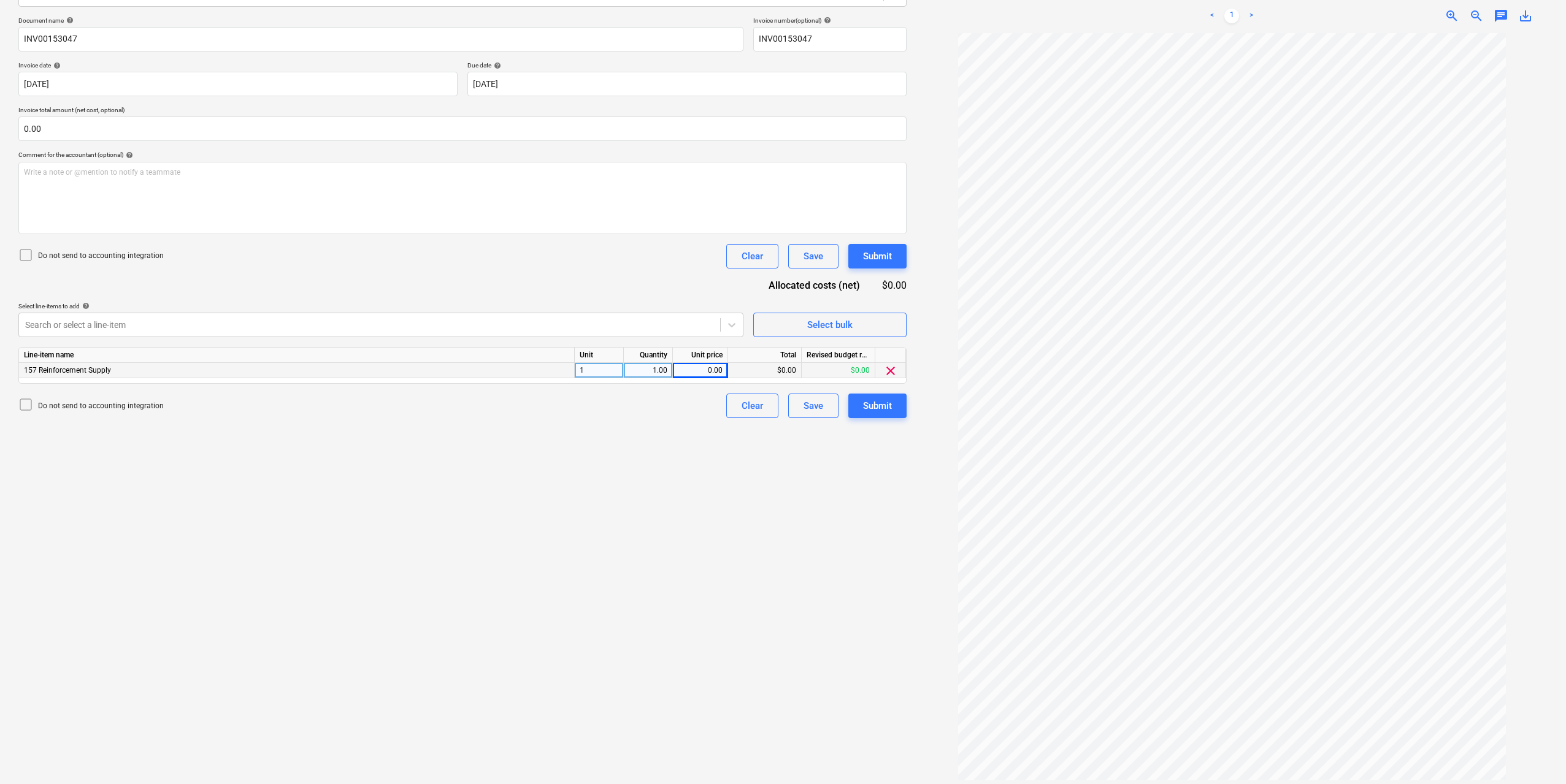
click at [719, 367] on div "0.00" at bounding box center [700, 370] width 45 height 16
type input "222.25"
click at [761, 485] on div "Create new document Select company MESHCRETE Add new company Select document ty…" at bounding box center [462, 337] width 898 height 900
click at [876, 412] on div "Submit" at bounding box center [877, 405] width 29 height 16
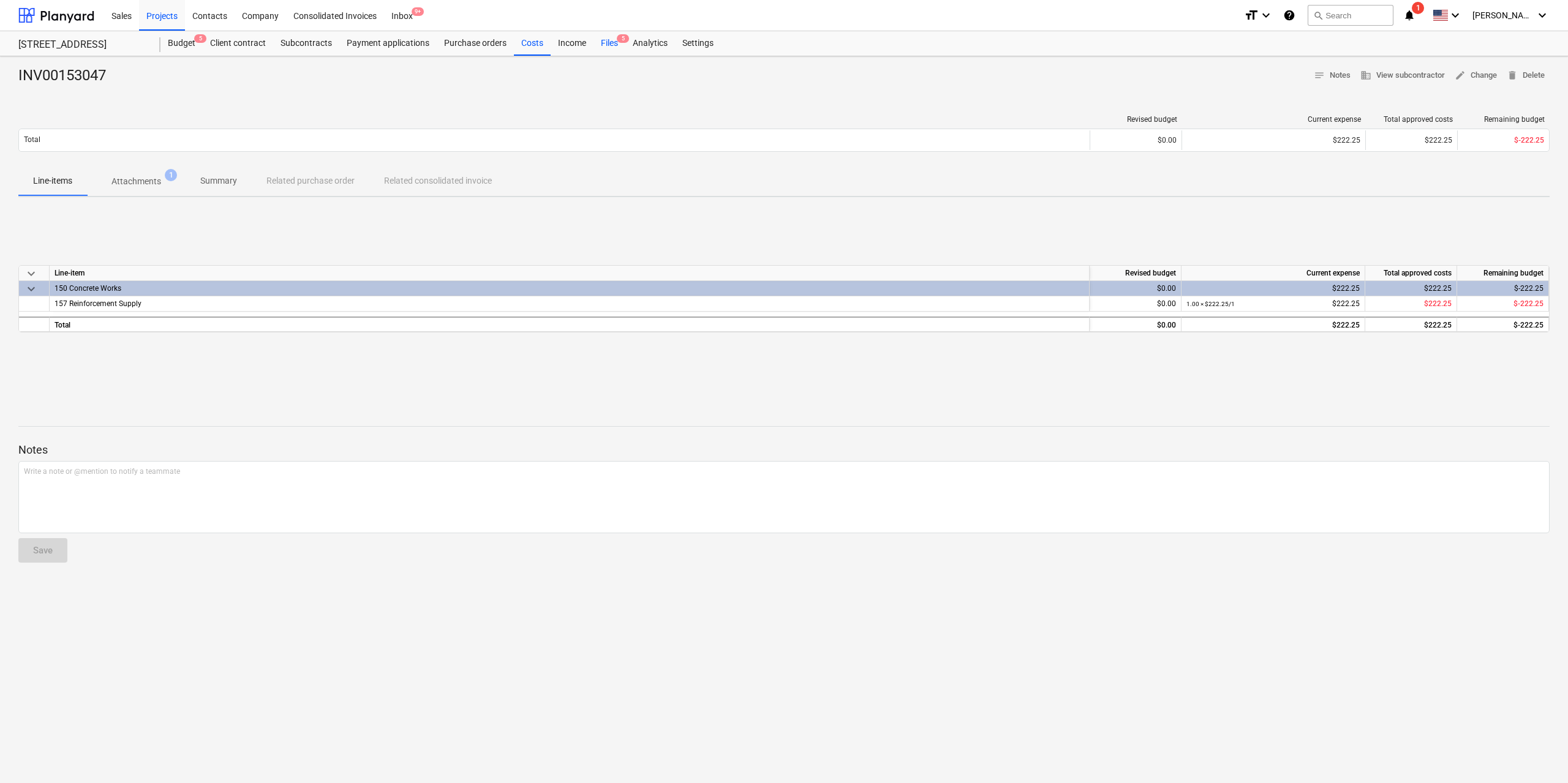
click at [600, 40] on div "Files 5" at bounding box center [609, 43] width 32 height 25
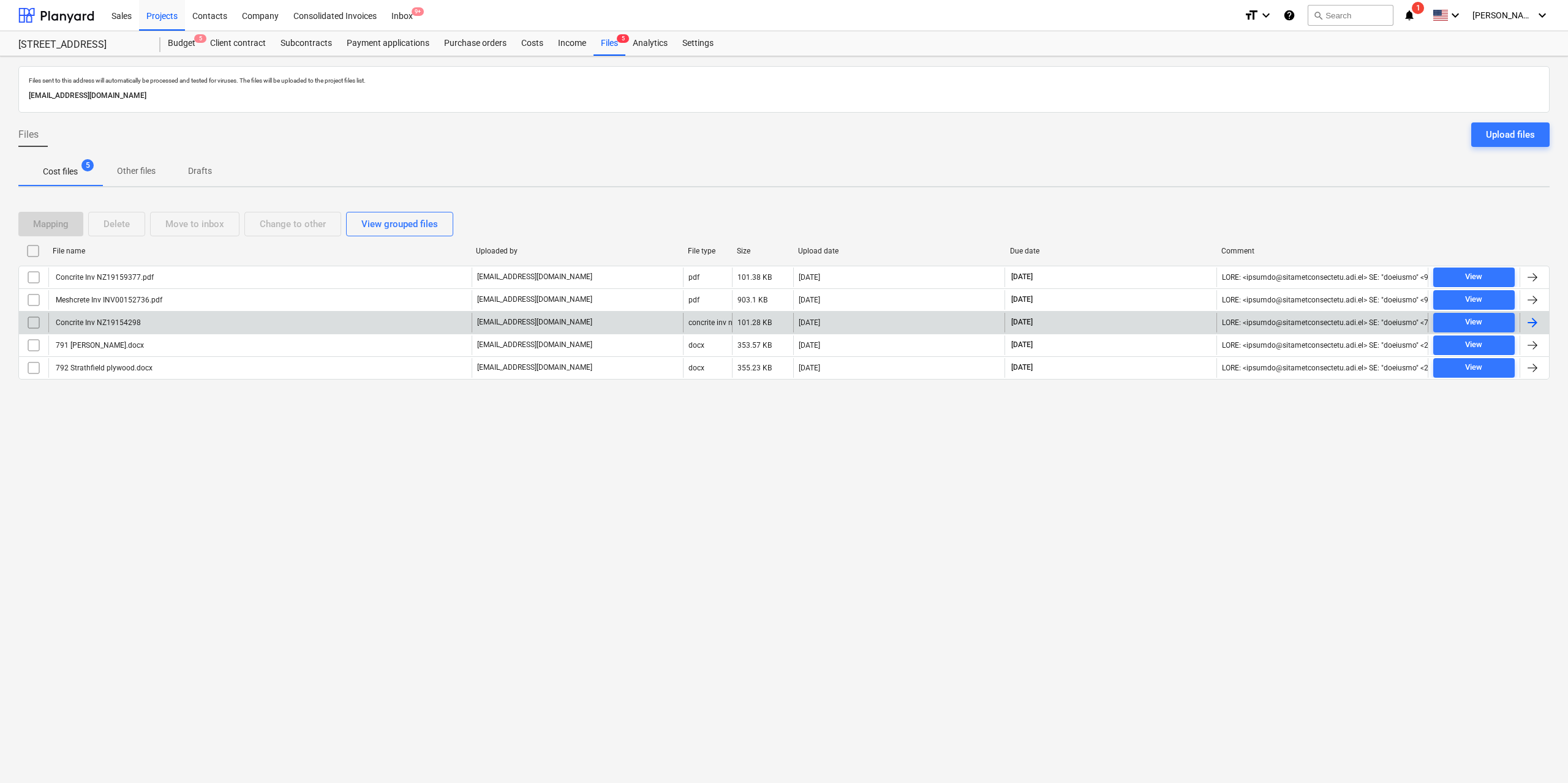
click at [121, 323] on div "Concrite Inv NZ19154298" at bounding box center [97, 322] width 87 height 8
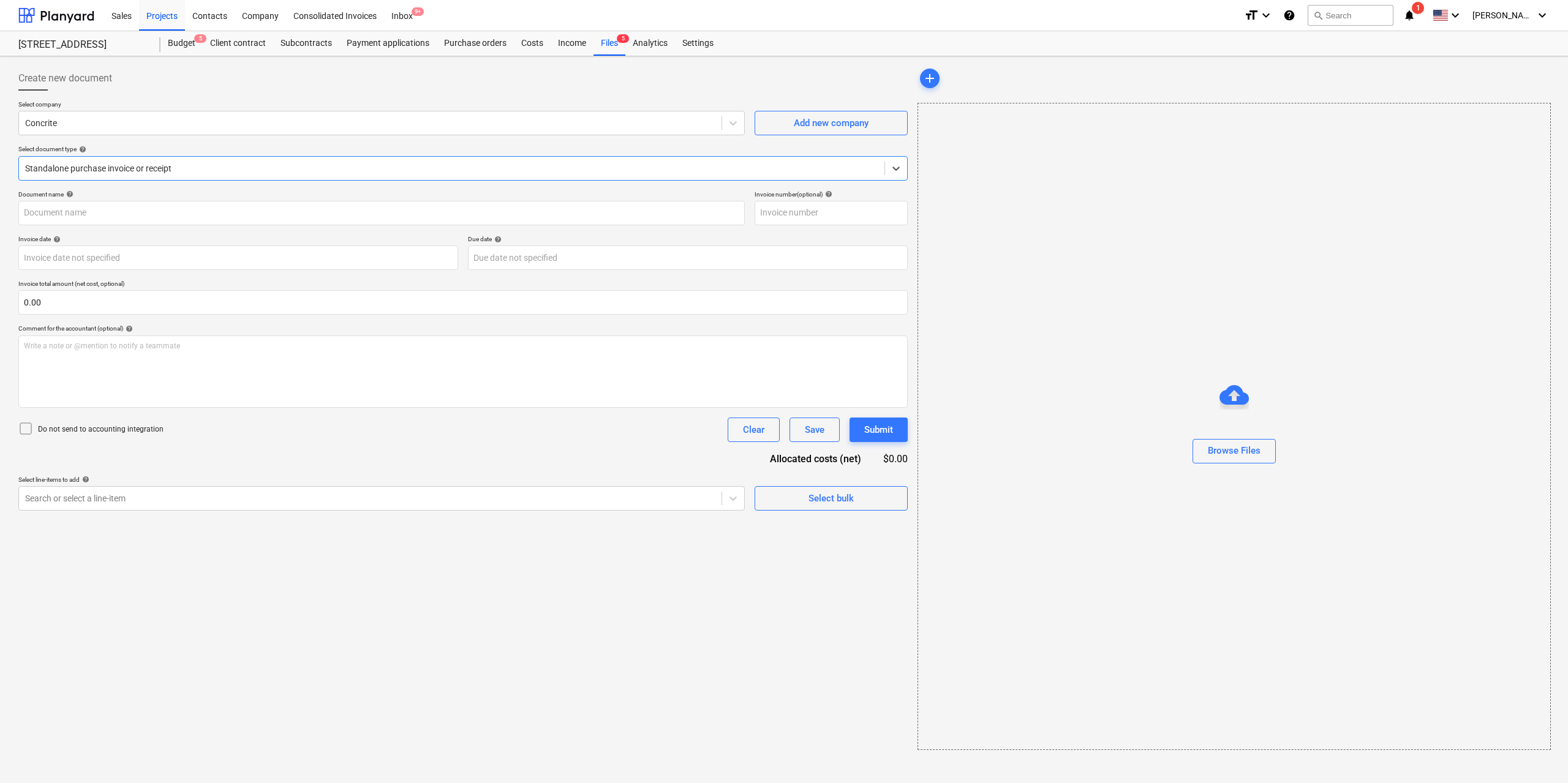
type input "NZ19154298"
type input "[DATE]"
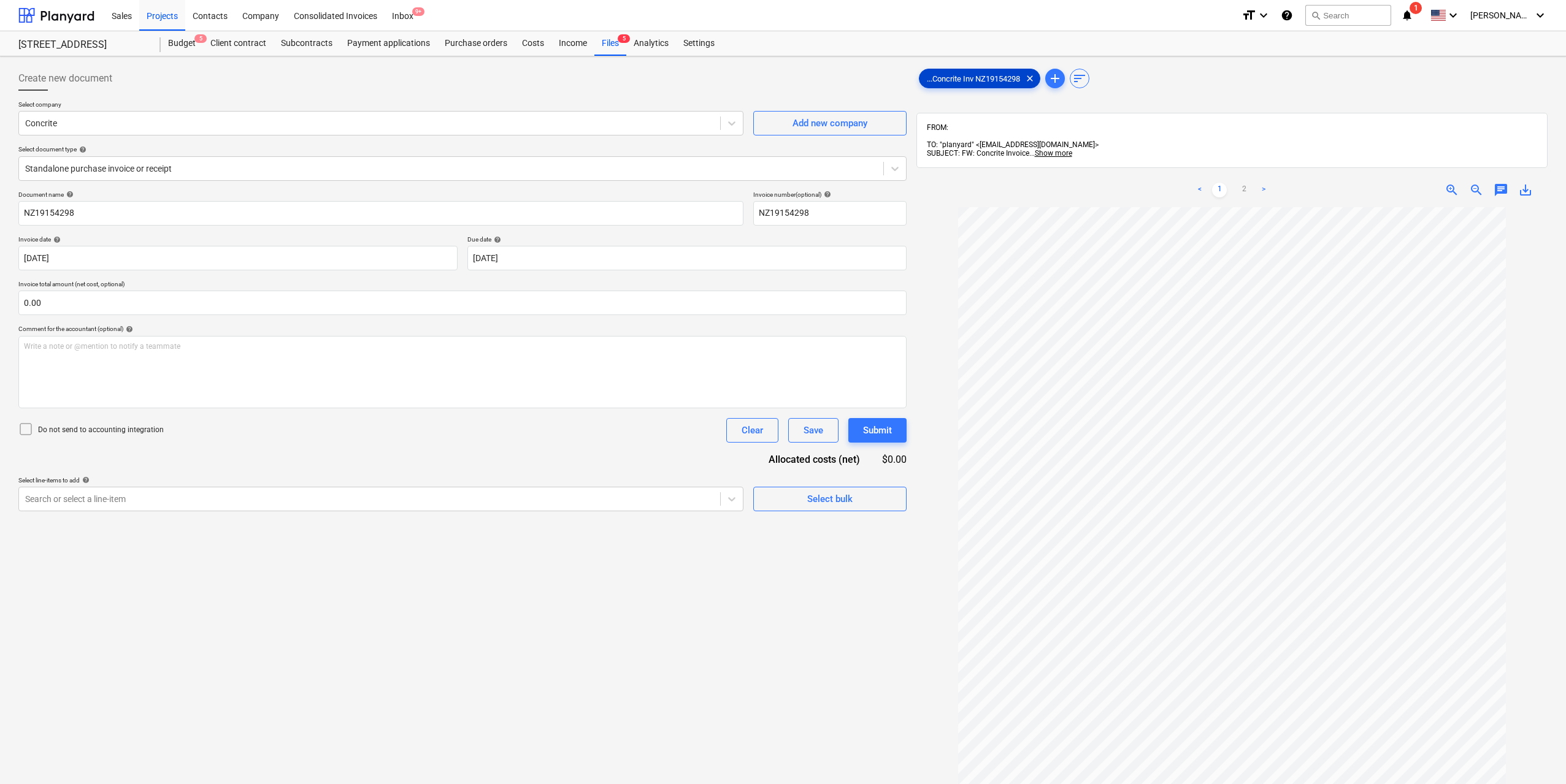
click at [969, 78] on span "...Concrite Inv NZ19154298" at bounding box center [974, 78] width 108 height 9
click at [1247, 183] on link "2" at bounding box center [1244, 190] width 15 height 15
click at [1224, 183] on link "1" at bounding box center [1219, 190] width 15 height 15
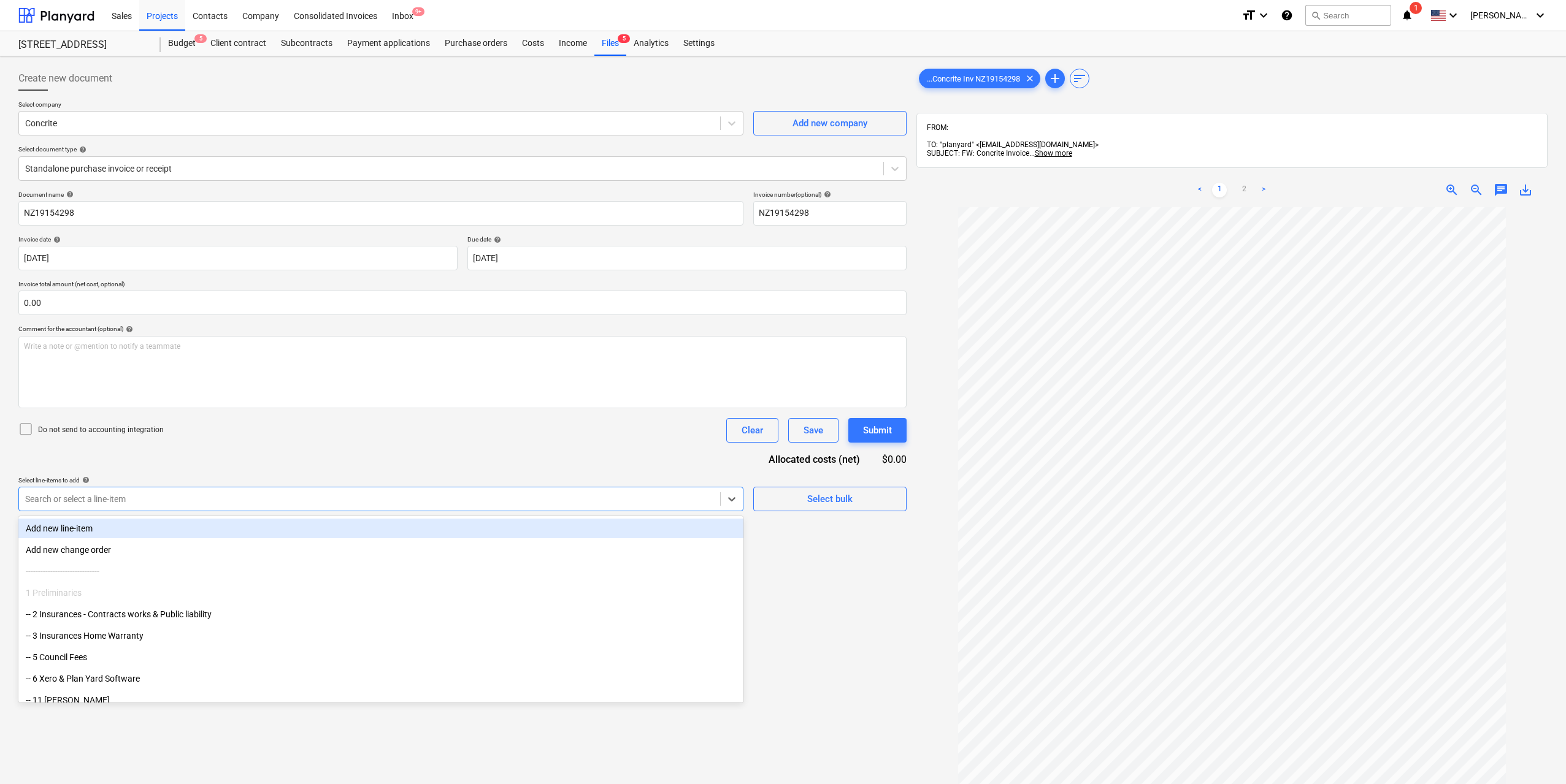
click at [254, 500] on div at bounding box center [370, 499] width 689 height 12
type input "conc"
click at [247, 511] on div "Search or select a line-item" at bounding box center [381, 499] width 725 height 25
click at [218, 538] on div "Add new line-item" at bounding box center [381, 529] width 725 height 19
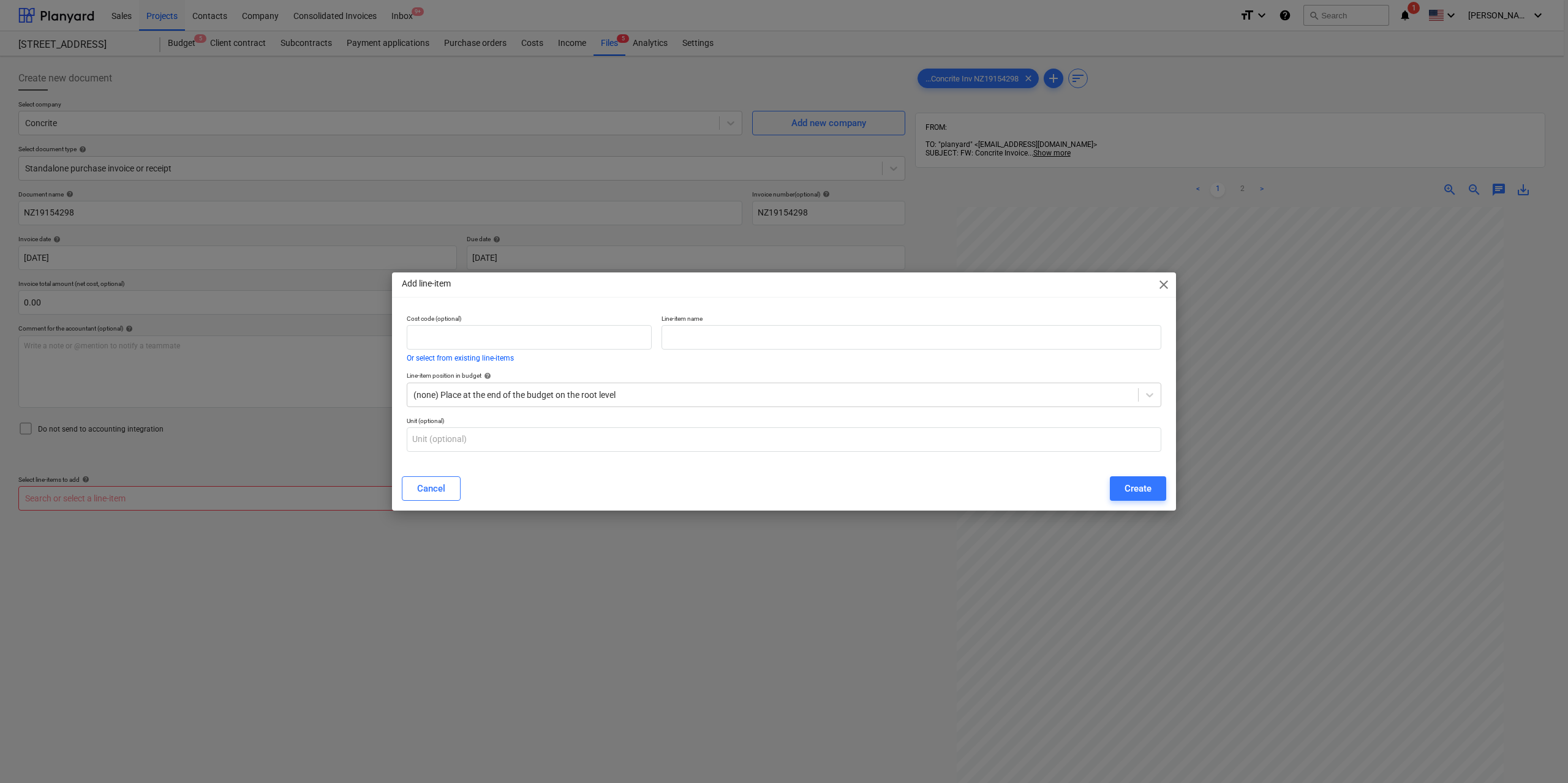
click at [702, 380] on div "Line-item position in budget help" at bounding box center [783, 375] width 754 height 8
click at [692, 391] on div at bounding box center [772, 394] width 718 height 12
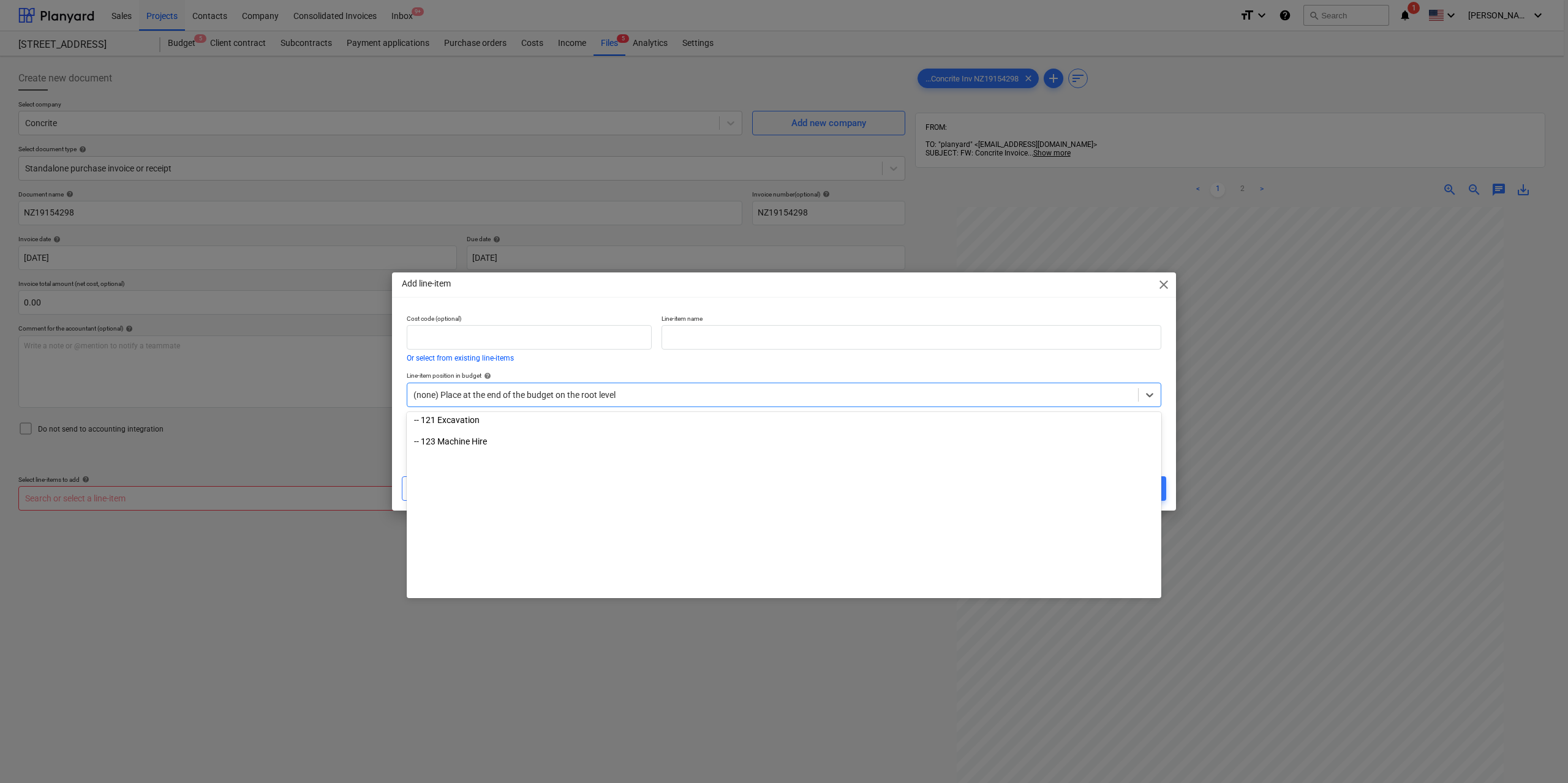
scroll to position [735, 0]
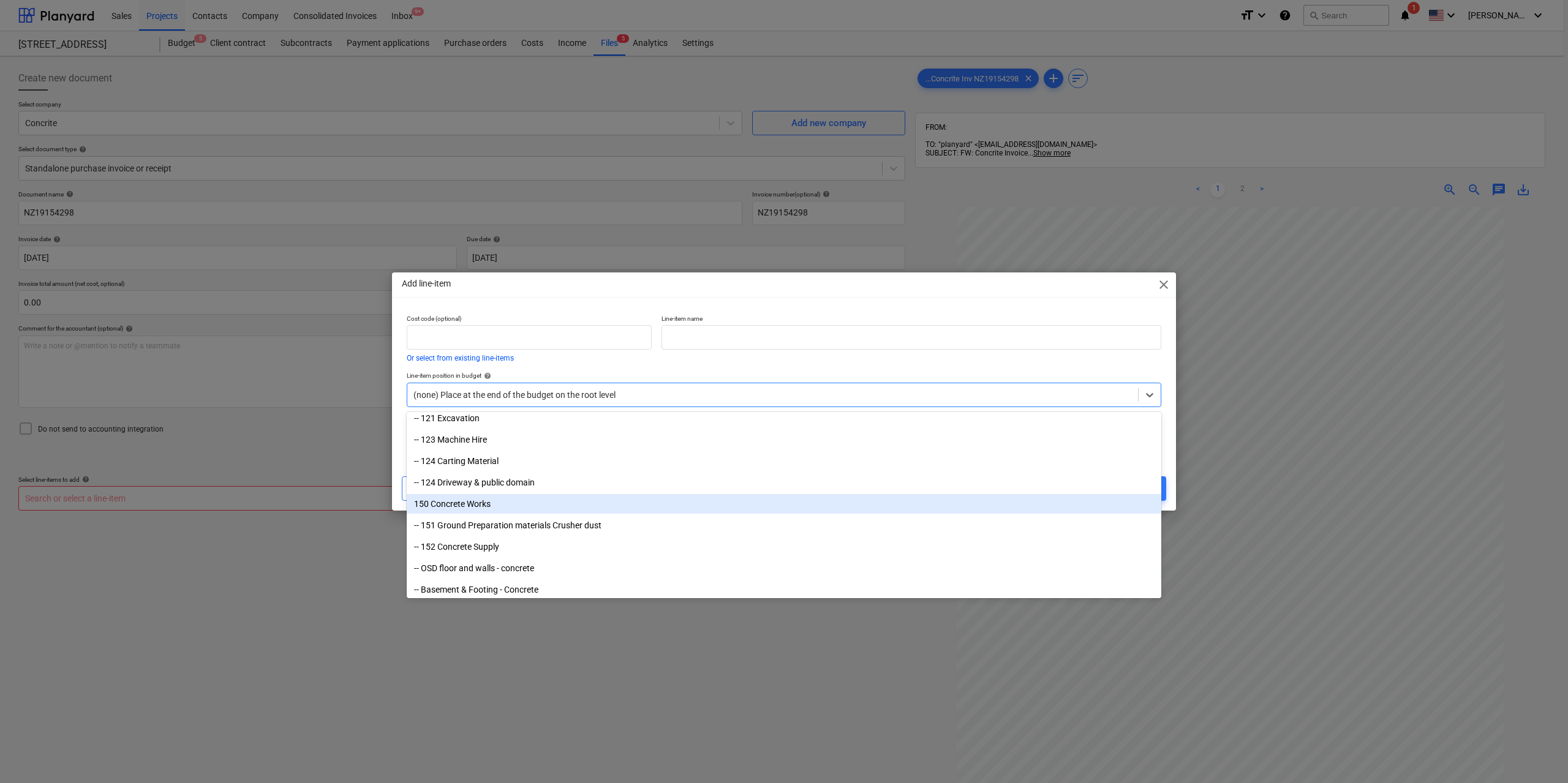
click at [514, 505] on div "150 Concrete Works" at bounding box center [783, 504] width 754 height 19
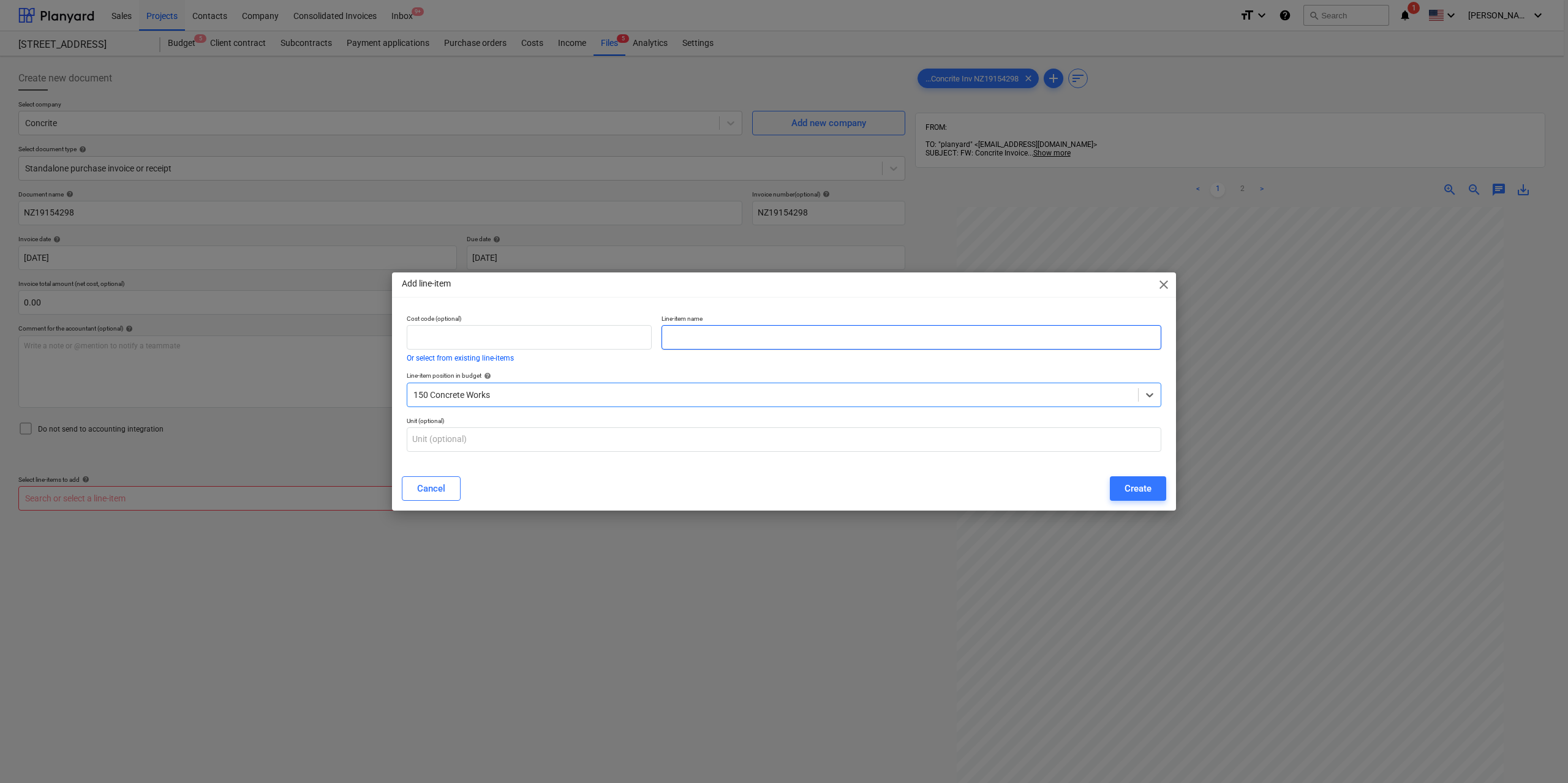
click at [693, 346] on input "text" at bounding box center [912, 337] width 500 height 25
type input "Concrete - piles"
click at [599, 397] on div at bounding box center [772, 394] width 718 height 12
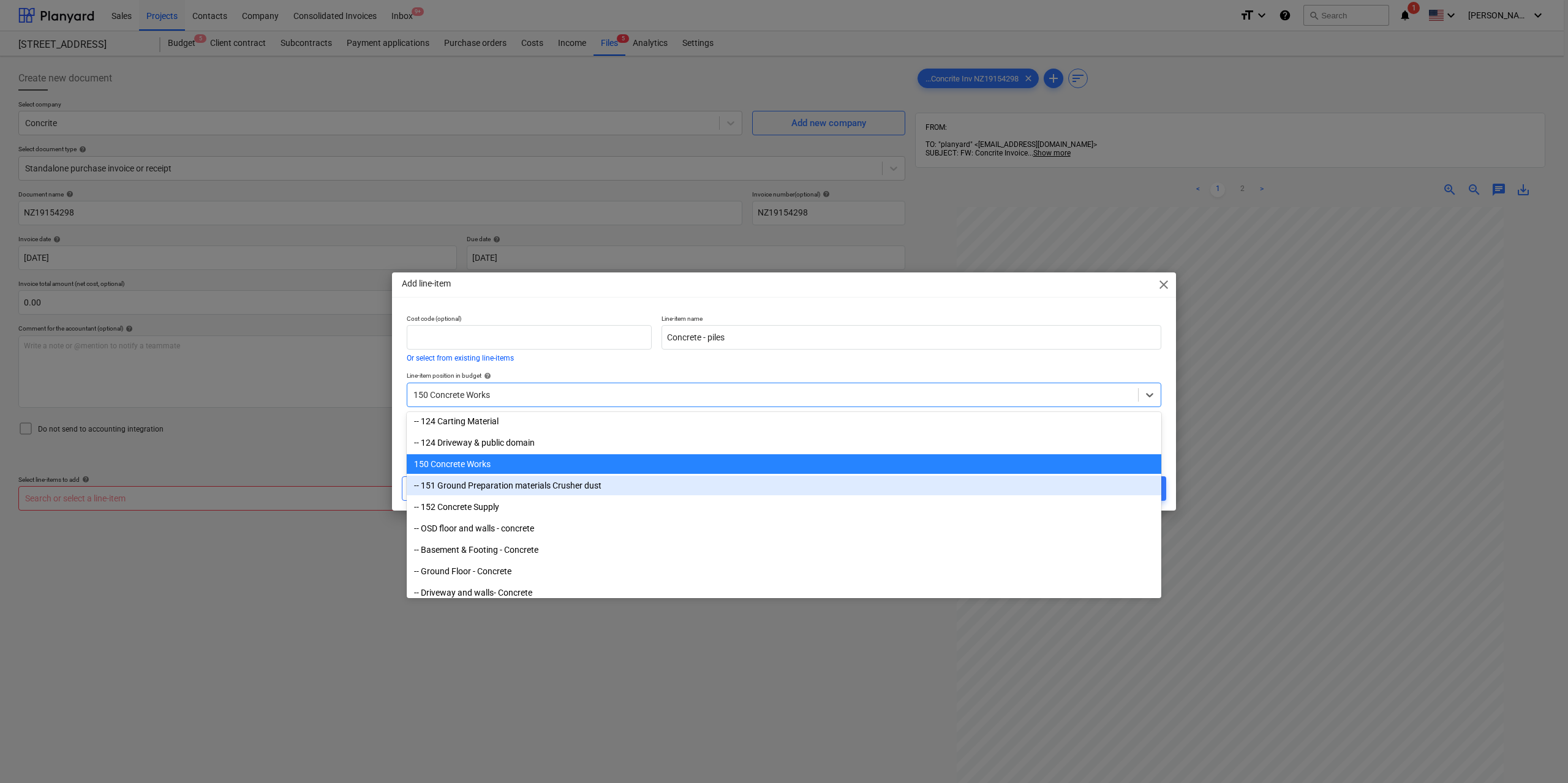
scroll to position [753, 0]
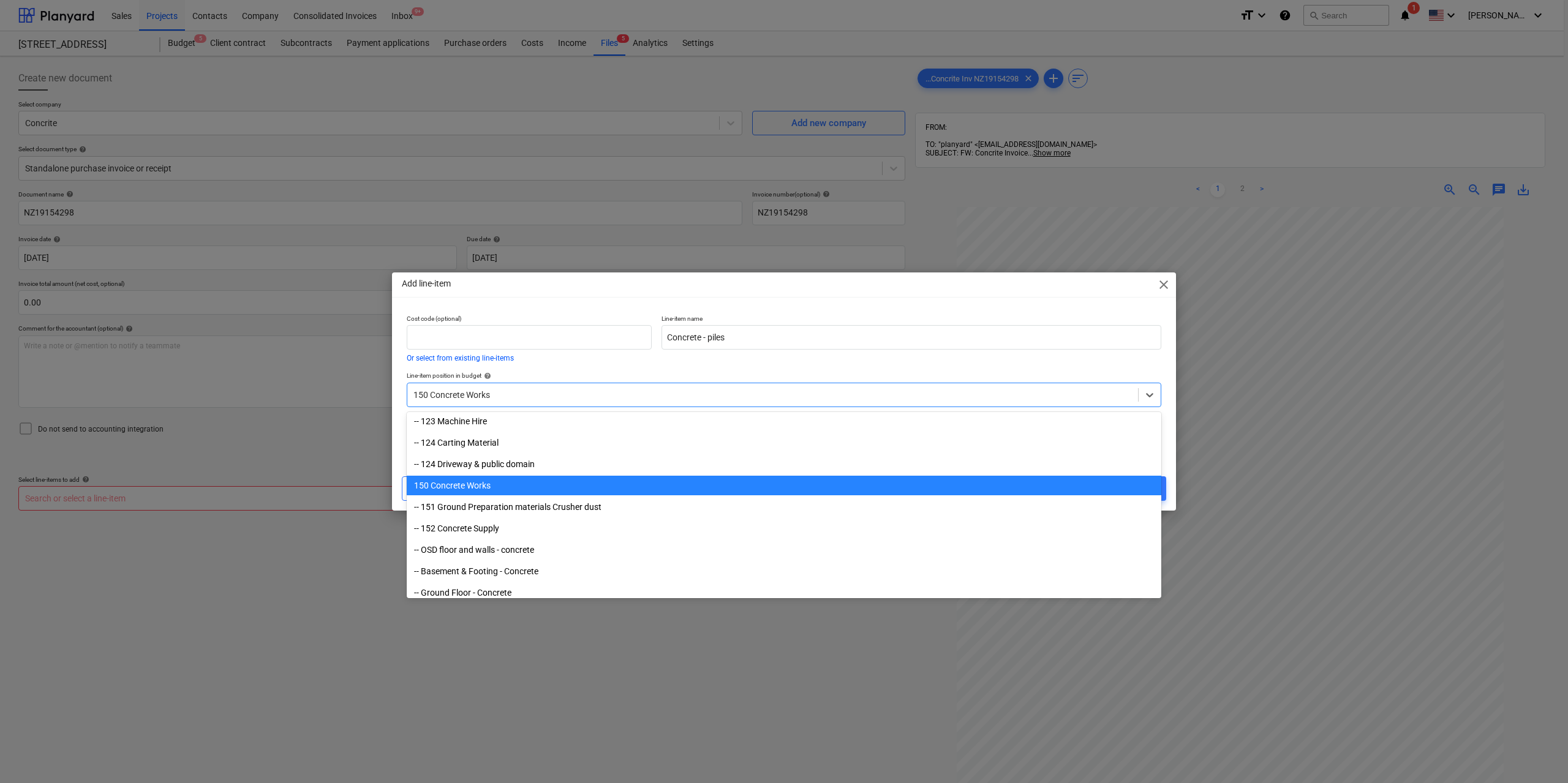
click at [499, 482] on div "150 Concrete Works" at bounding box center [783, 485] width 754 height 19
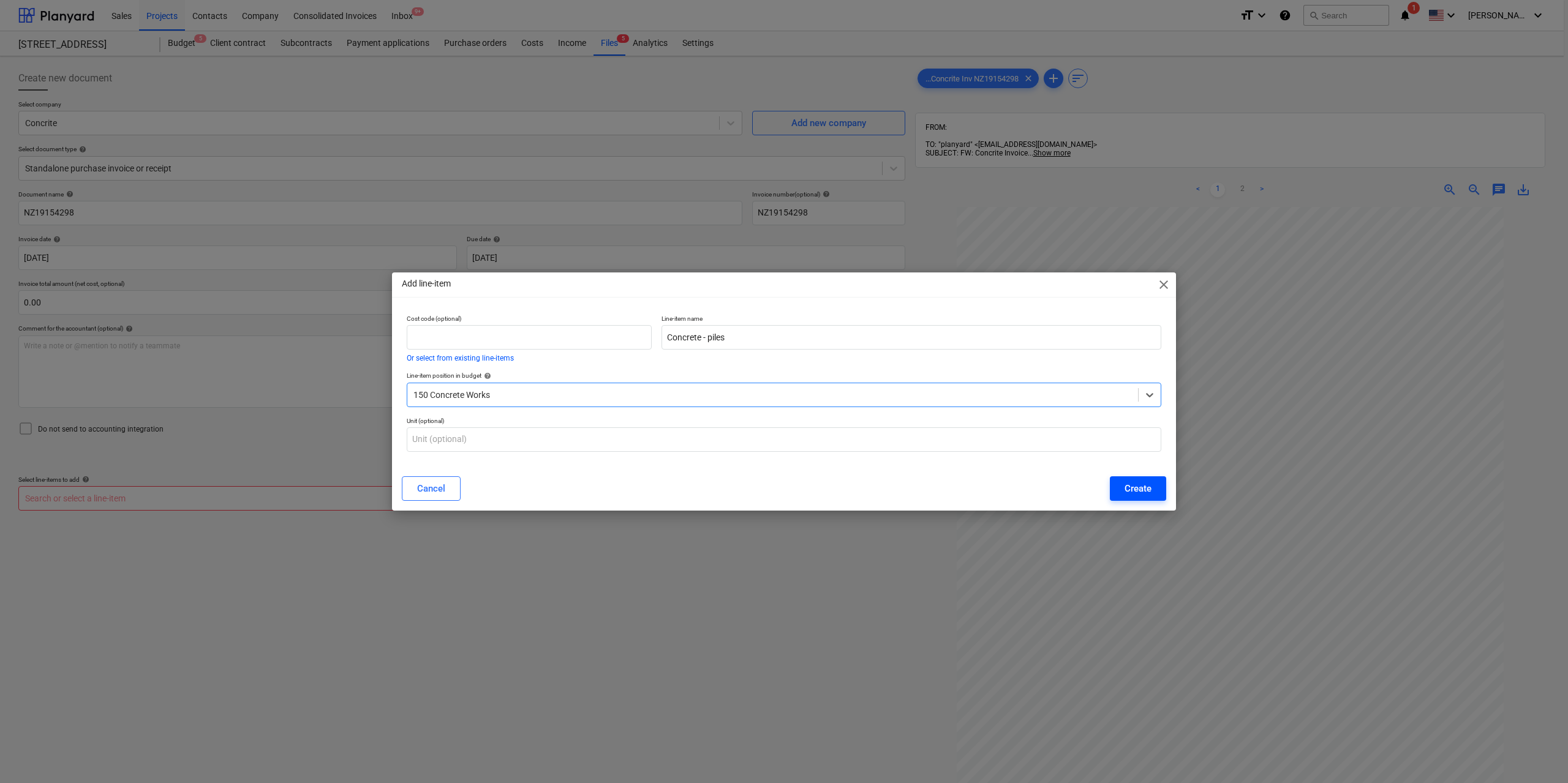
click at [1131, 491] on div "Create" at bounding box center [1138, 488] width 27 height 16
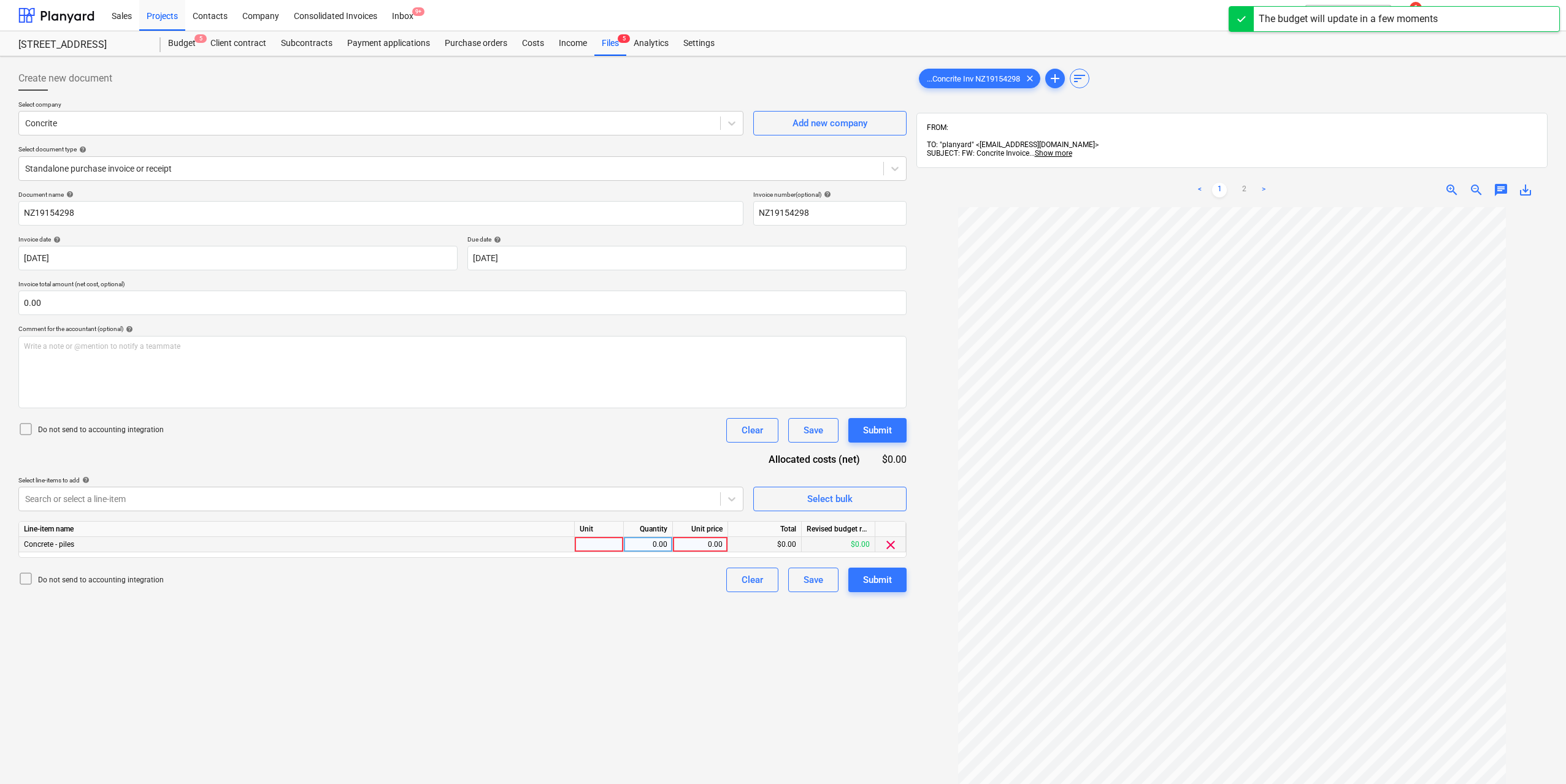
click at [584, 539] on div at bounding box center [599, 544] width 49 height 16
type input "1"
click at [636, 542] on div "0.00" at bounding box center [649, 544] width 39 height 16
type input "1"
click at [690, 543] on div "0.00" at bounding box center [700, 544] width 45 height 16
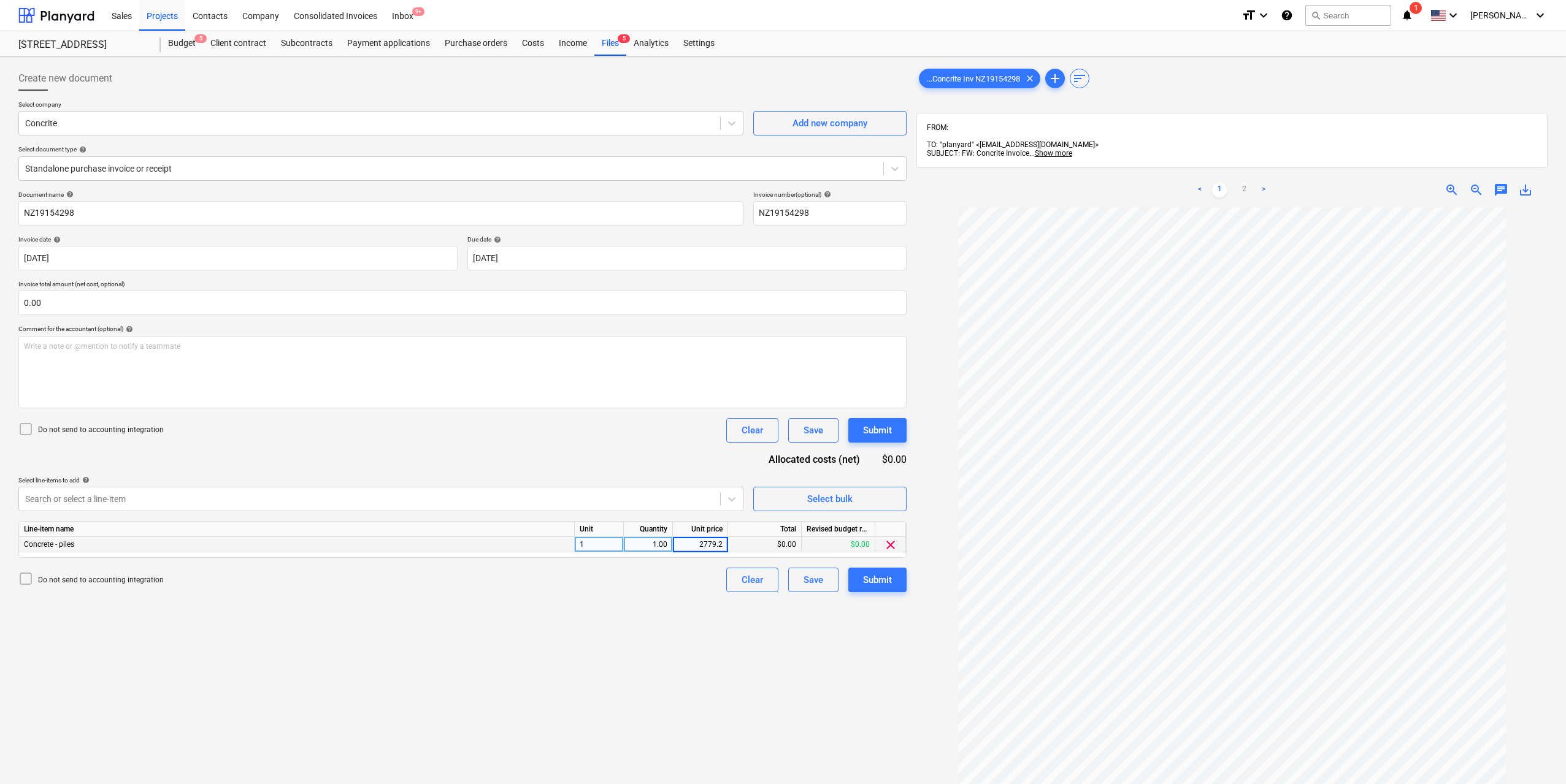
type input "2779.22"
click at [758, 672] on div "Create new document Select company Concrite Add new company Select document typ…" at bounding box center [462, 511] width 898 height 900
click at [886, 585] on div "Submit" at bounding box center [877, 579] width 29 height 16
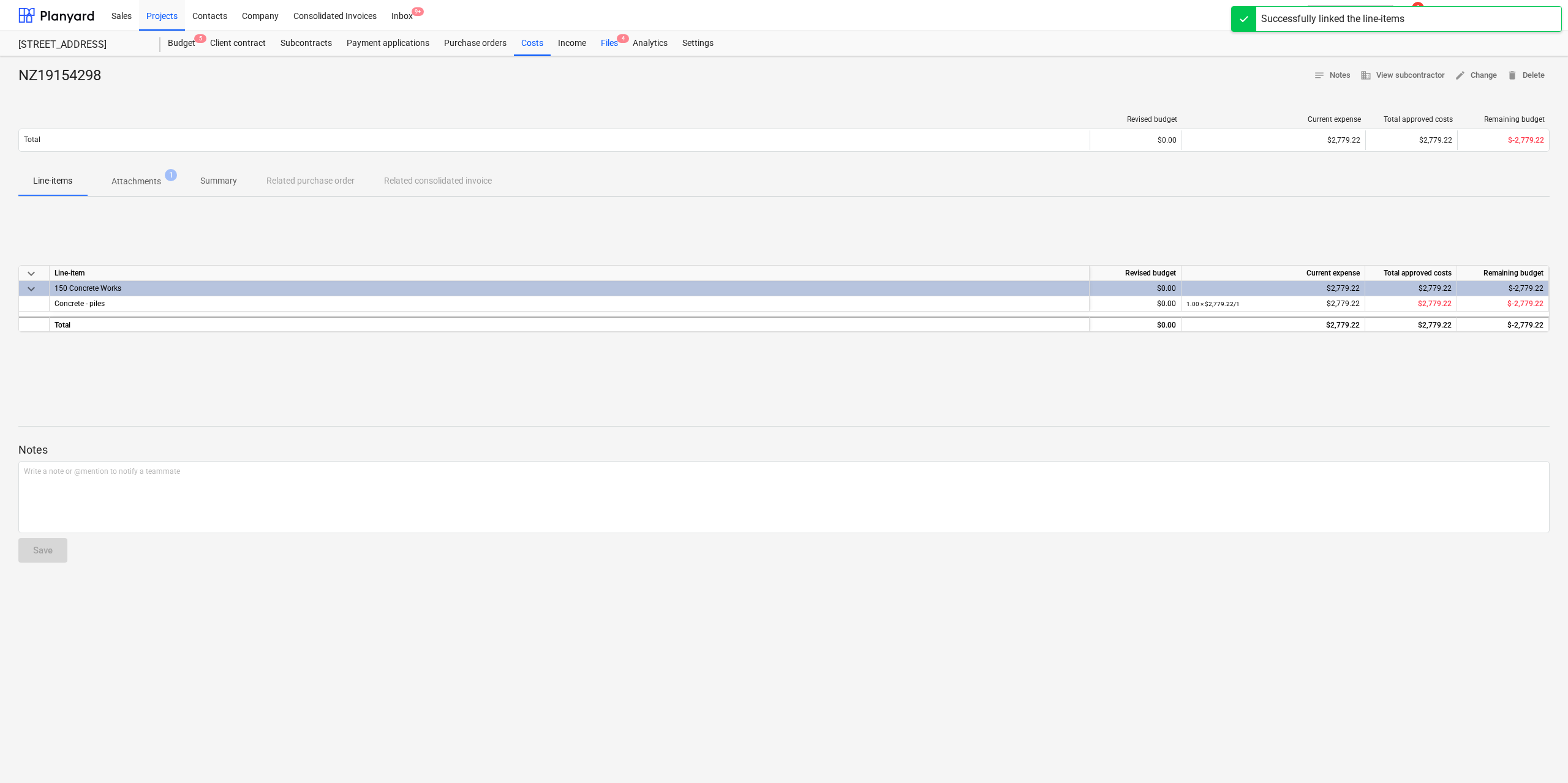
click at [609, 40] on div "Files 4" at bounding box center [609, 43] width 32 height 25
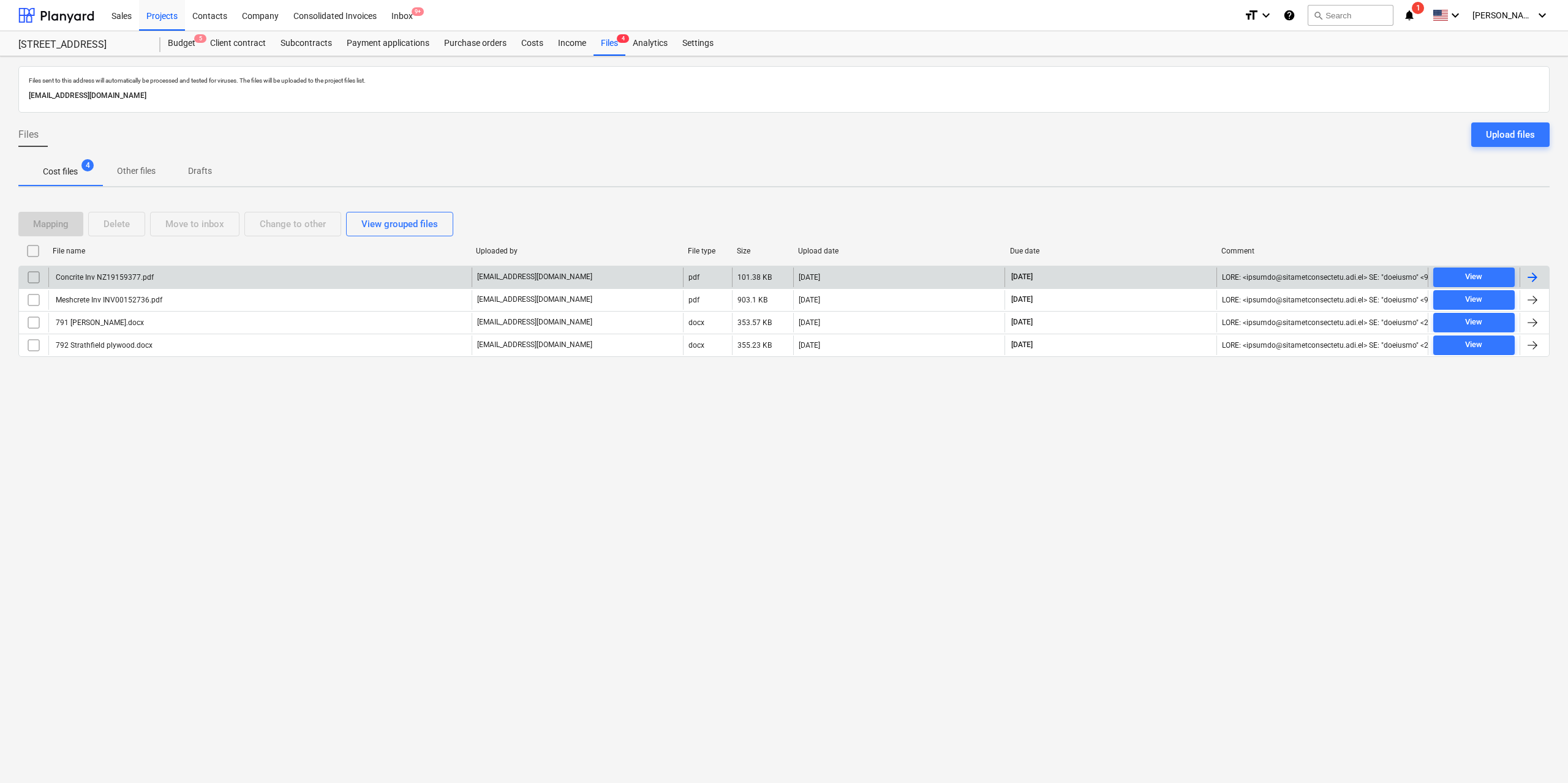
click at [190, 277] on div "Concrite Inv NZ19159377.pdf" at bounding box center [260, 277] width 423 height 19
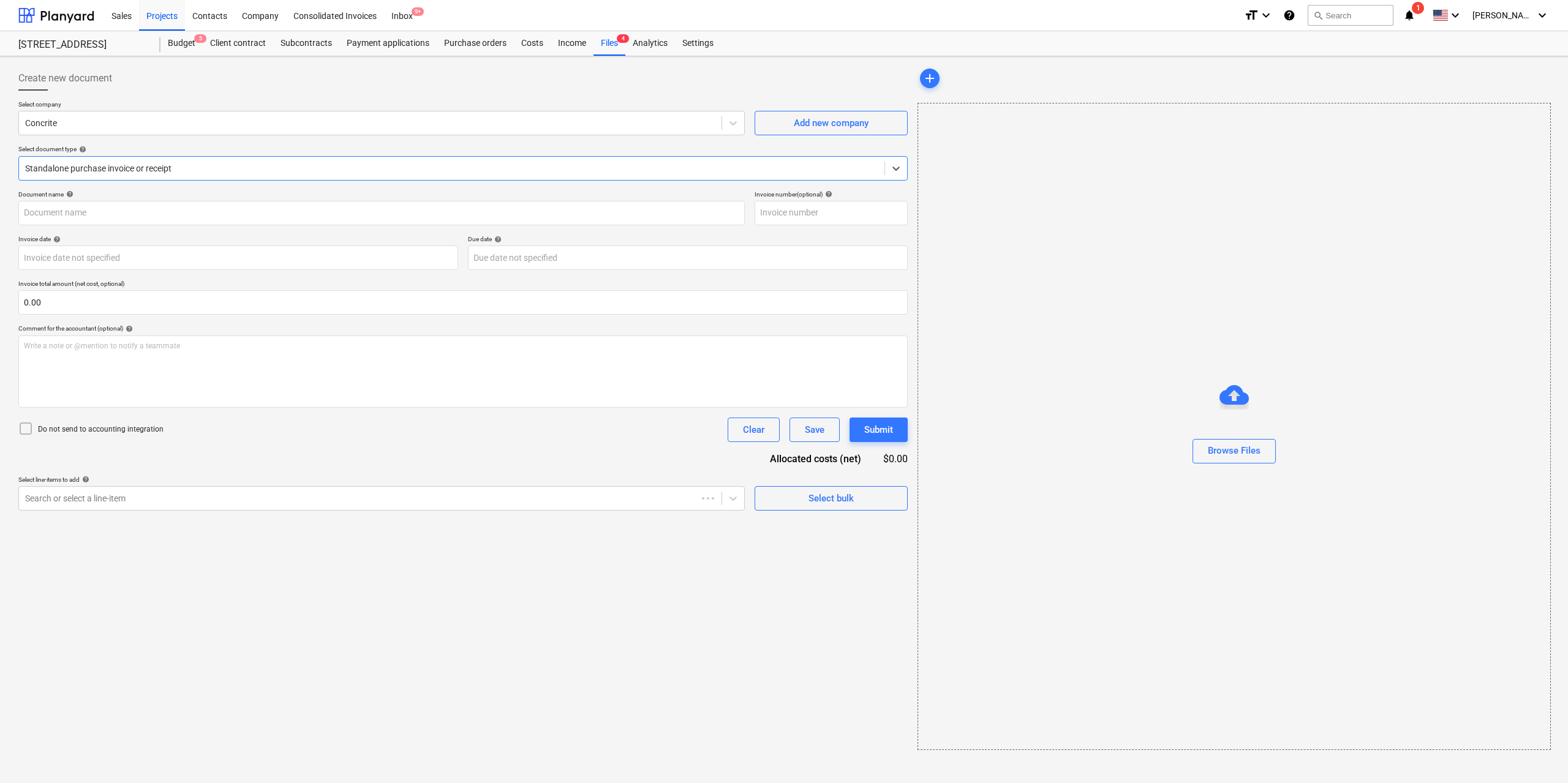
type input "NZ19159377"
type input "[DATE]"
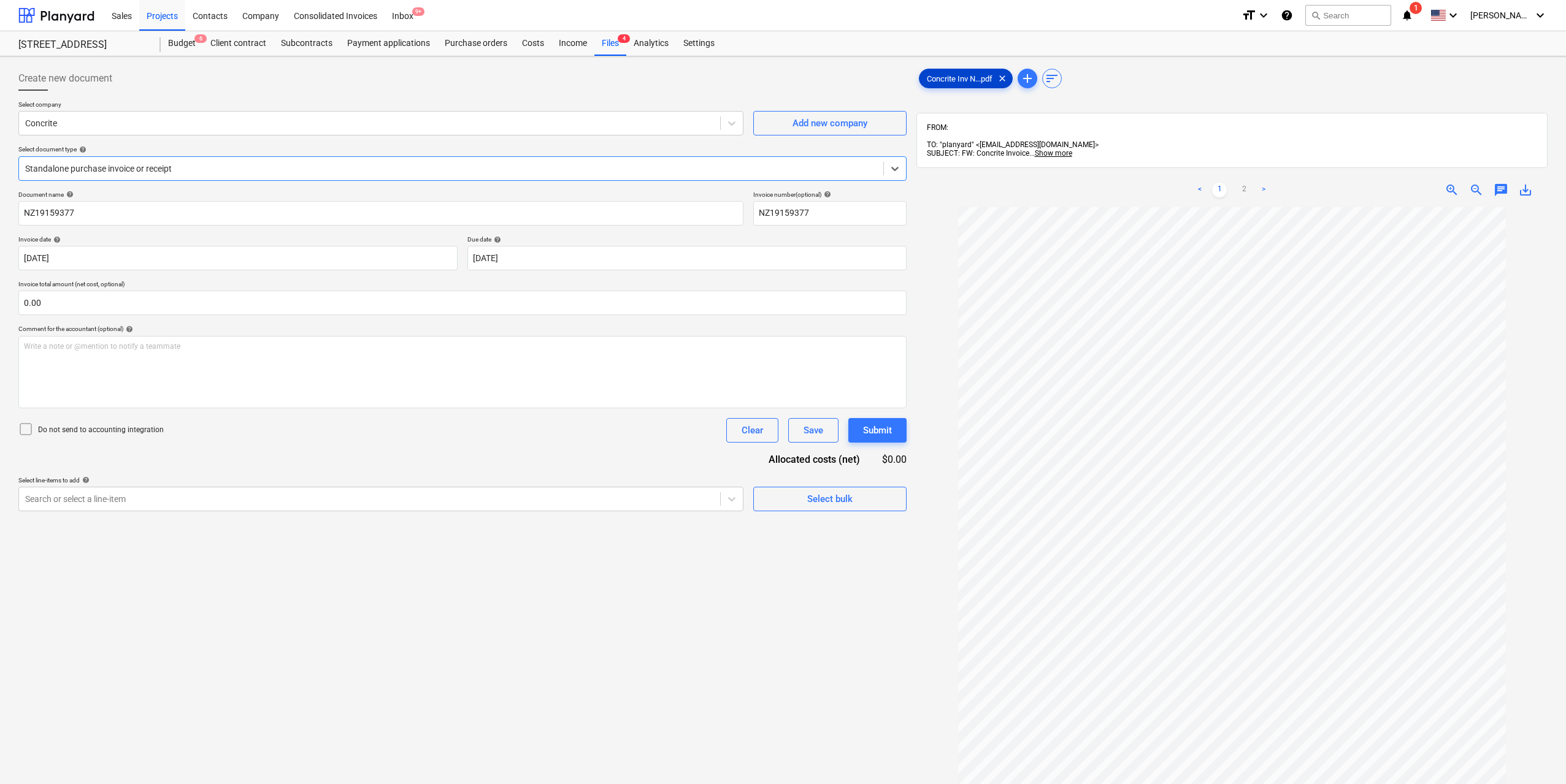
click at [930, 84] on div "Concrite Inv N...pdf clear" at bounding box center [966, 78] width 94 height 19
click at [1242, 183] on link "2" at bounding box center [1244, 190] width 15 height 15
click at [1222, 183] on link "1" at bounding box center [1219, 190] width 15 height 15
click at [235, 508] on div "Search or select a line-item" at bounding box center [381, 499] width 725 height 25
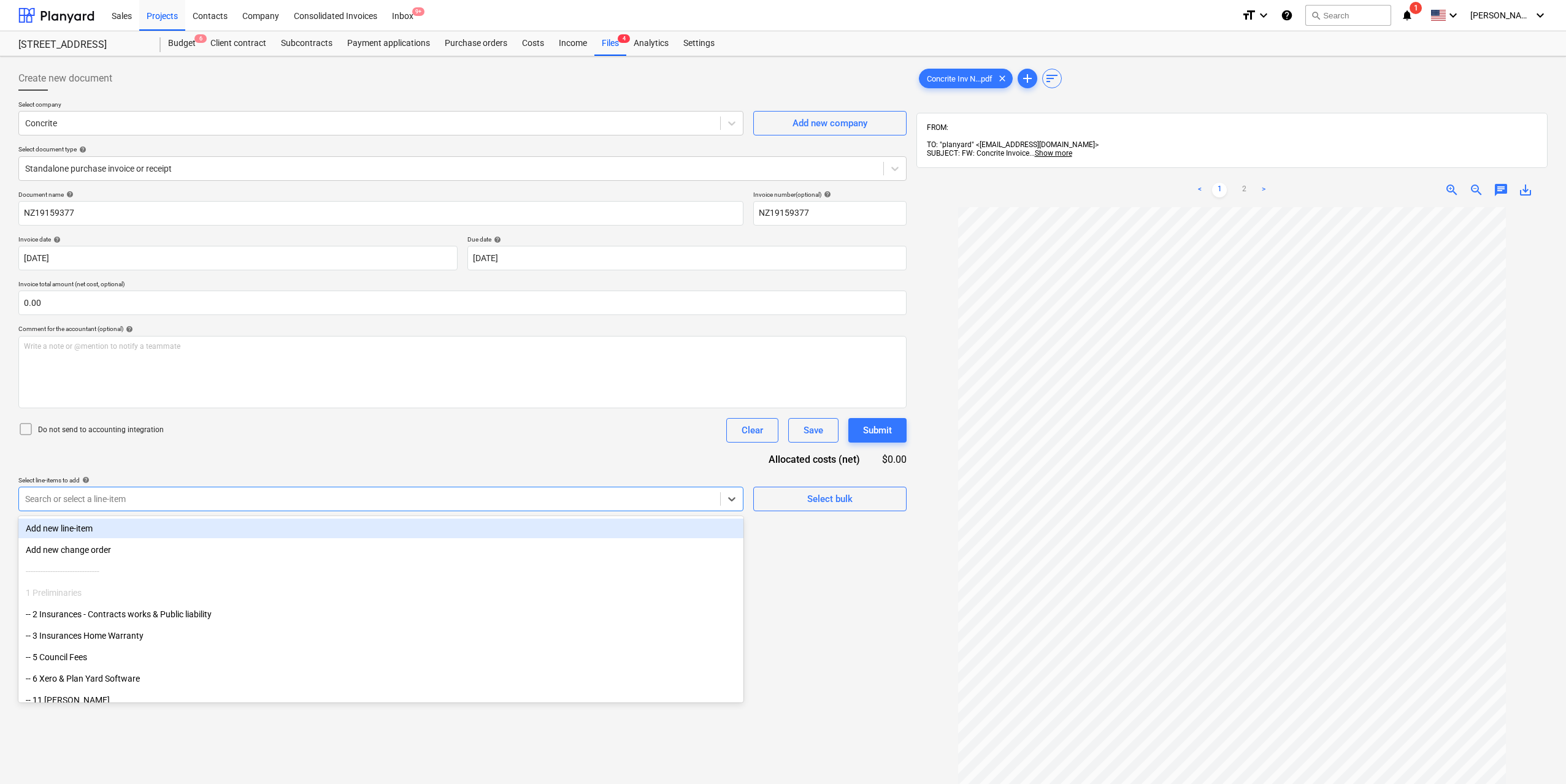
click at [125, 529] on div "Add new line-item" at bounding box center [381, 529] width 725 height 19
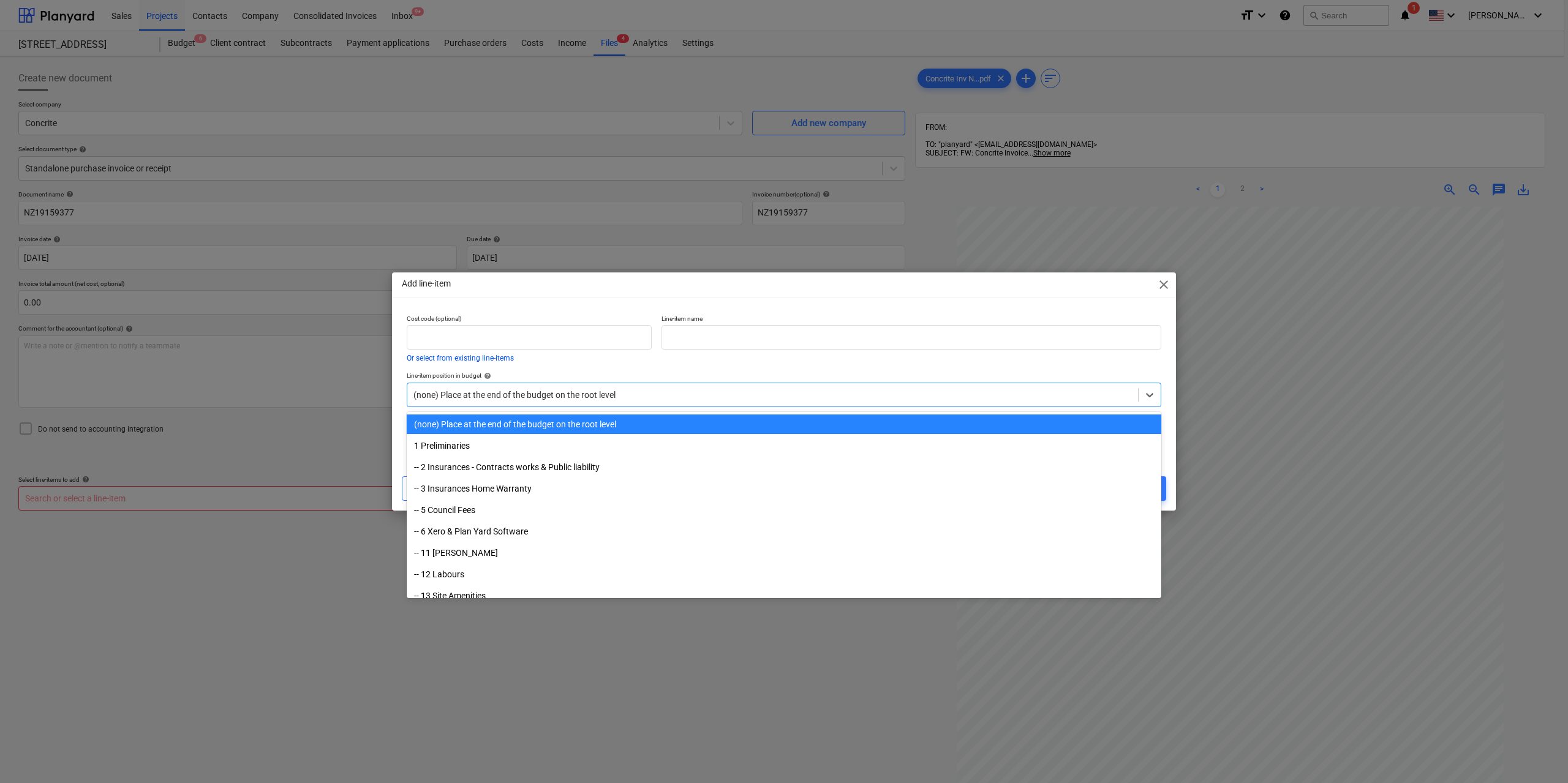
click at [486, 389] on div at bounding box center [772, 394] width 718 height 12
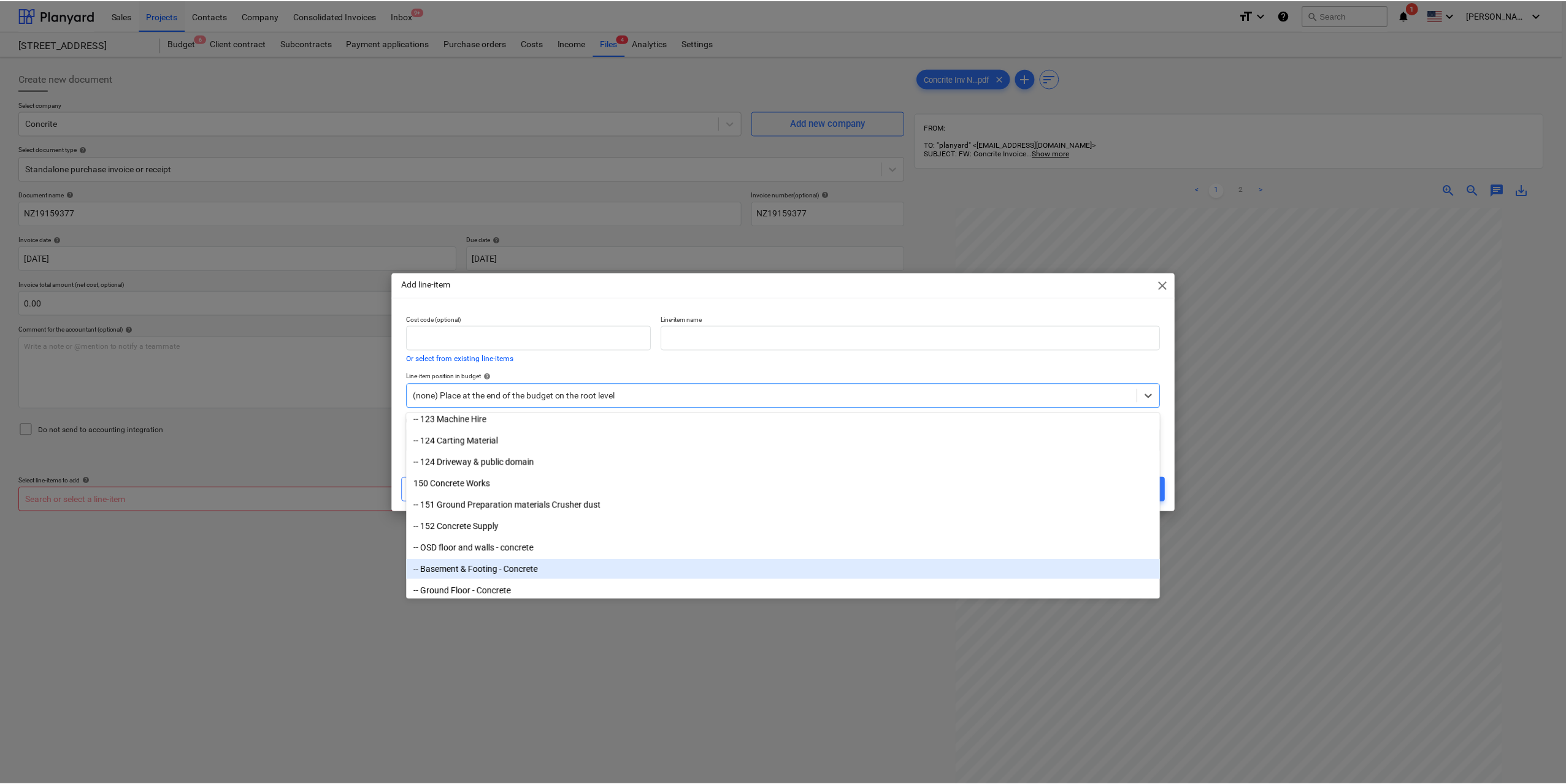
scroll to position [735, 0]
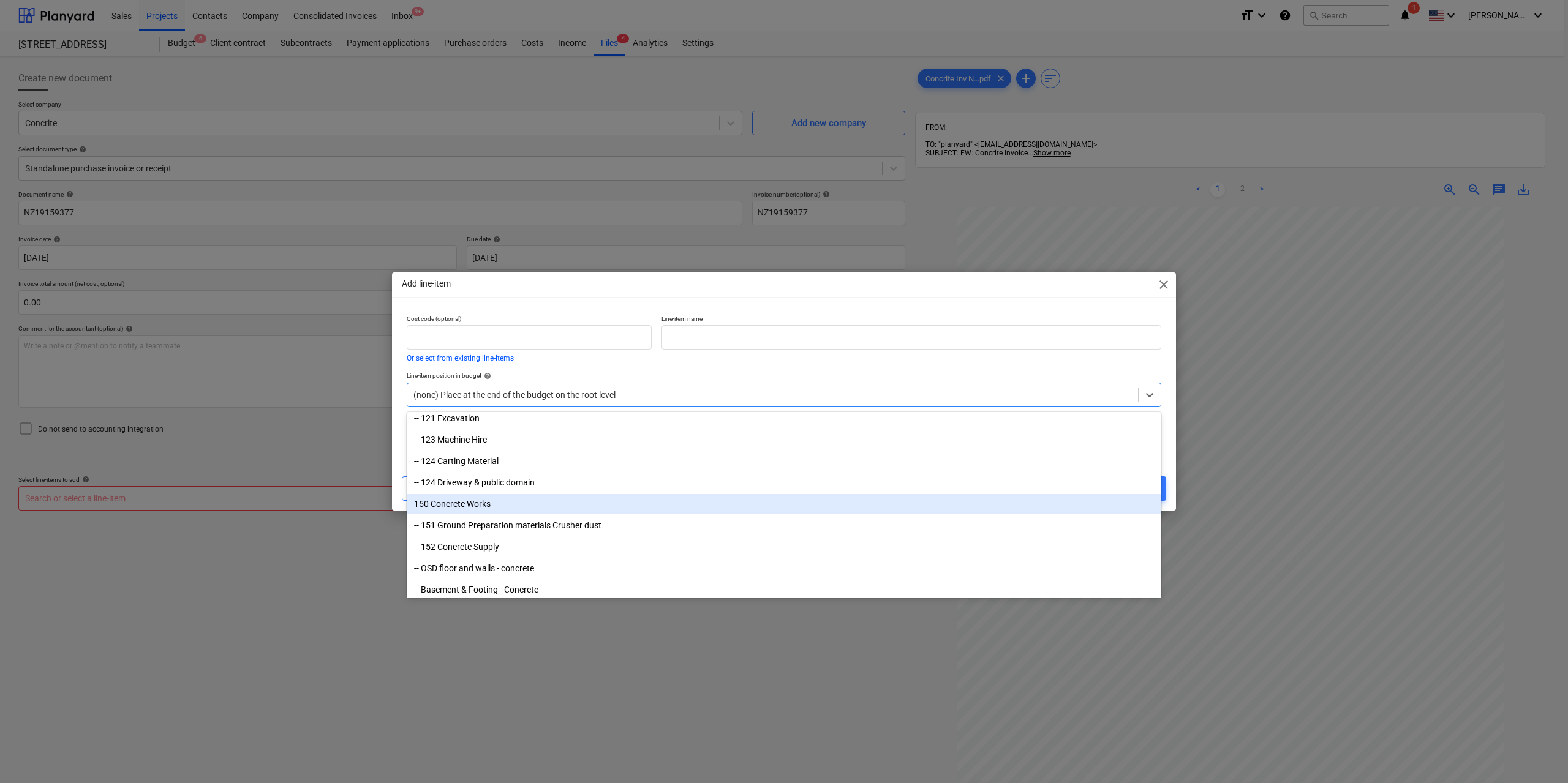
click at [475, 504] on div "150 Concrete Works" at bounding box center [783, 504] width 754 height 19
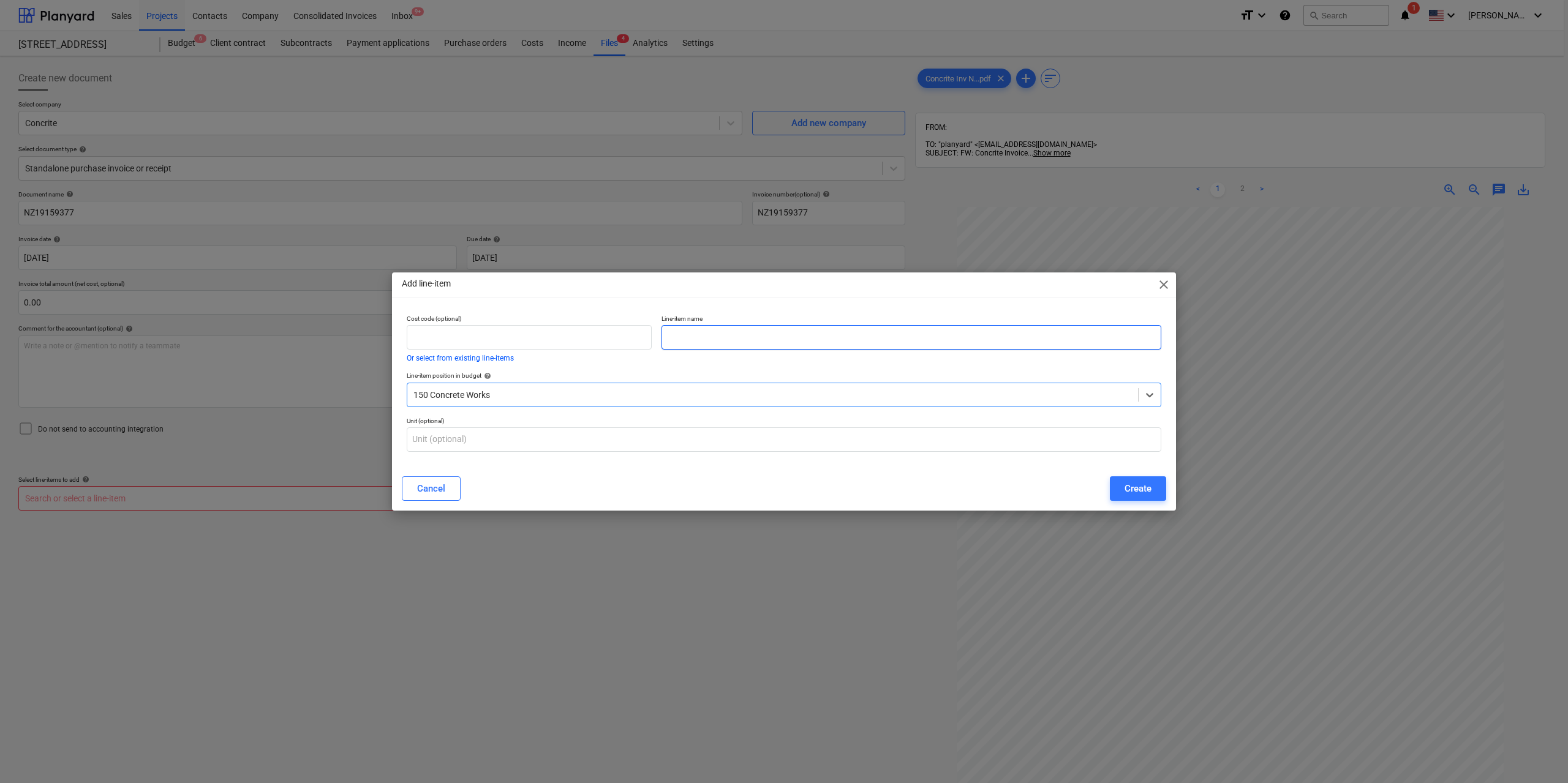
click at [692, 335] on input "text" at bounding box center [912, 337] width 500 height 25
type input "Concrete - Capping Beam"
click at [1132, 483] on div "Create" at bounding box center [1138, 488] width 27 height 16
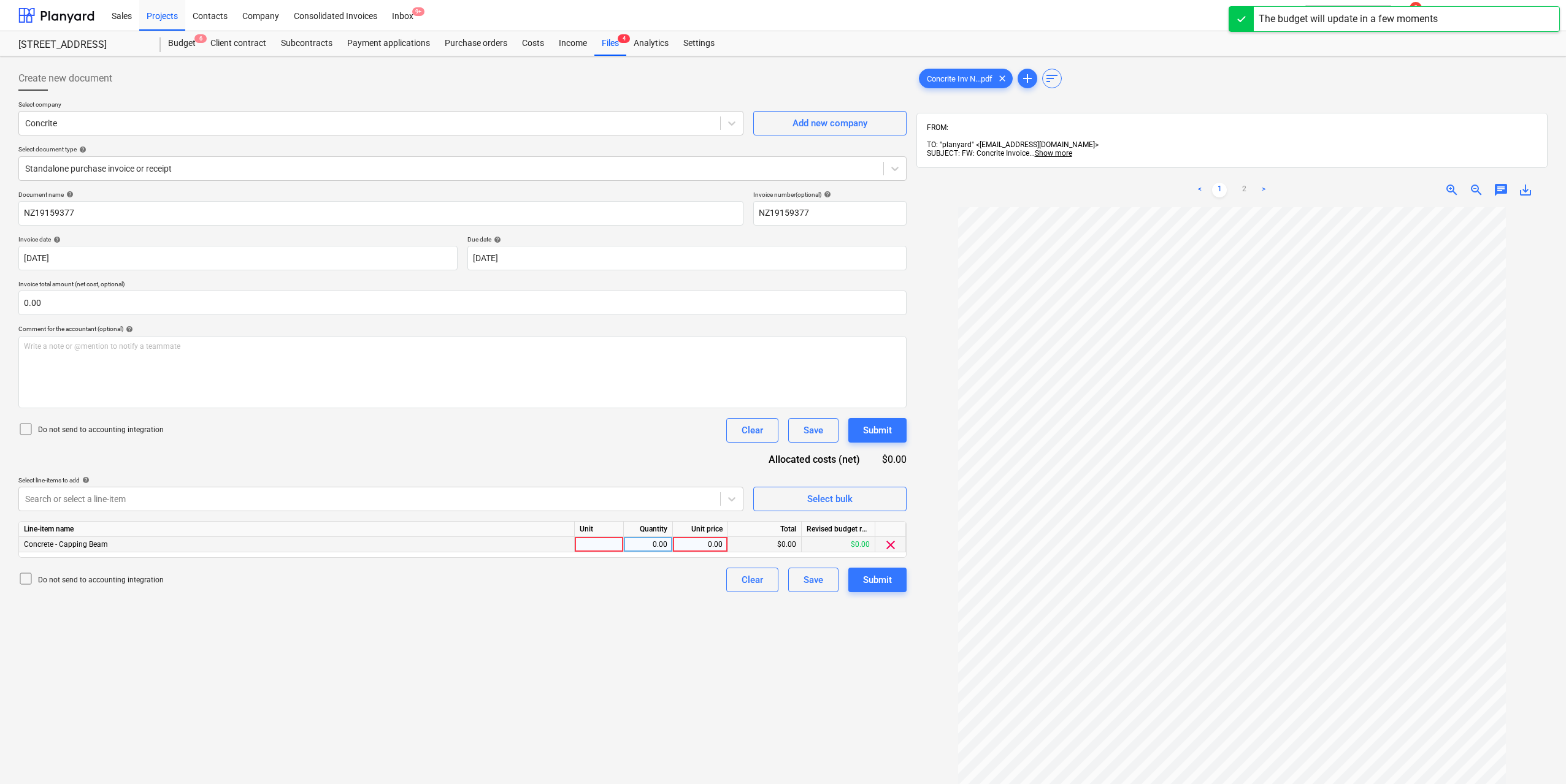
click at [593, 550] on div at bounding box center [599, 544] width 49 height 16
click at [646, 541] on div "0.00" at bounding box center [649, 544] width 39 height 16
type input "1"
click at [679, 541] on div "0.00" at bounding box center [700, 544] width 45 height 16
type input "3193"
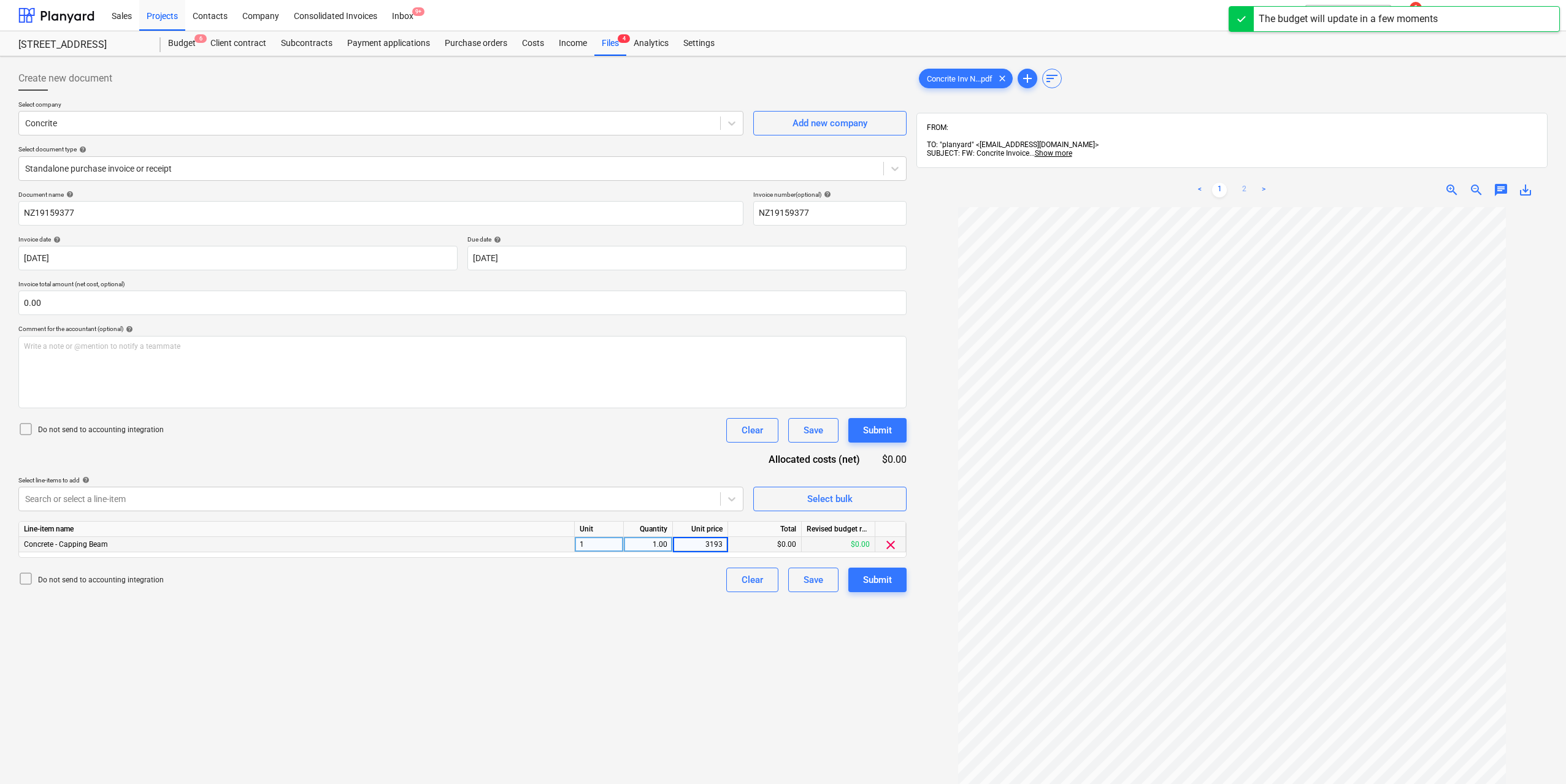
click at [1248, 183] on link "2" at bounding box center [1244, 190] width 15 height 15
click at [876, 580] on div "Submit" at bounding box center [877, 579] width 29 height 16
